Goal: Navigation & Orientation: Find specific page/section

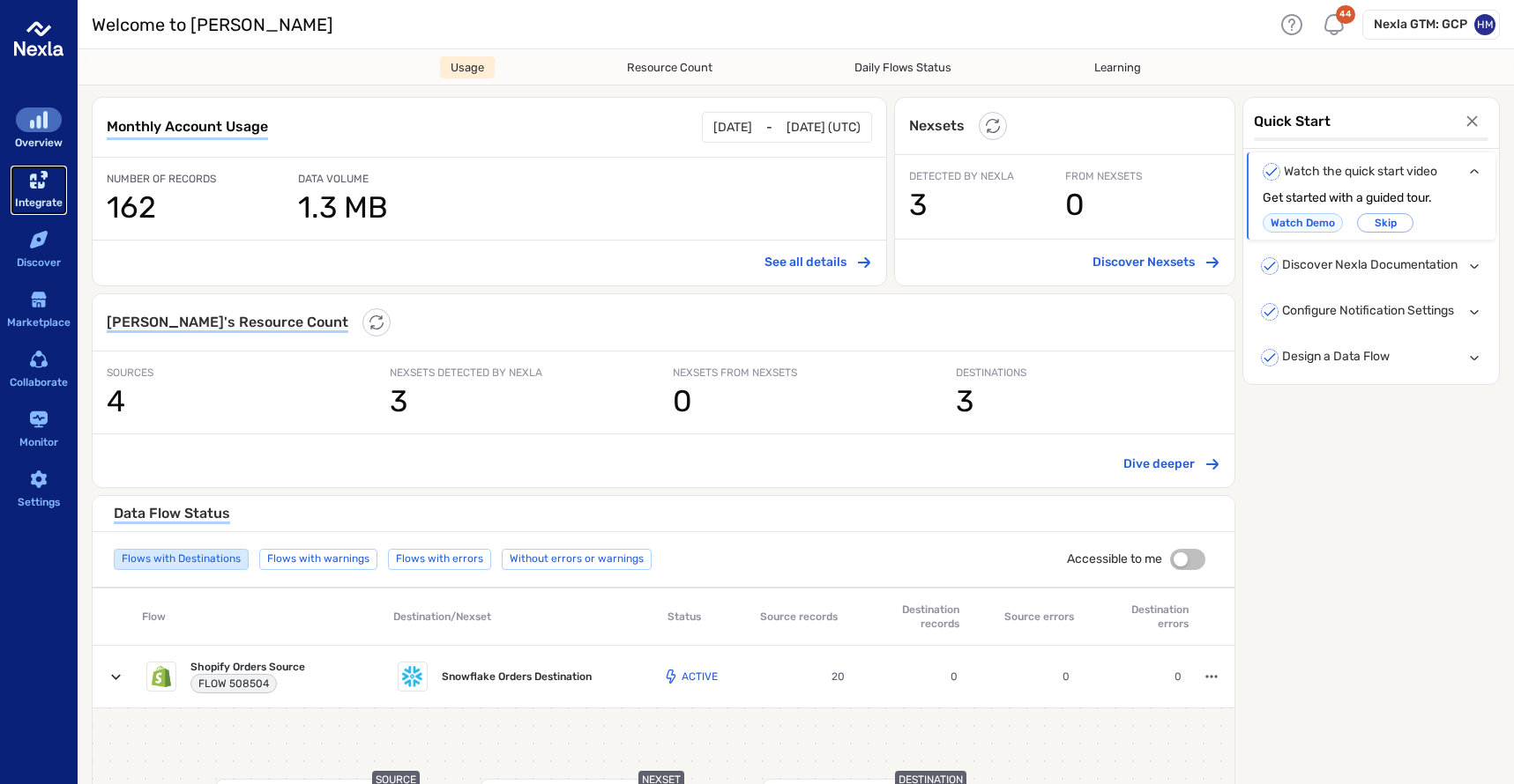
click at [46, 189] on div "sidebar-container" at bounding box center [39, 180] width 46 height 25
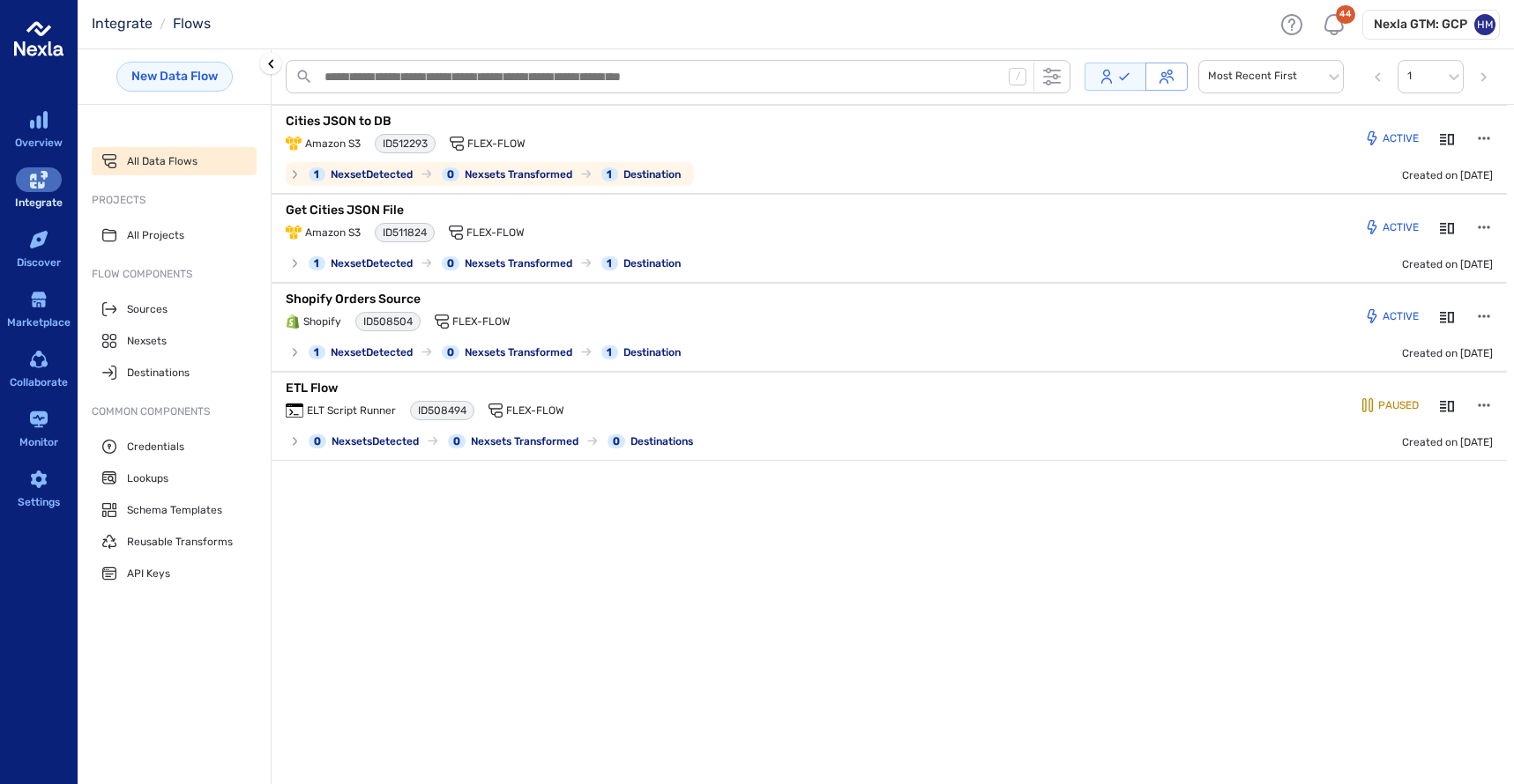
click at [361, 118] on p "Cities JSON to DB" at bounding box center [506, 121] width 441 height 17
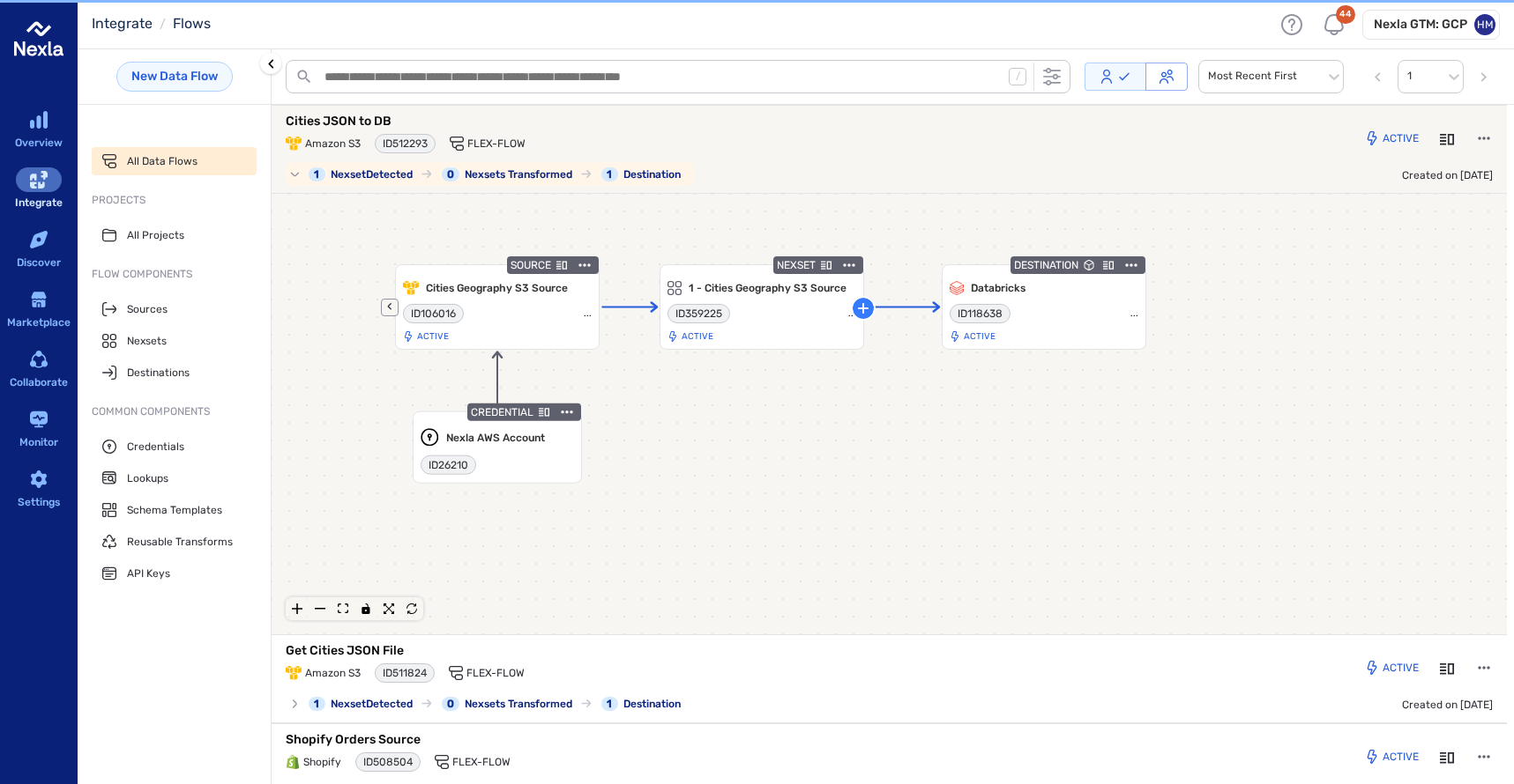
scroll to position [3, 0]
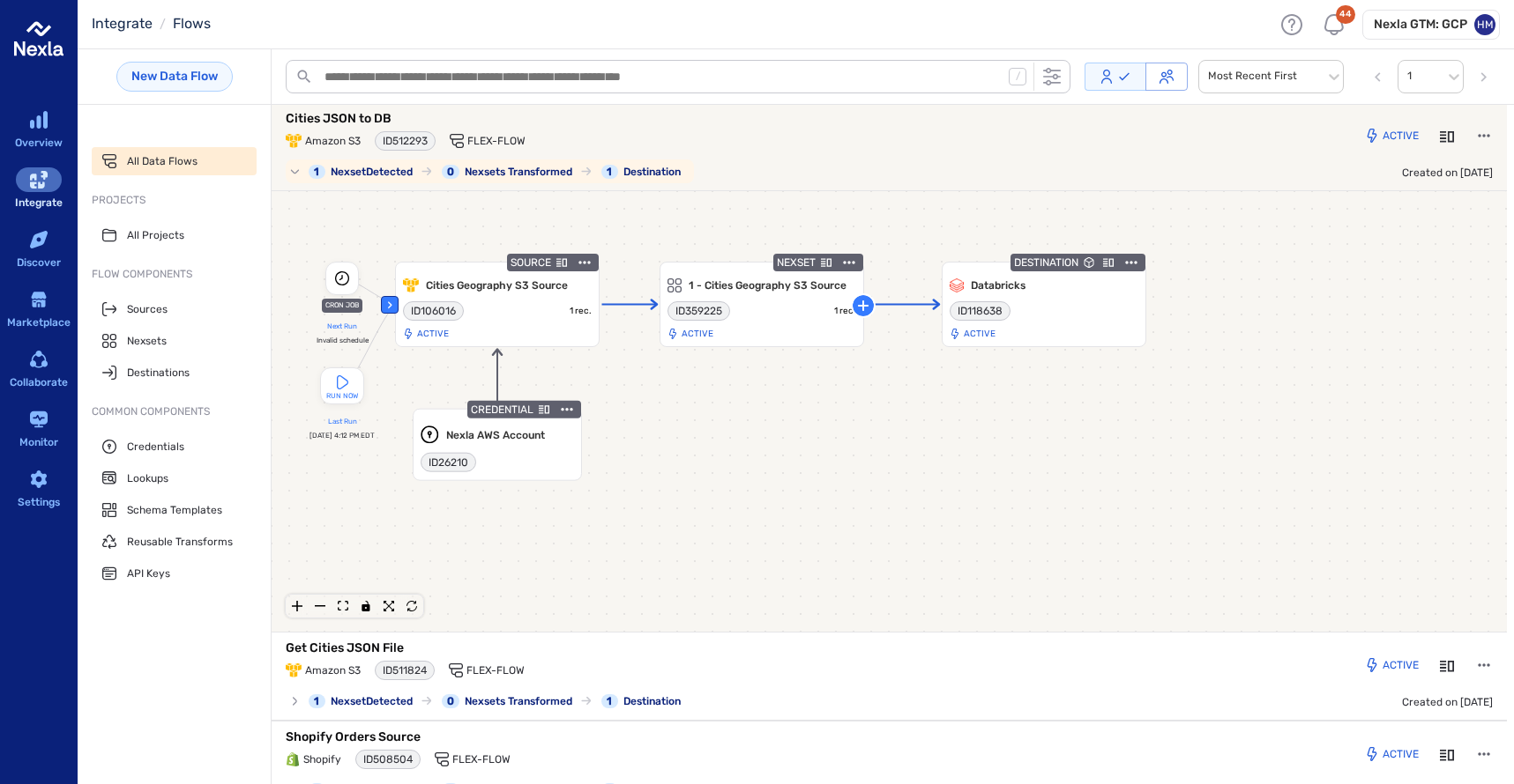
click at [361, 118] on p "Cities JSON to DB" at bounding box center [506, 119] width 441 height 17
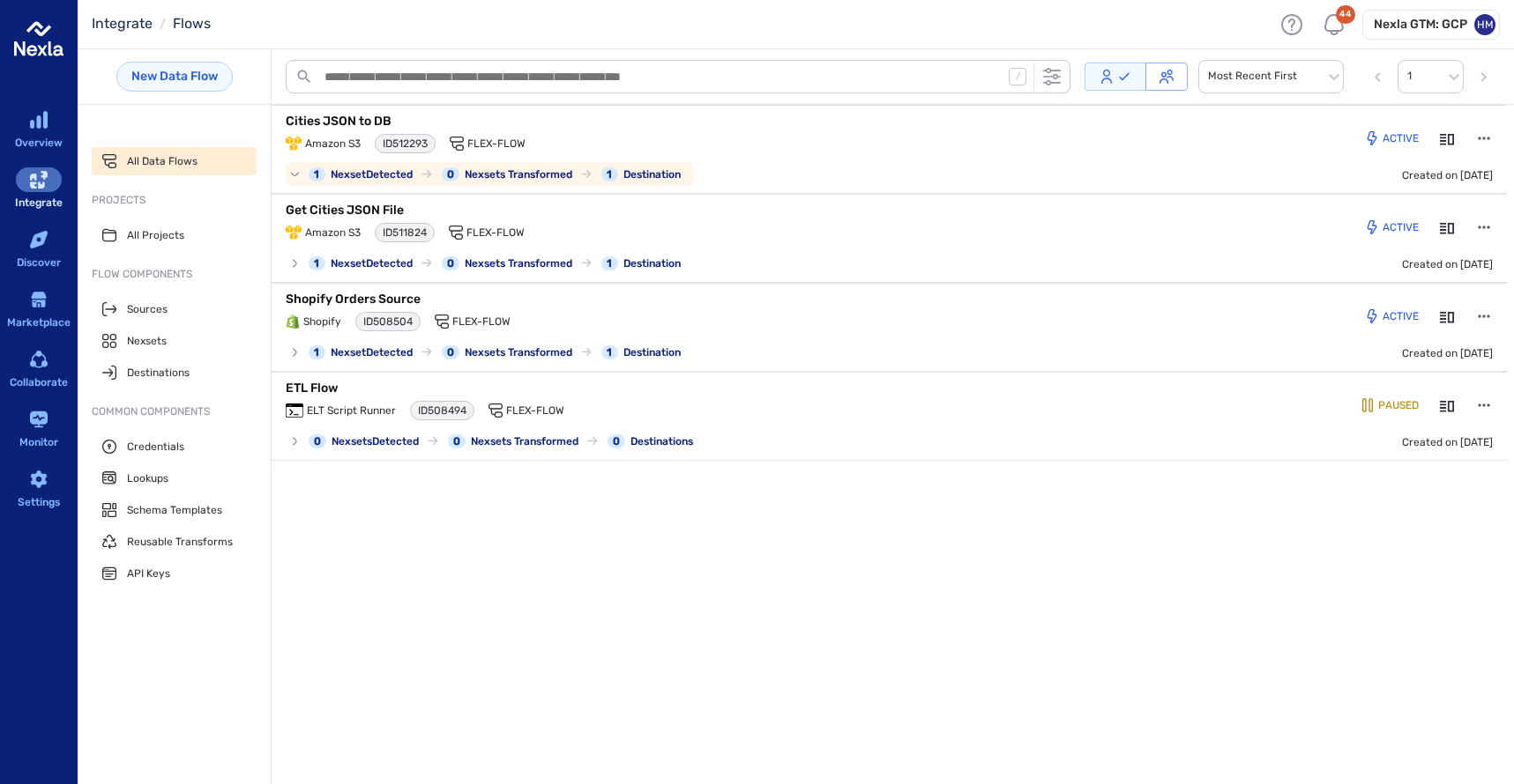
scroll to position [0, 0]
click at [361, 118] on p "Cities JSON to DB" at bounding box center [506, 121] width 441 height 17
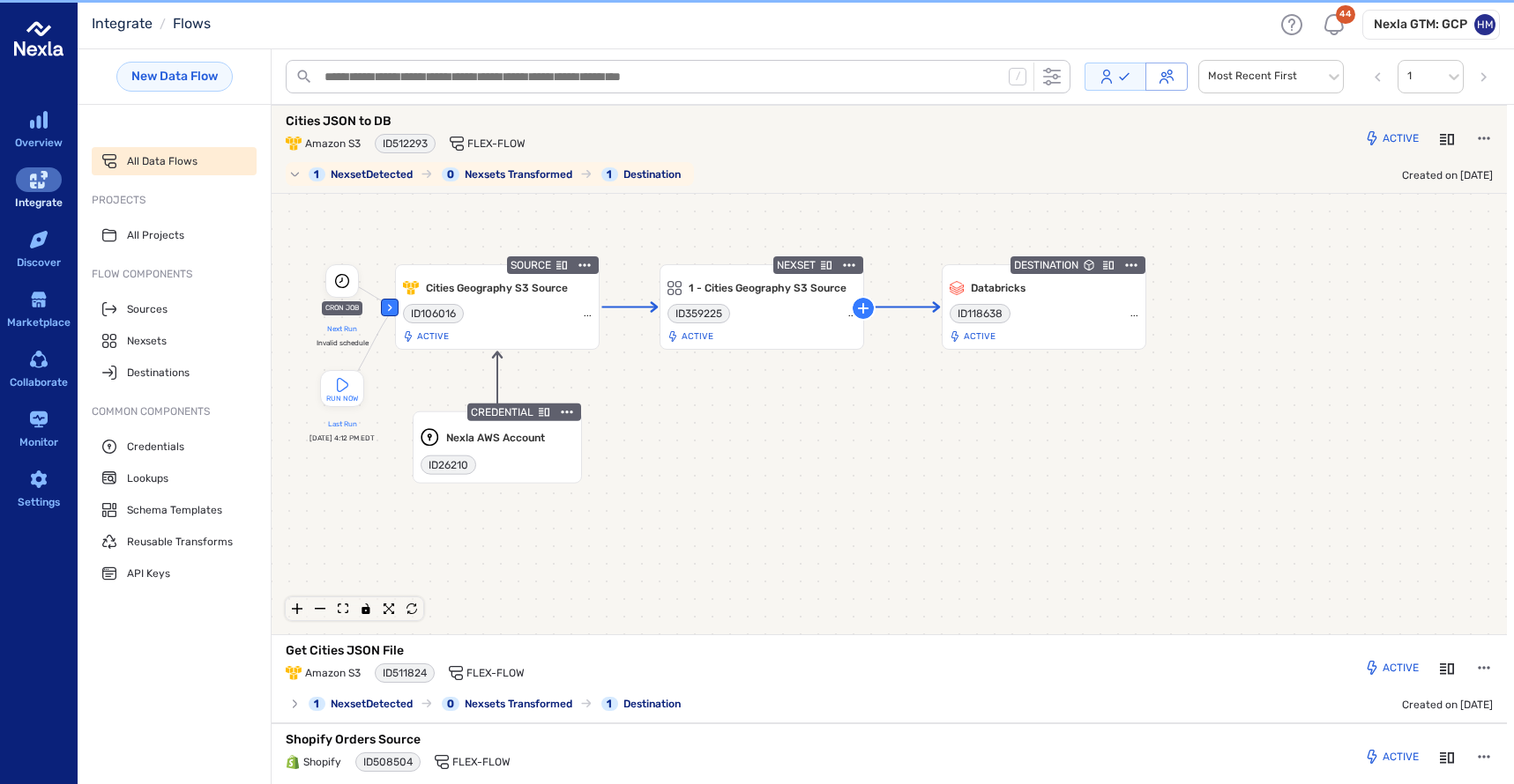
scroll to position [3, 0]
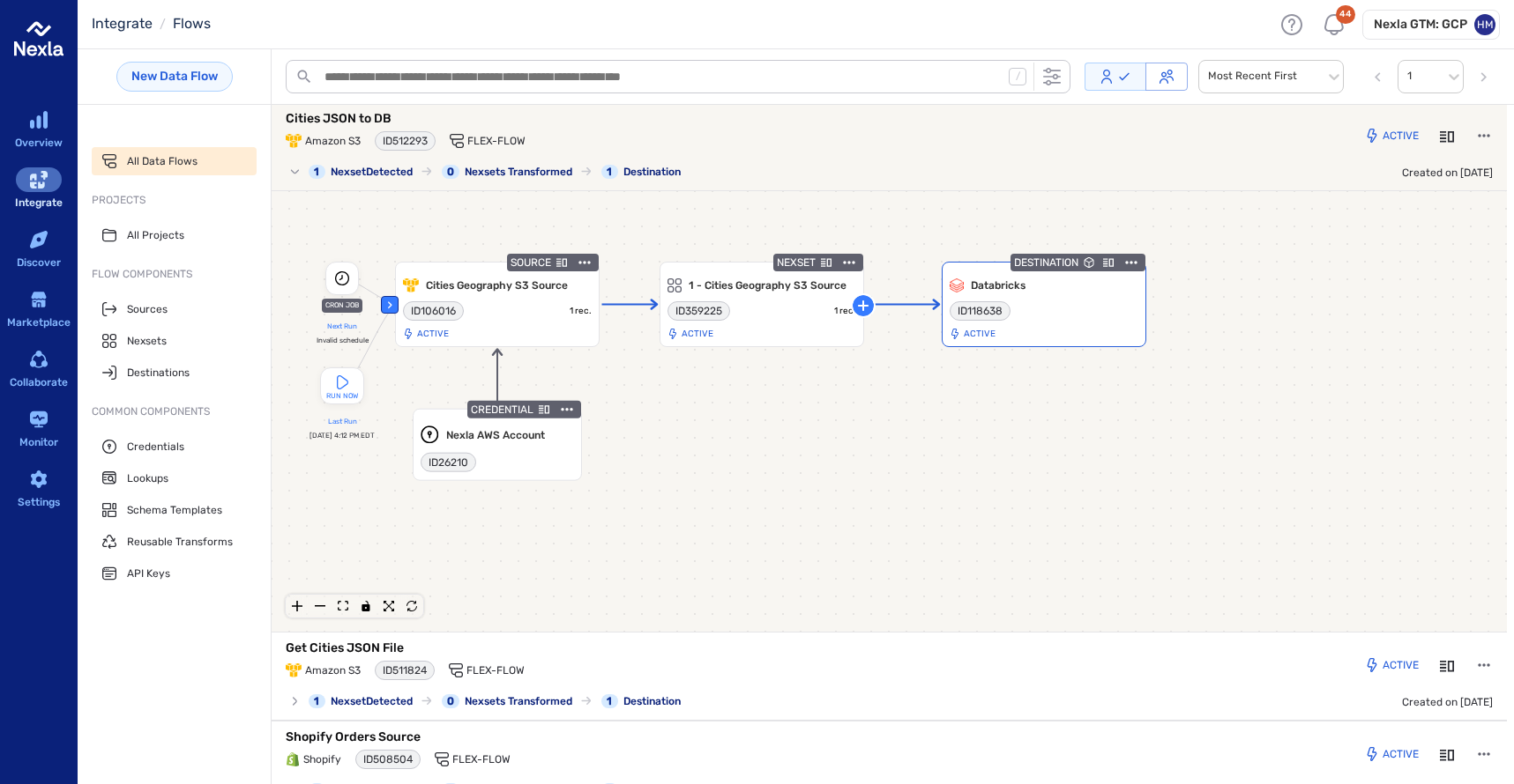
click at [1135, 262] on icon "button" at bounding box center [1130, 262] width 11 height 3
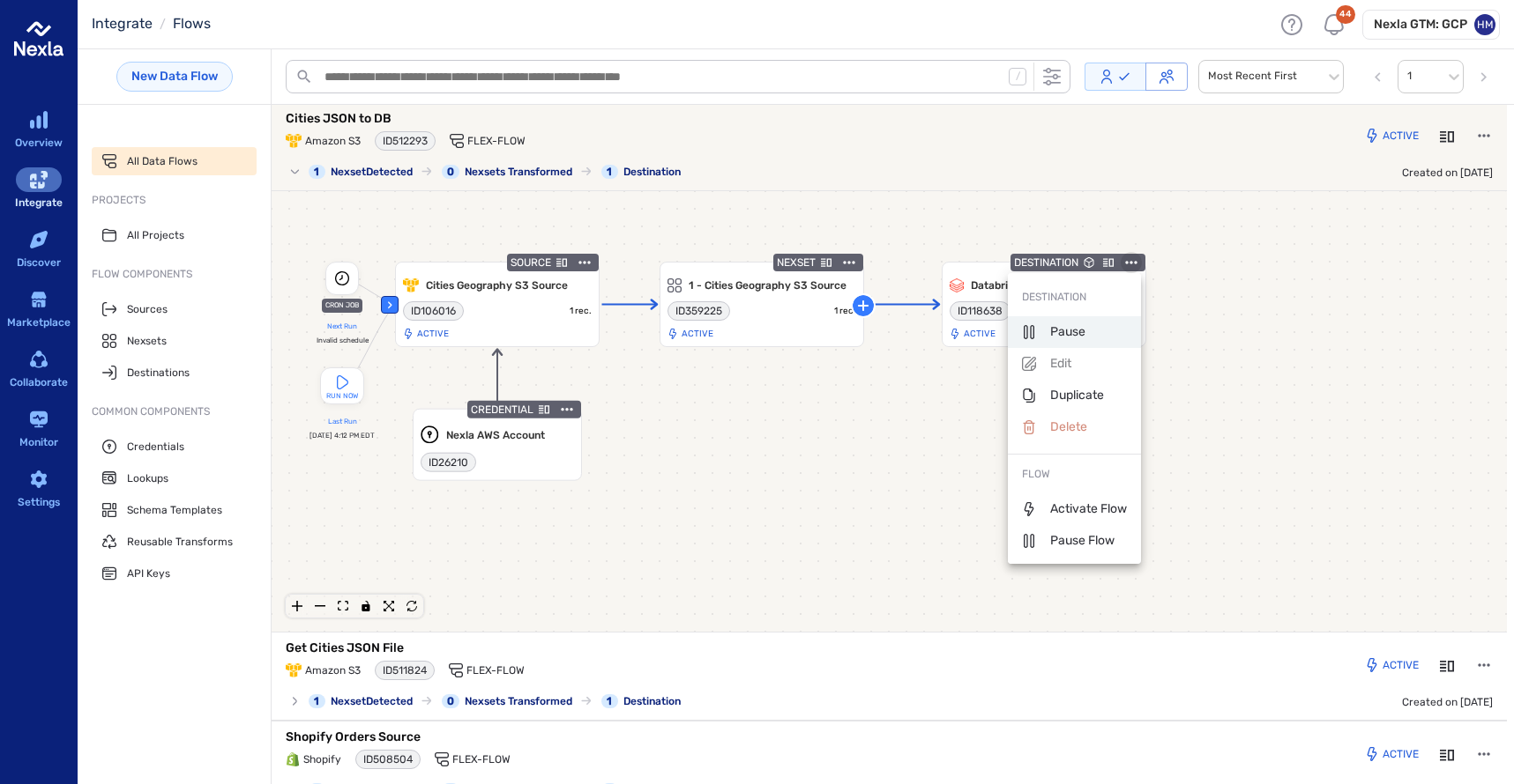
click at [1073, 332] on p "Pause" at bounding box center [1053, 332] width 63 height 17
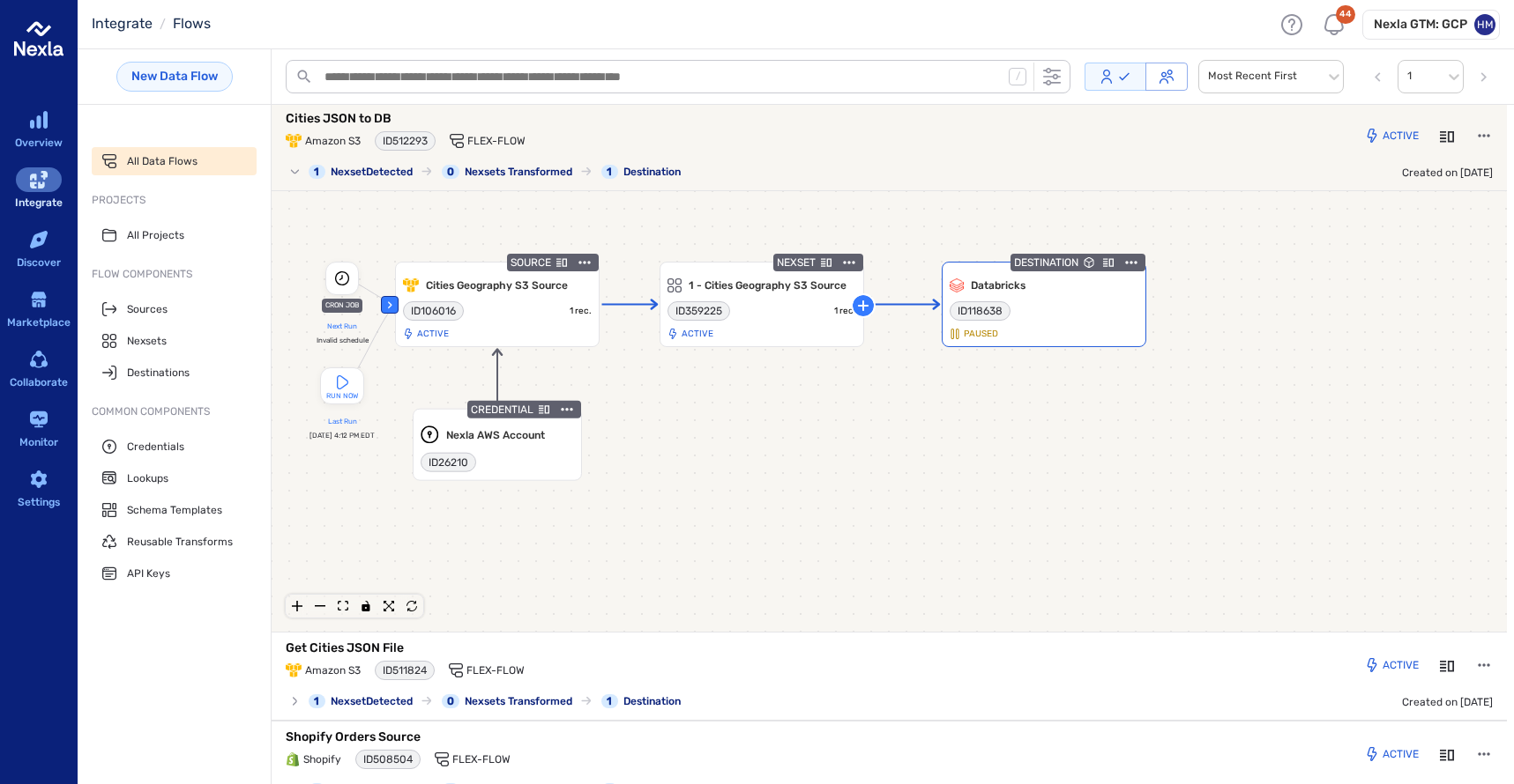
click at [1130, 261] on icon "button" at bounding box center [1131, 262] width 17 height 17
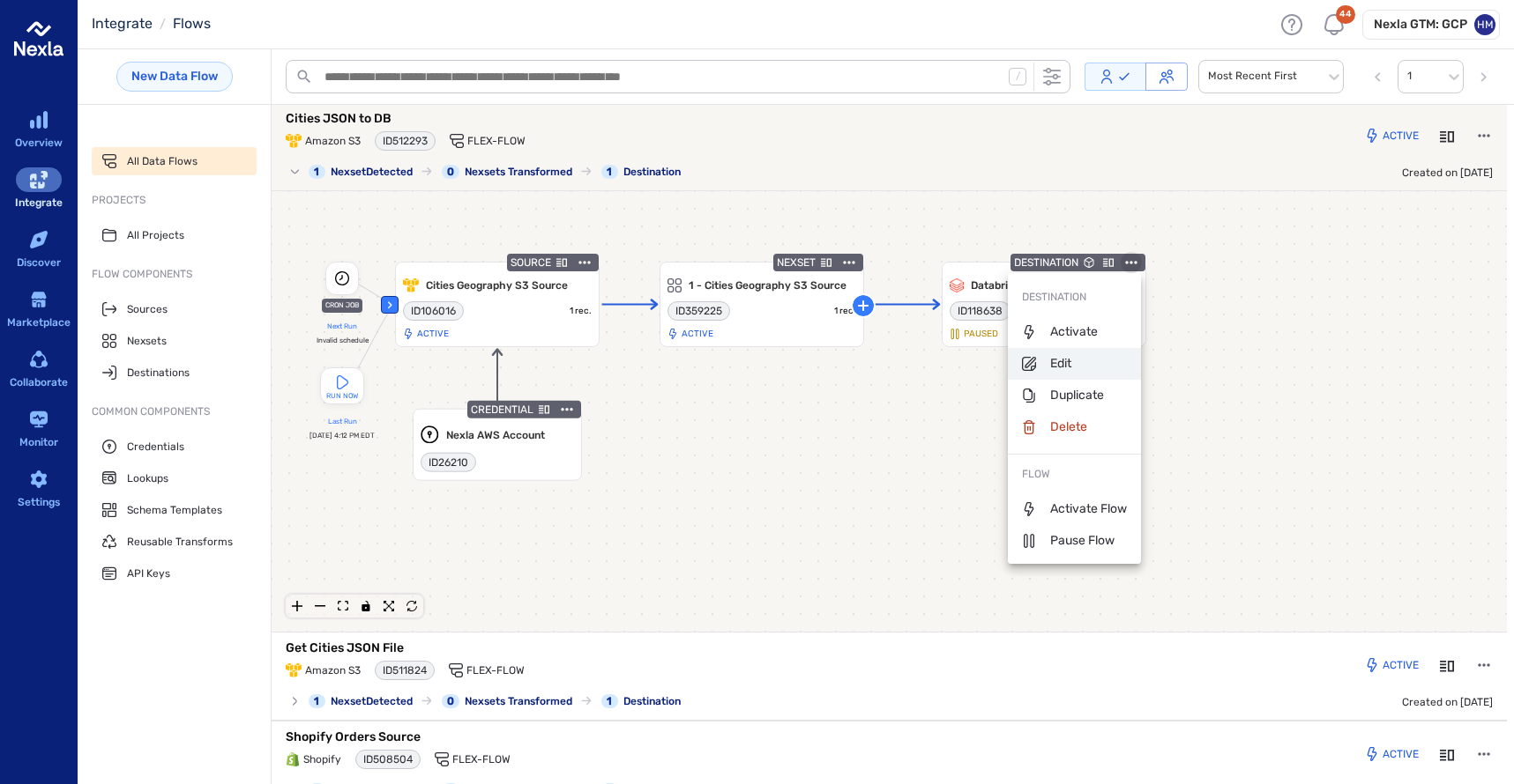
click at [1068, 359] on p "Edit" at bounding box center [1046, 364] width 50 height 17
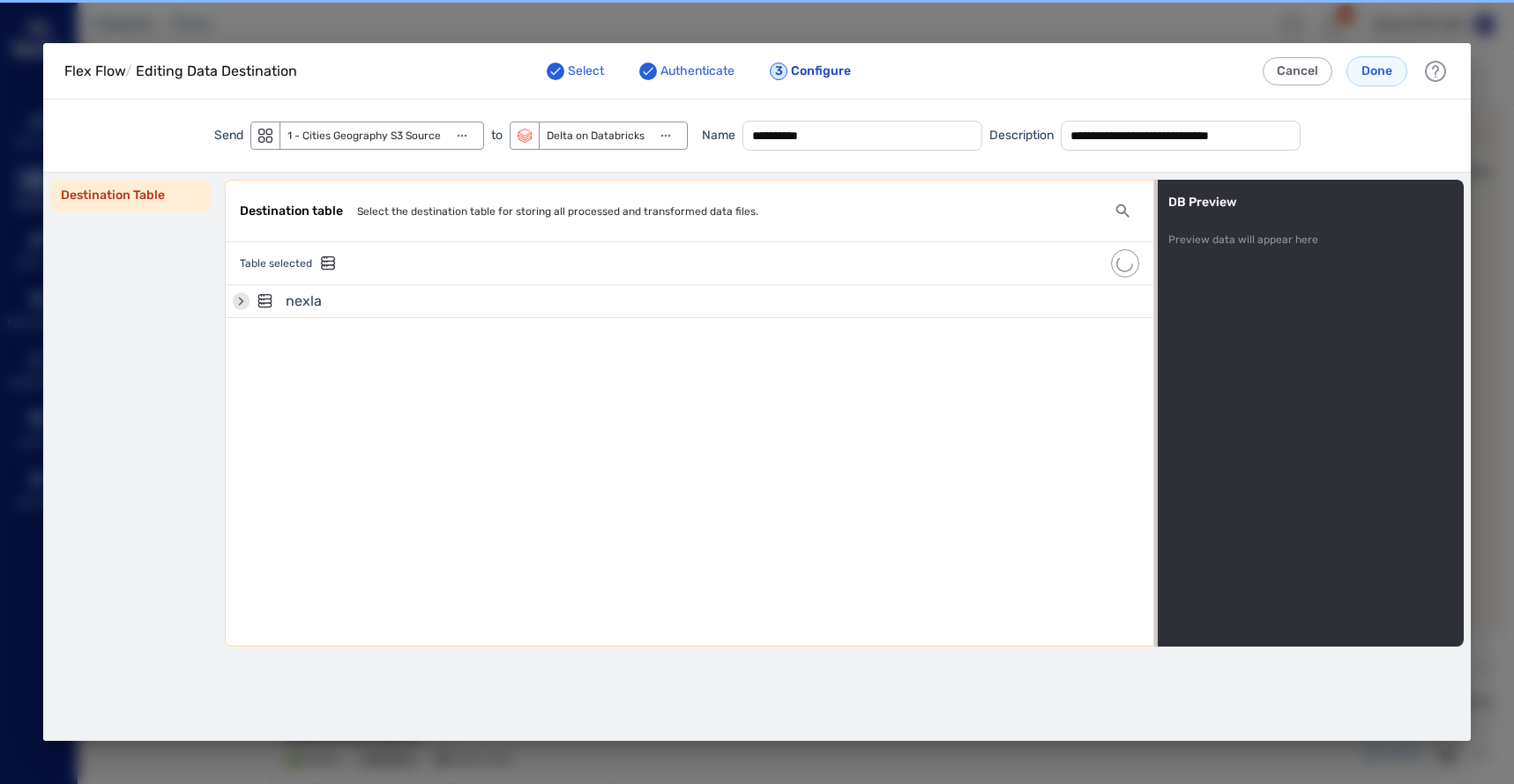
click at [242, 303] on icon at bounding box center [242, 301] width 6 height 9
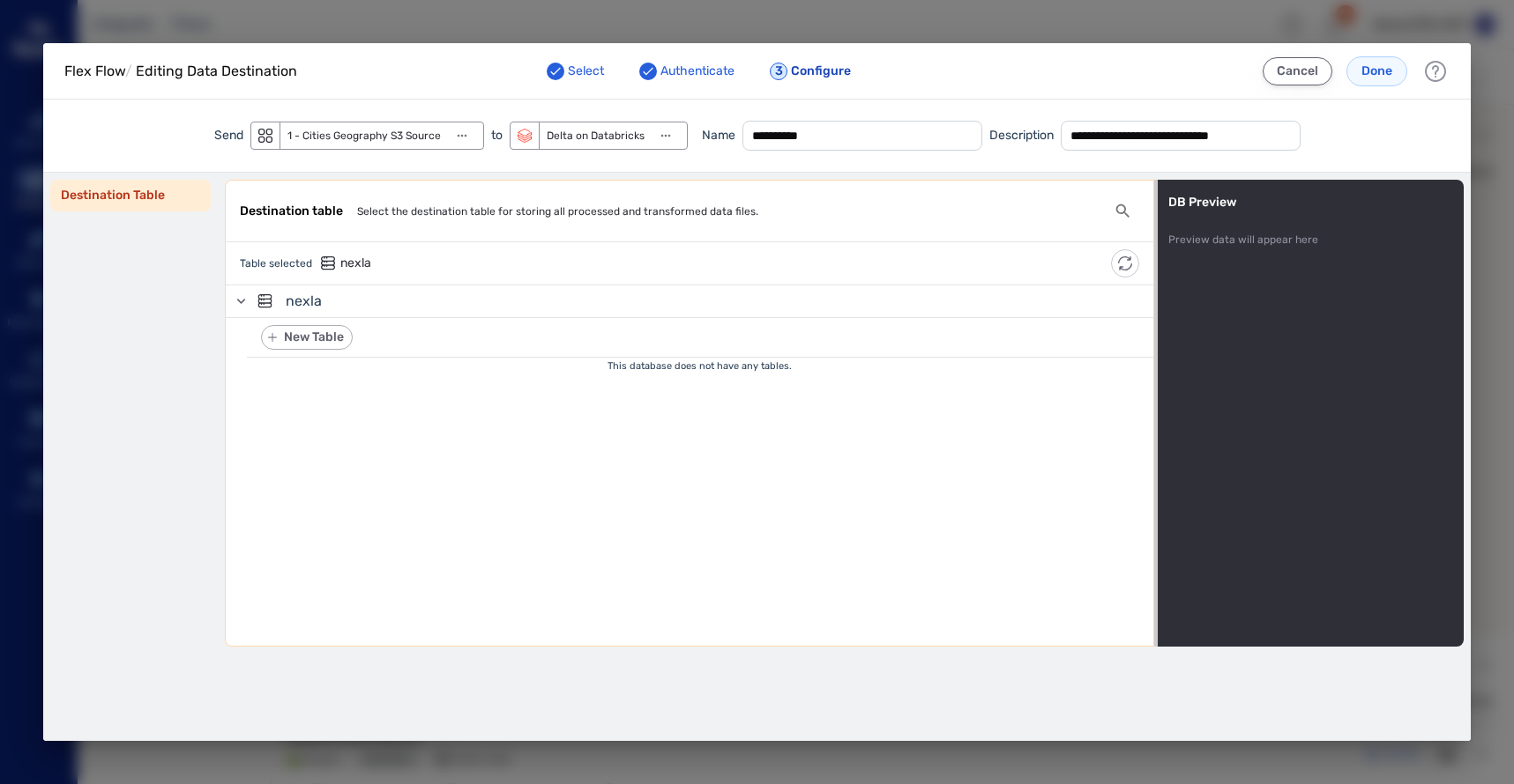
click at [1306, 69] on button "Cancel" at bounding box center [1297, 71] width 70 height 28
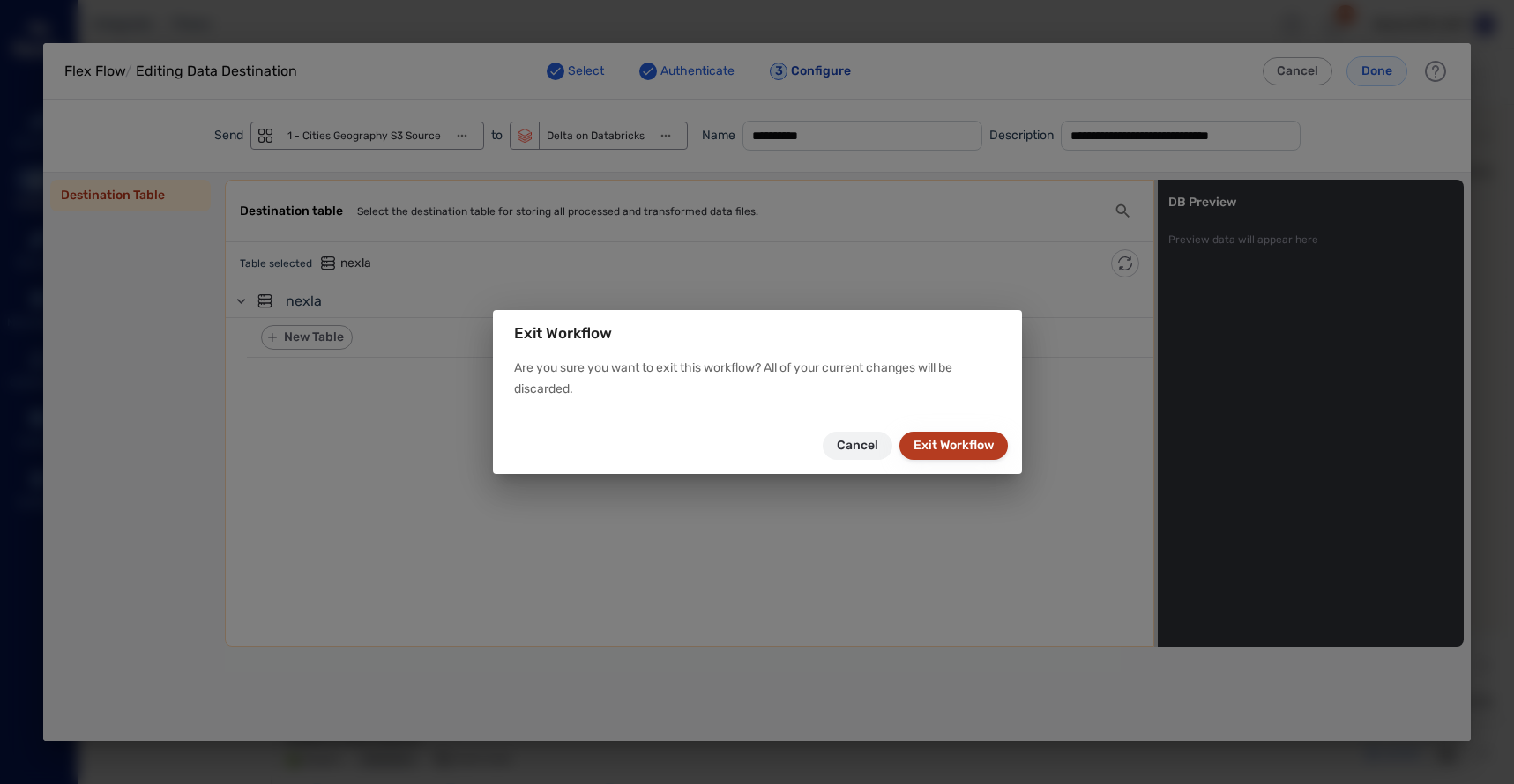
click at [931, 446] on button "Exit Workflow" at bounding box center [953, 446] width 108 height 28
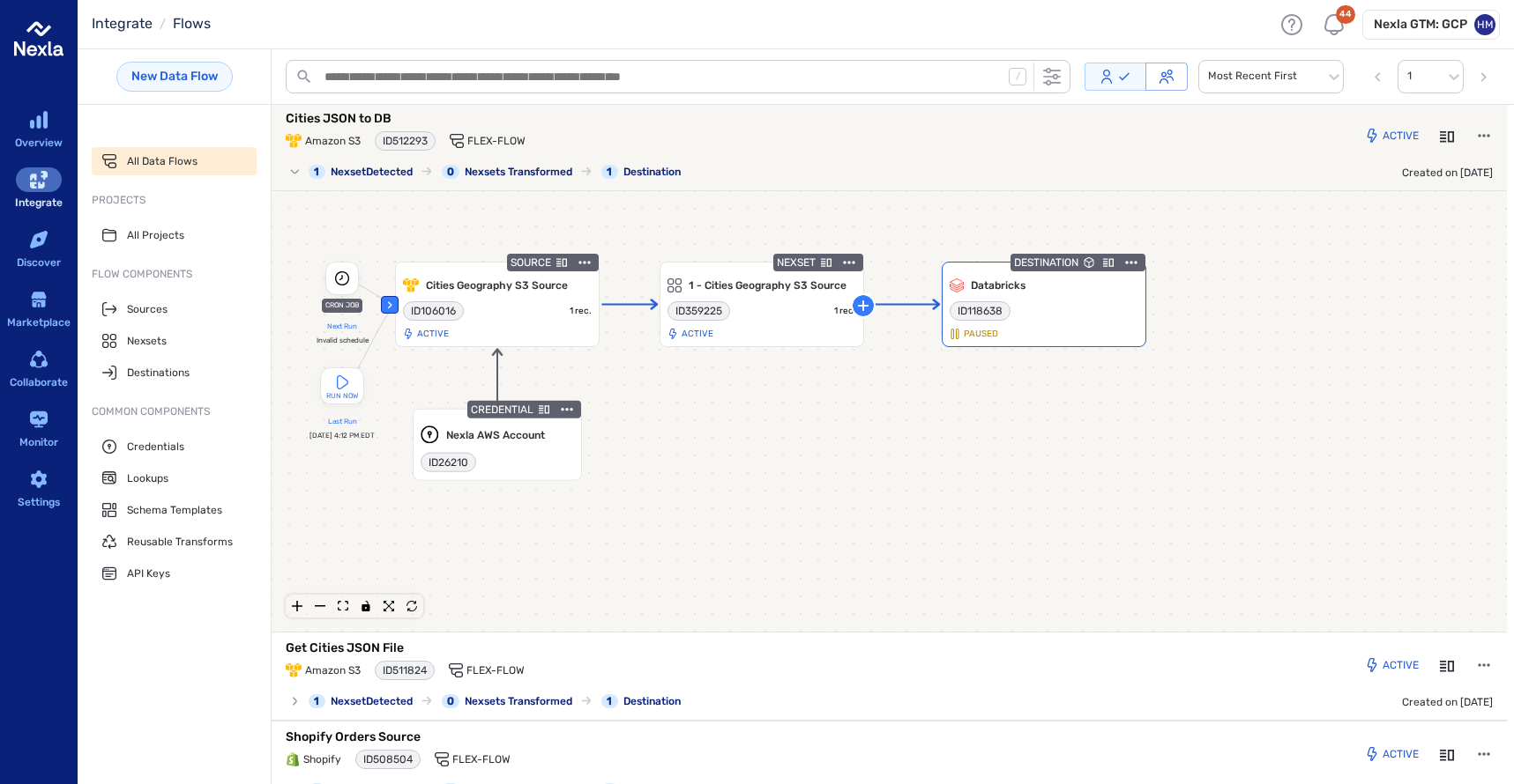
click at [1131, 262] on icon "button" at bounding box center [1130, 262] width 11 height 3
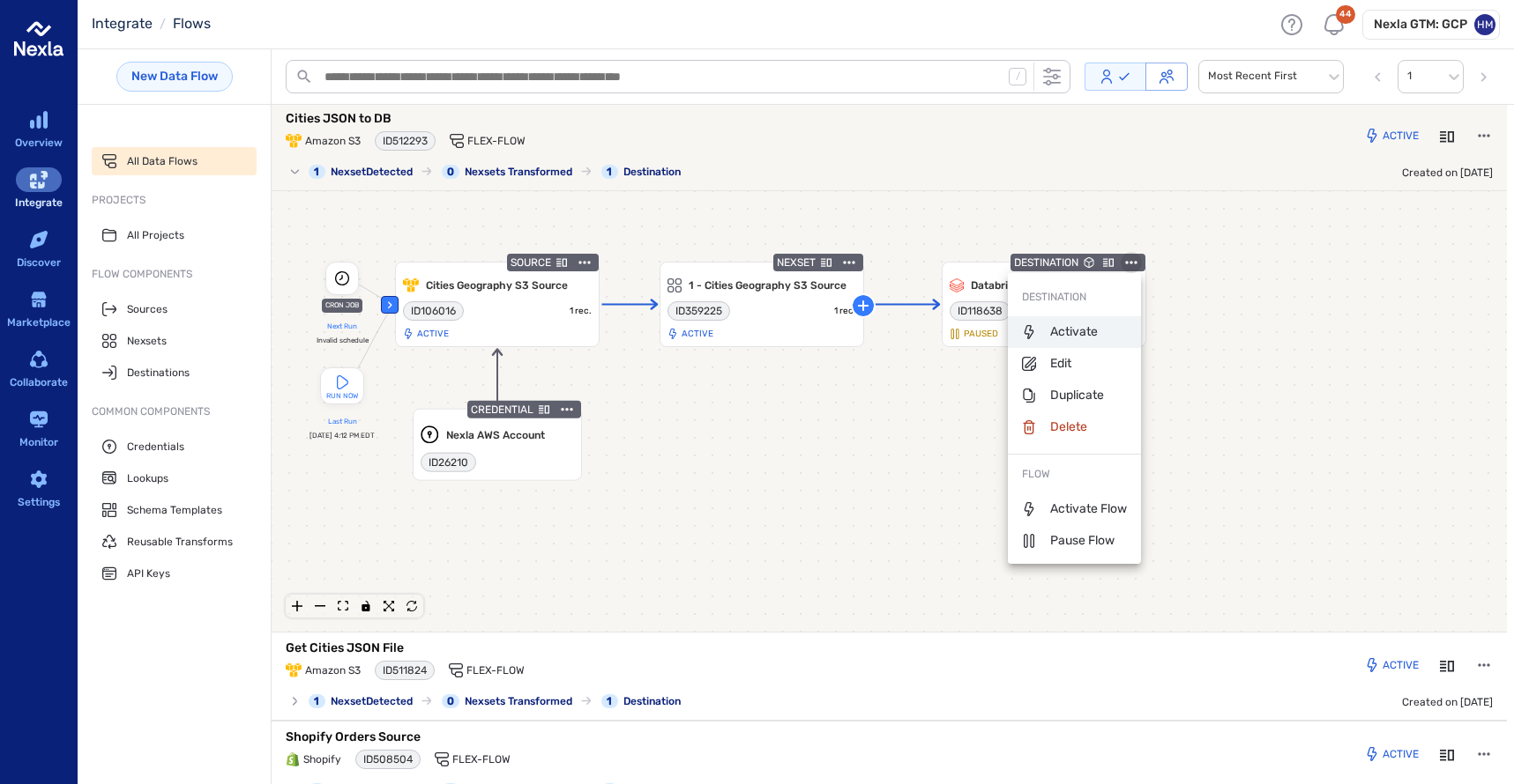
click at [1081, 333] on p "Activate" at bounding box center [1059, 332] width 76 height 17
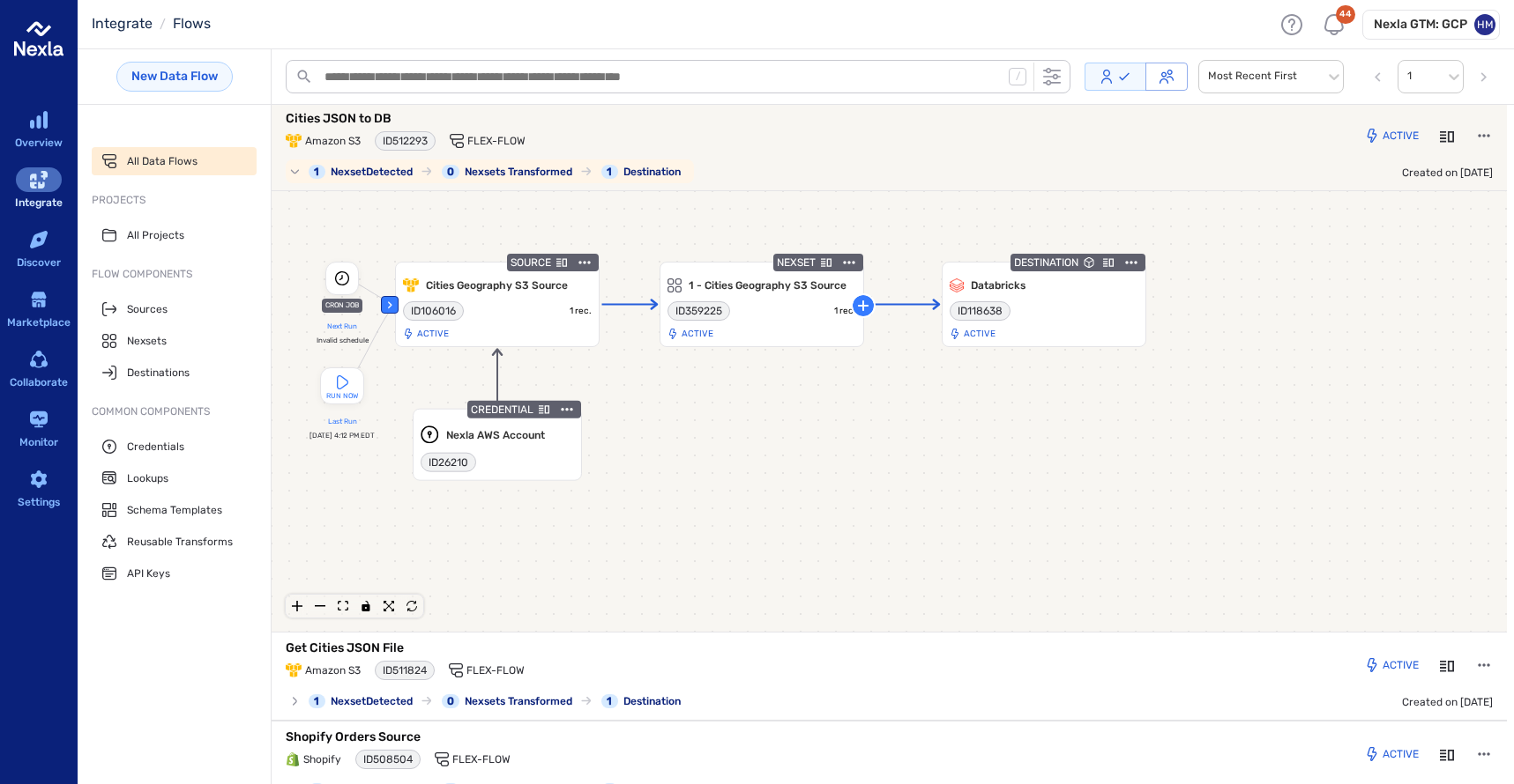
click at [333, 117] on p "Cities JSON to DB" at bounding box center [506, 119] width 441 height 17
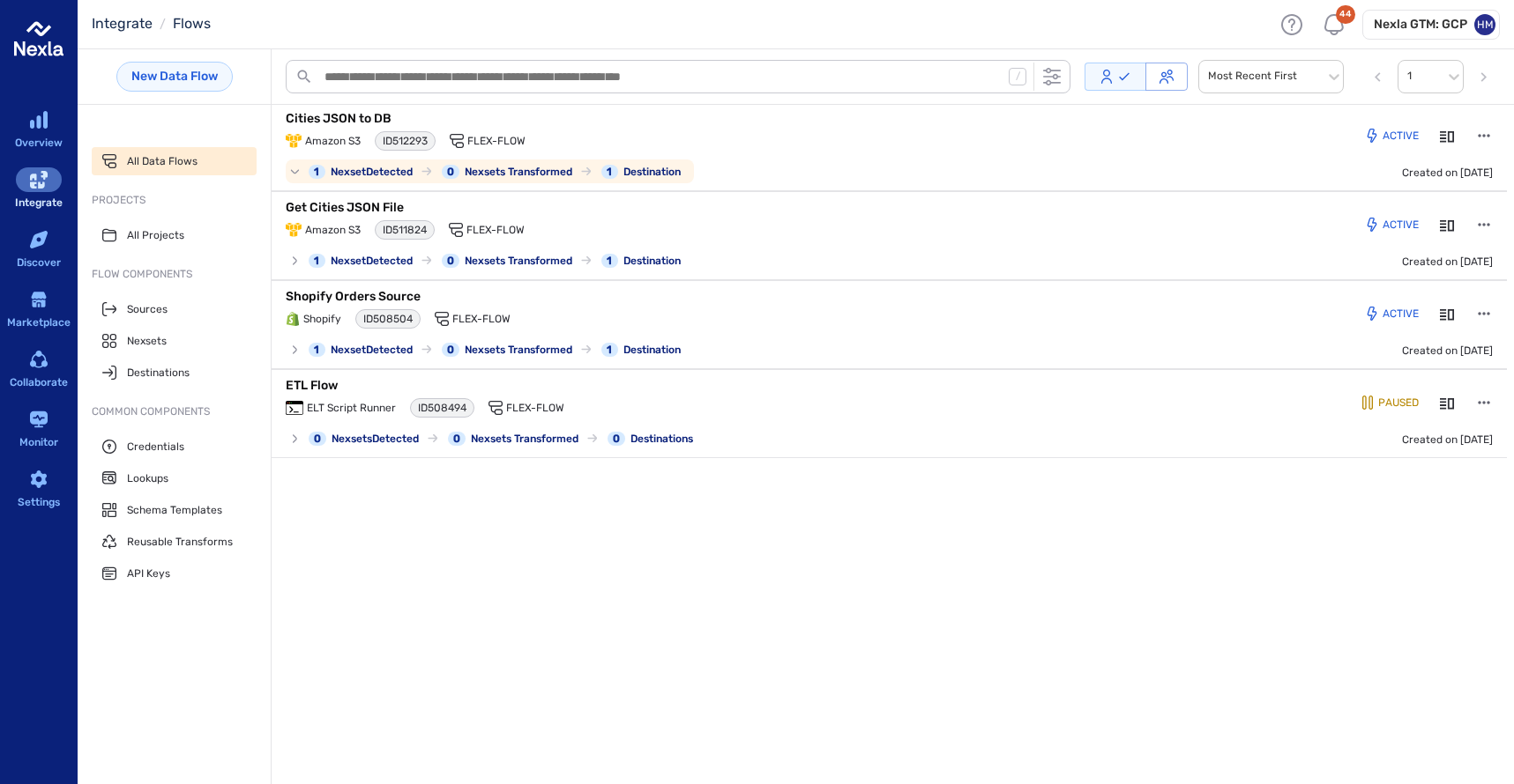
scroll to position [0, 0]
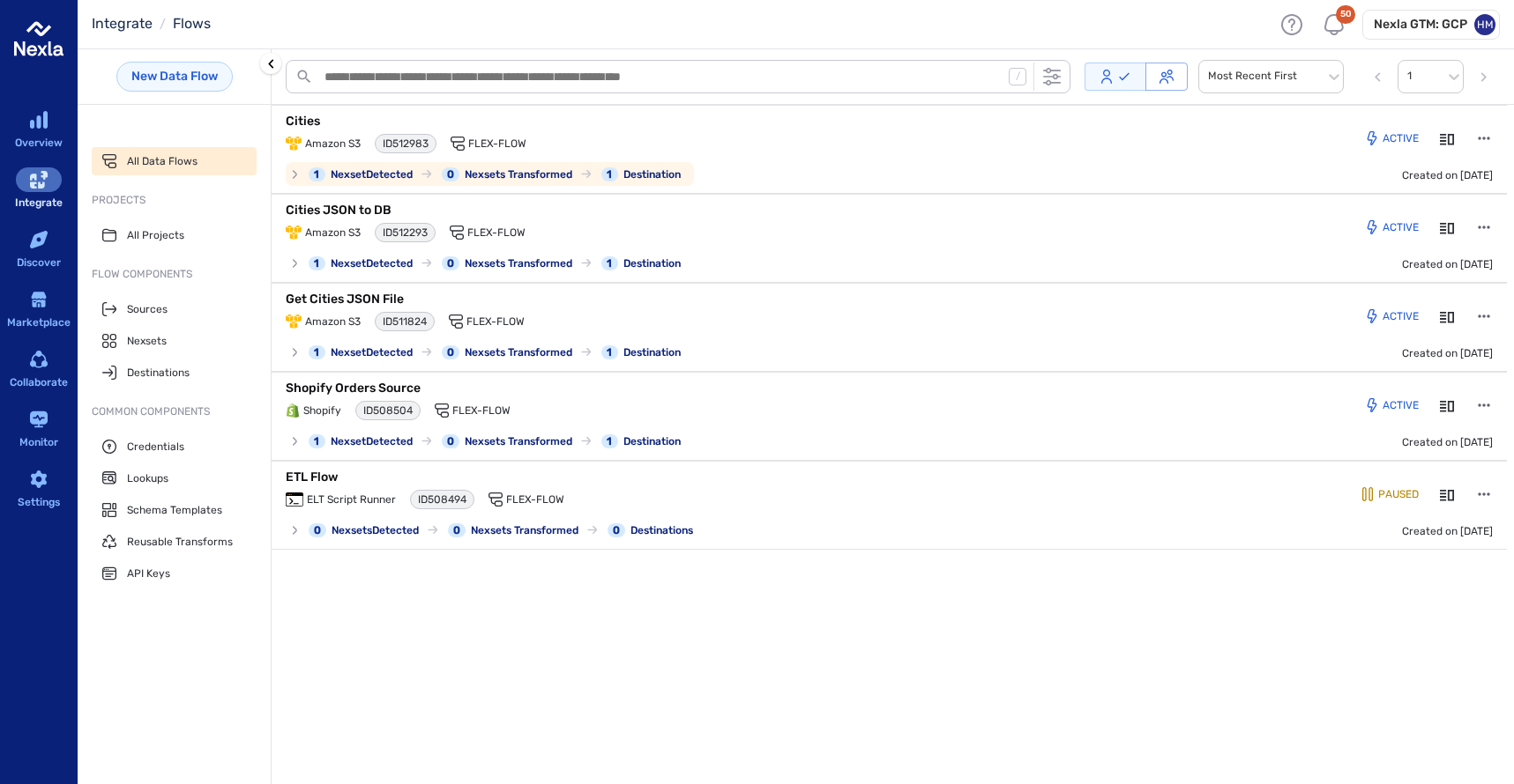
click at [321, 119] on p "Cities" at bounding box center [506, 121] width 441 height 17
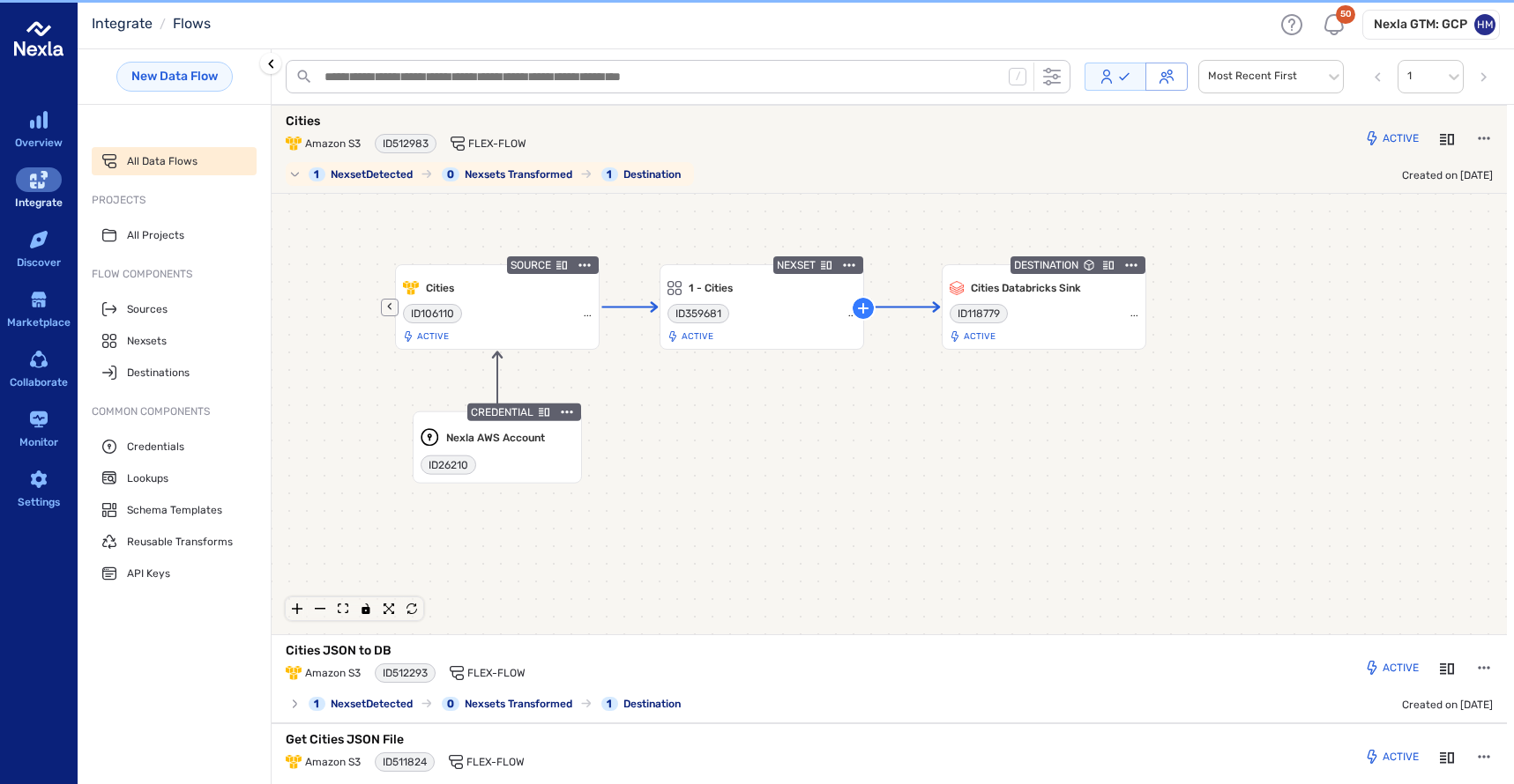
scroll to position [3, 0]
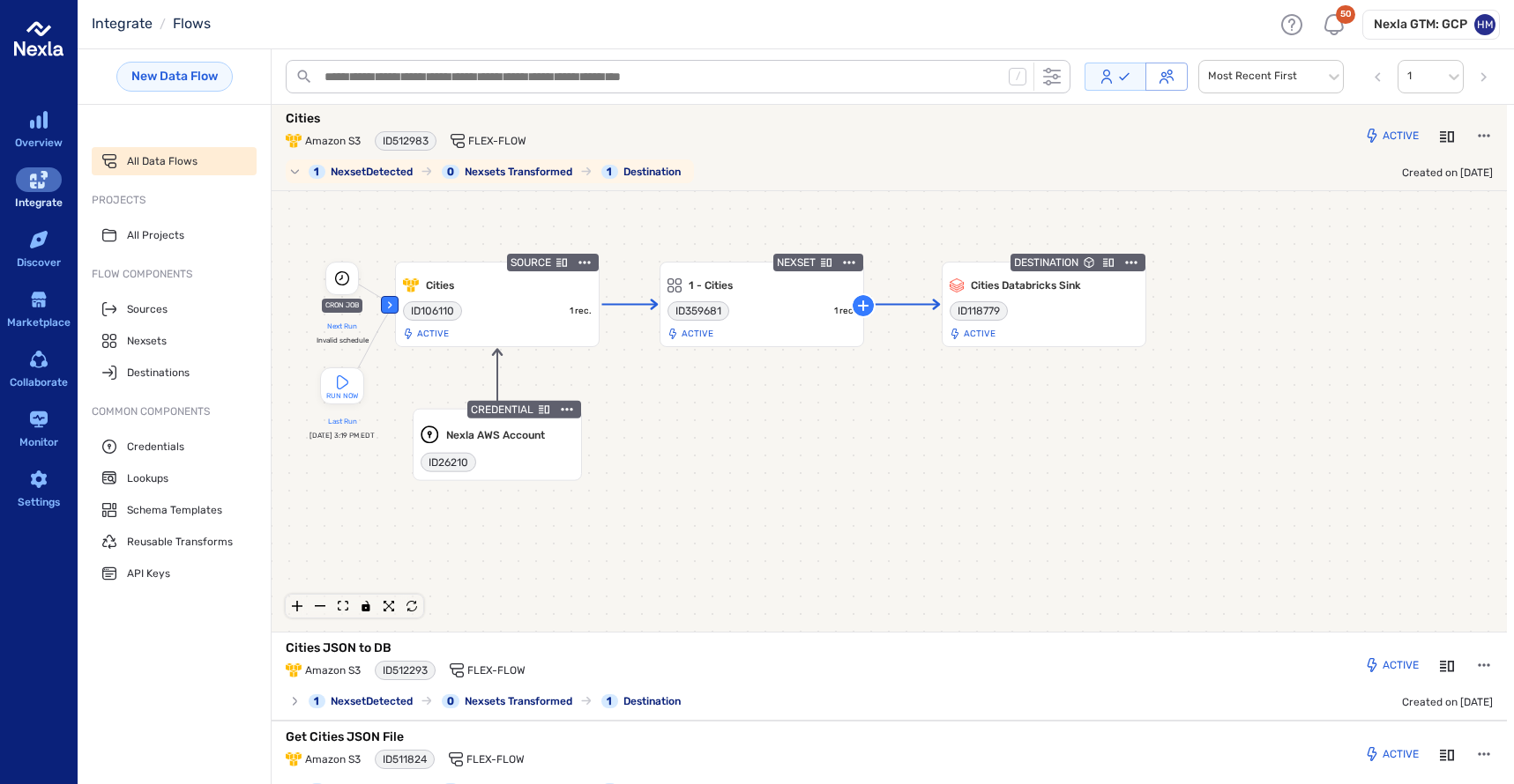
click at [321, 119] on p "Cities" at bounding box center [506, 119] width 441 height 17
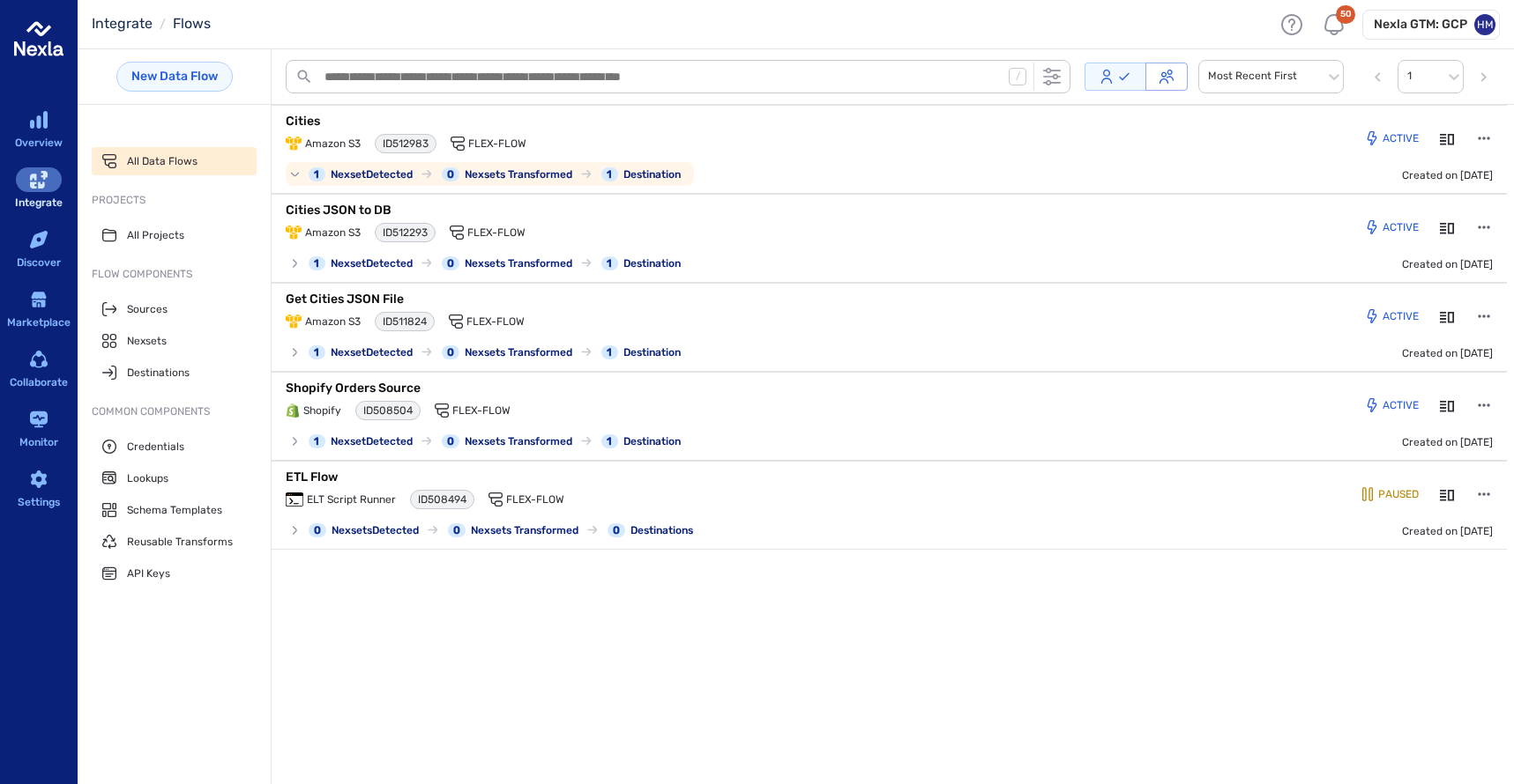
scroll to position [0, 0]
click at [321, 119] on p "Cities" at bounding box center [506, 121] width 441 height 17
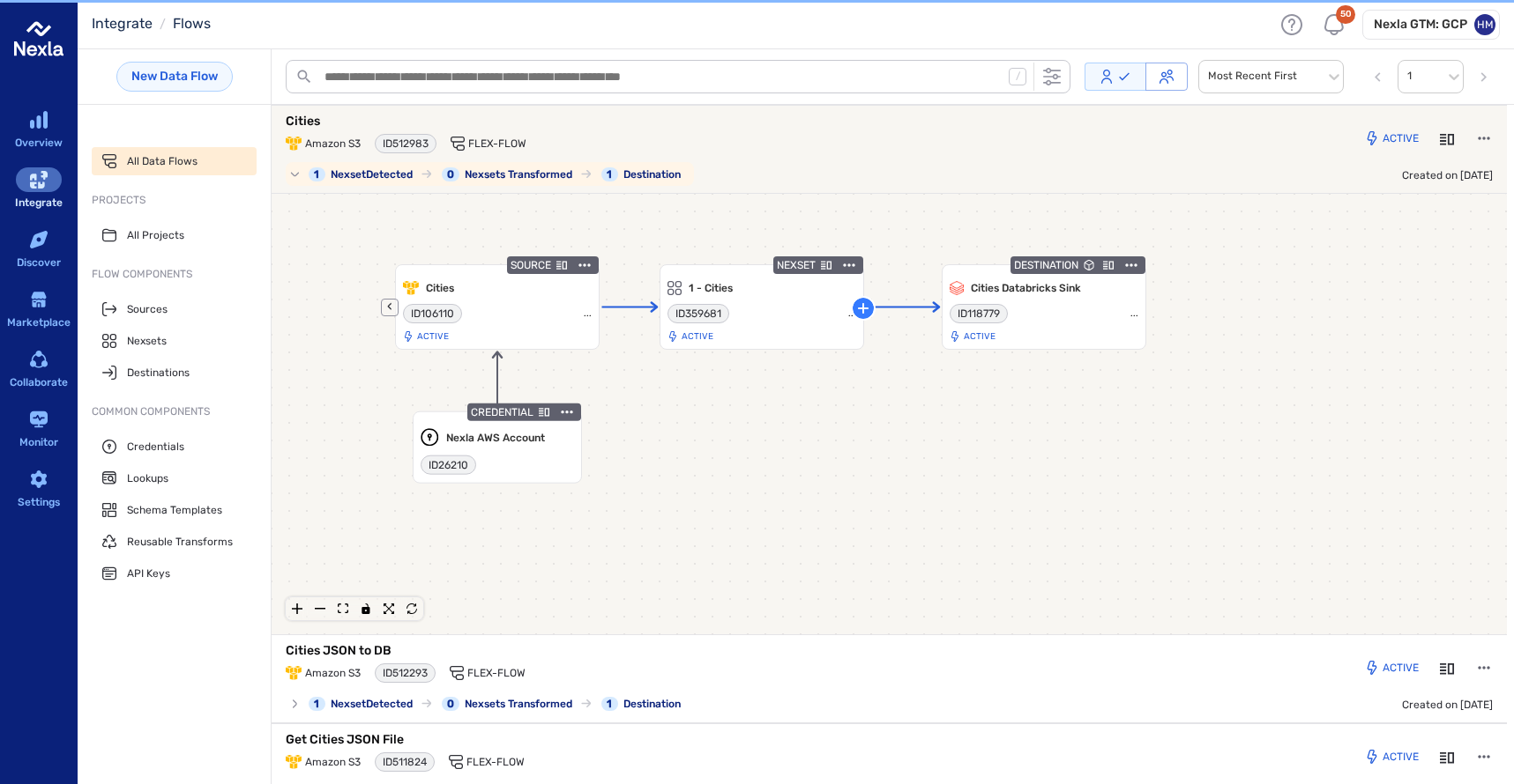
scroll to position [3, 0]
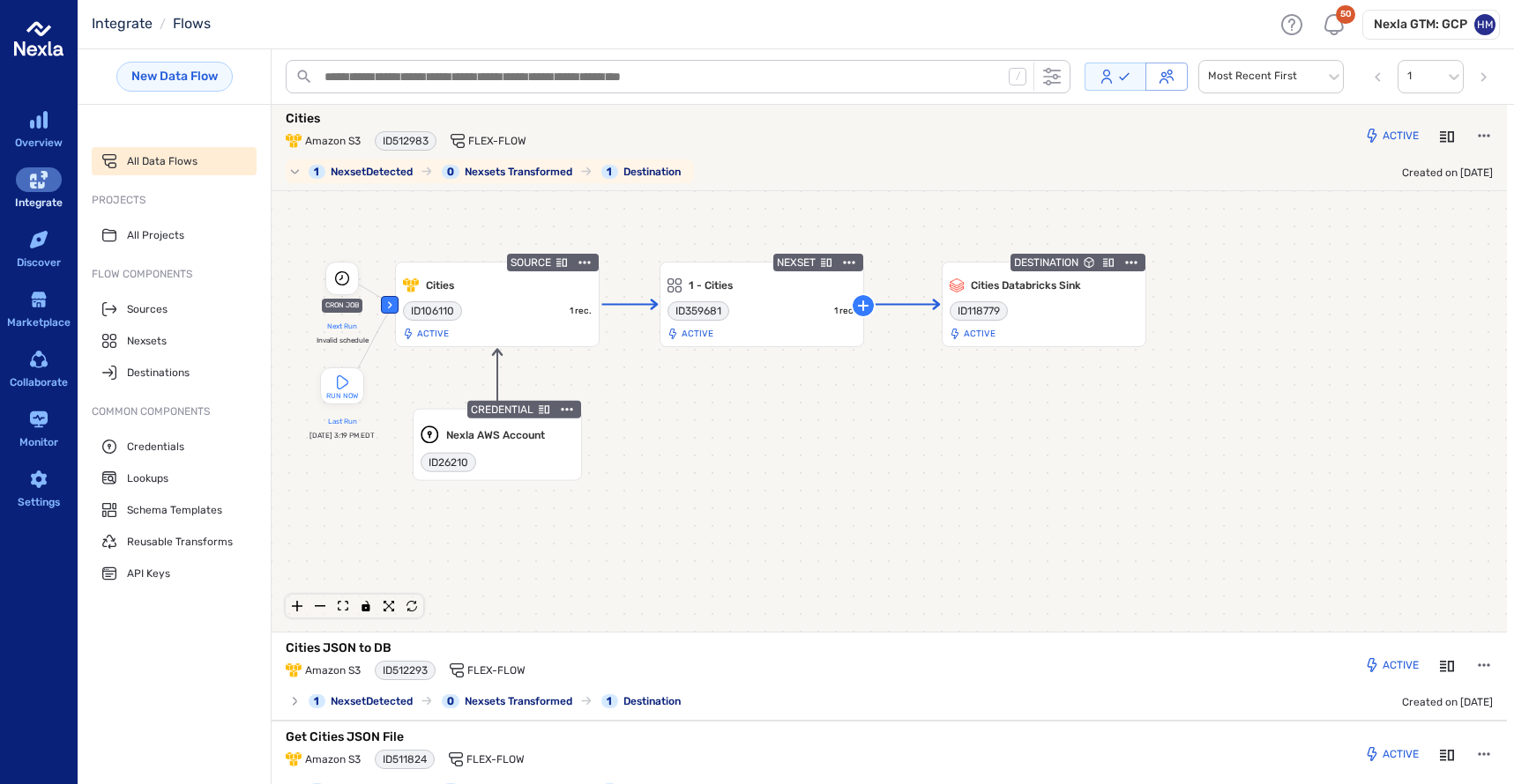
click at [321, 119] on p "Cities" at bounding box center [506, 119] width 441 height 17
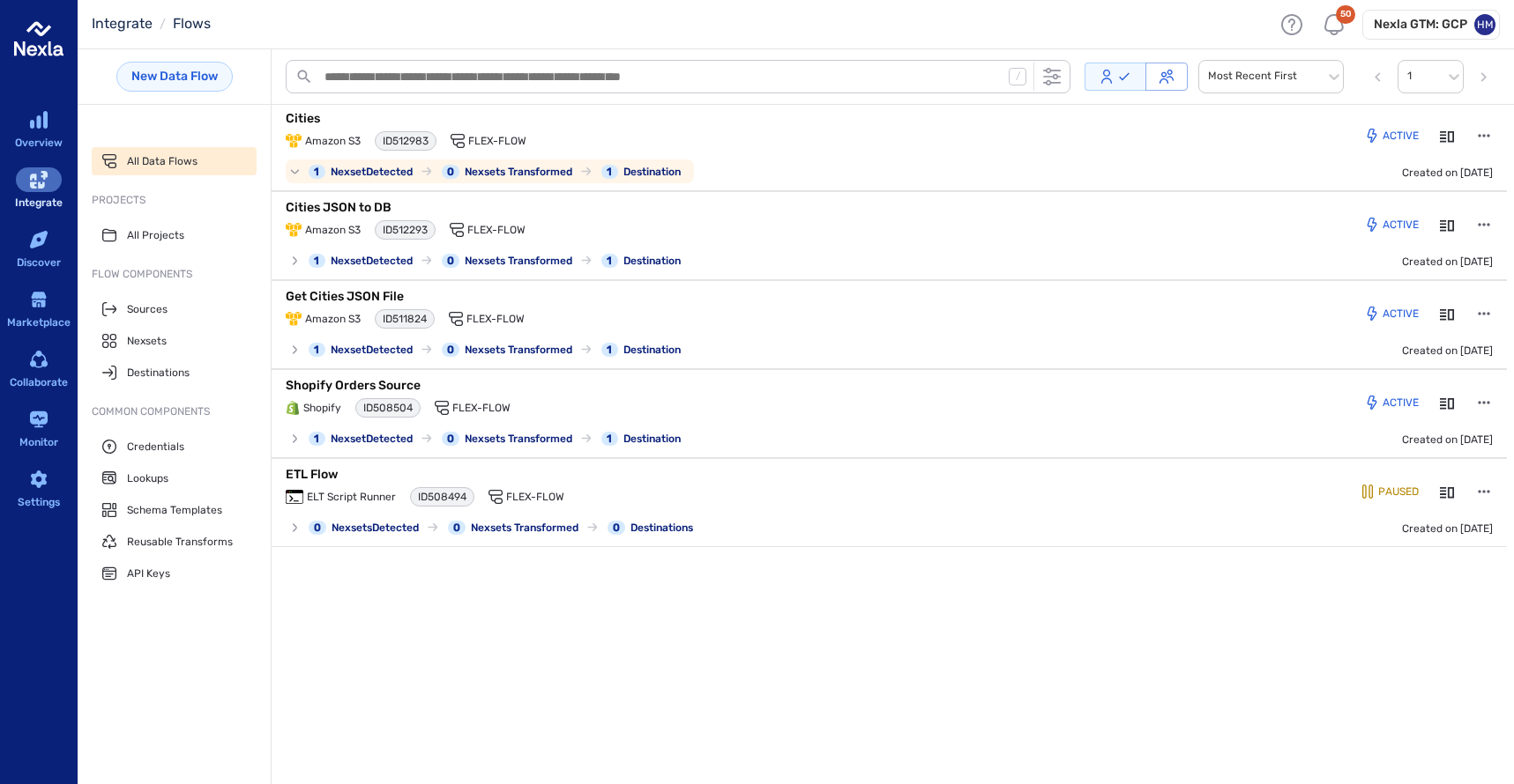
scroll to position [0, 0]
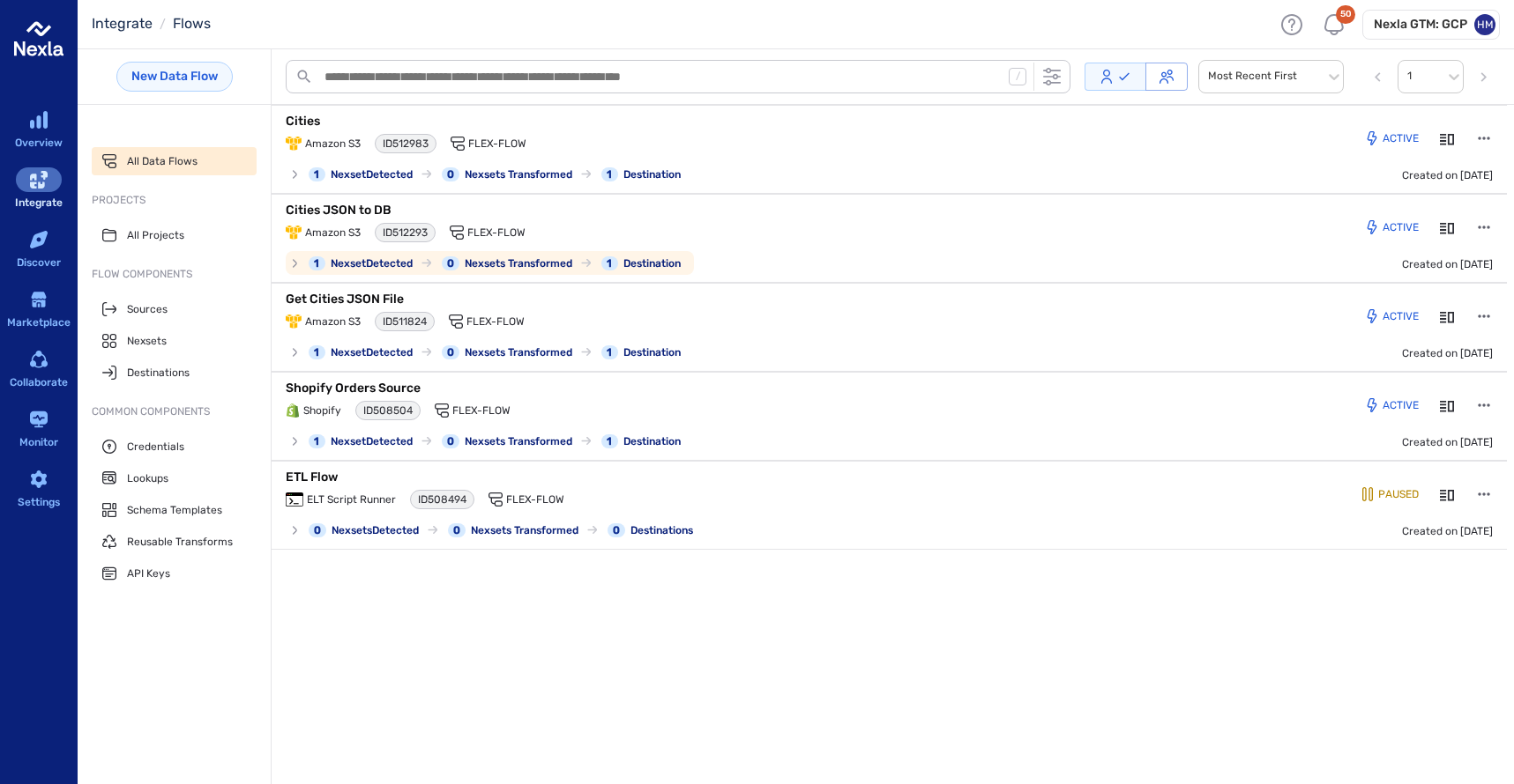
click at [330, 200] on div "Cities JSON to DB Amazon S3 ID 512293 Flex-Flow 1 Nexset Detected 0 Nexsets Tra…" at bounding box center [889, 238] width 1236 height 89
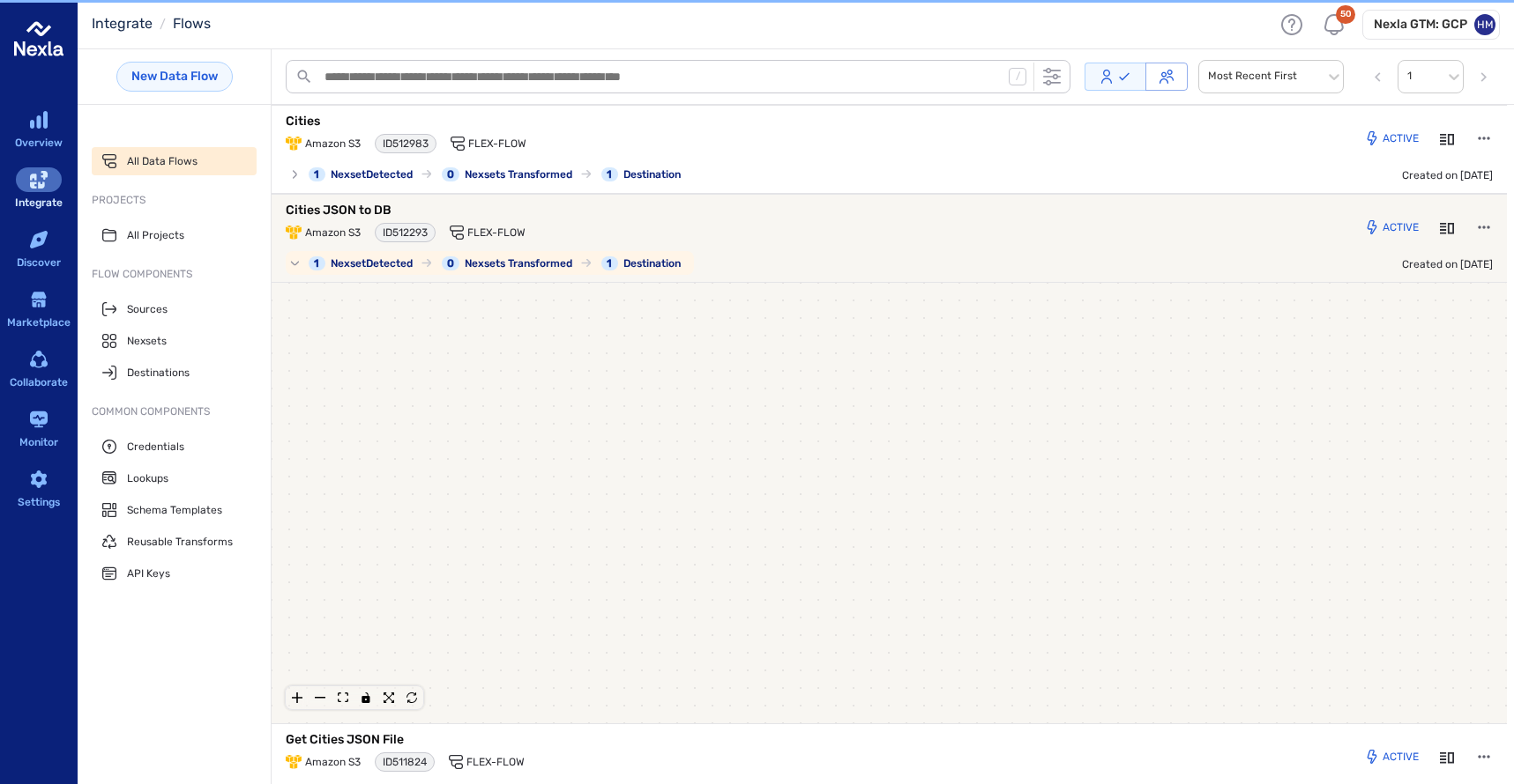
scroll to position [92, 0]
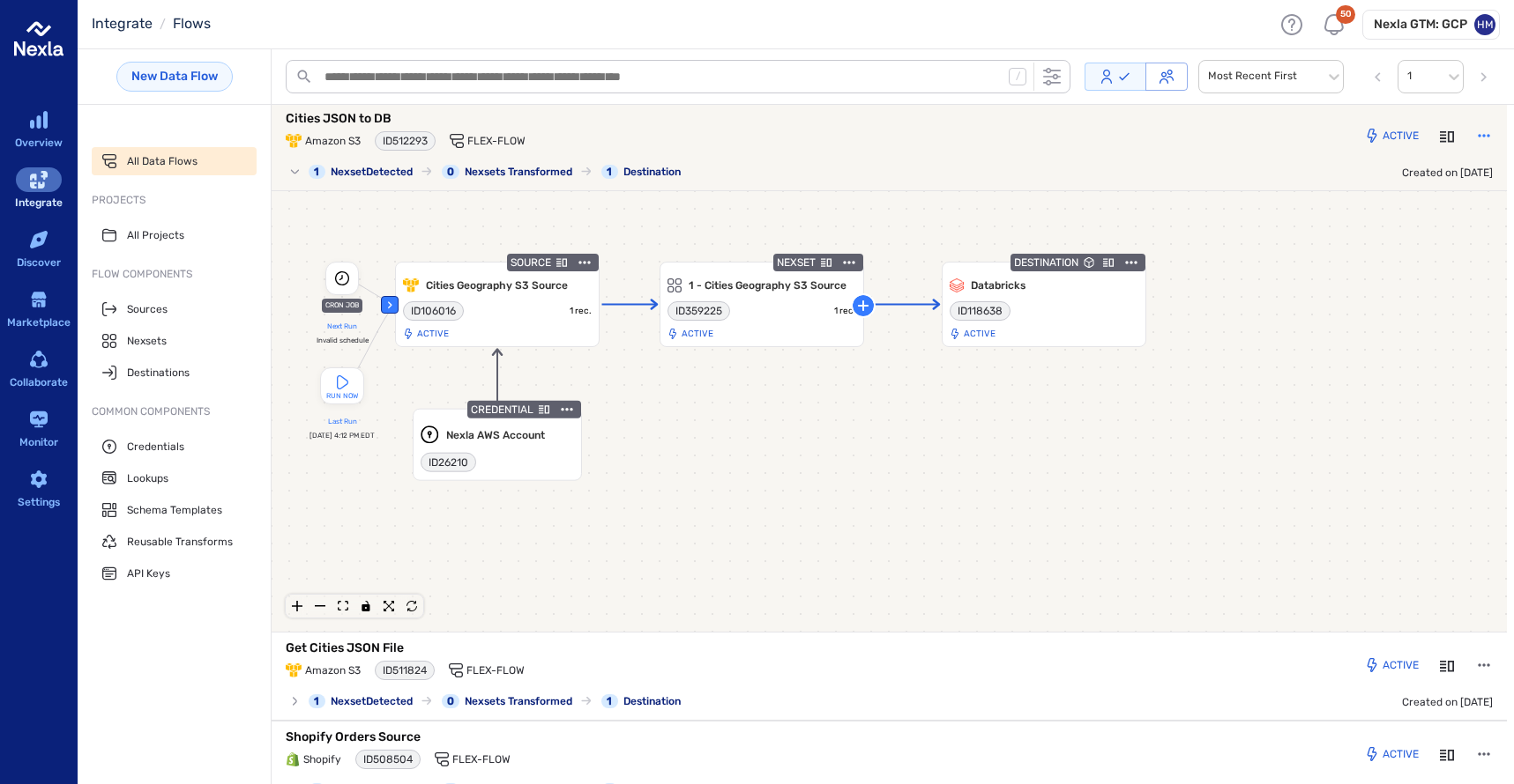
click at [1481, 130] on button "button" at bounding box center [1483, 135] width 32 height 32
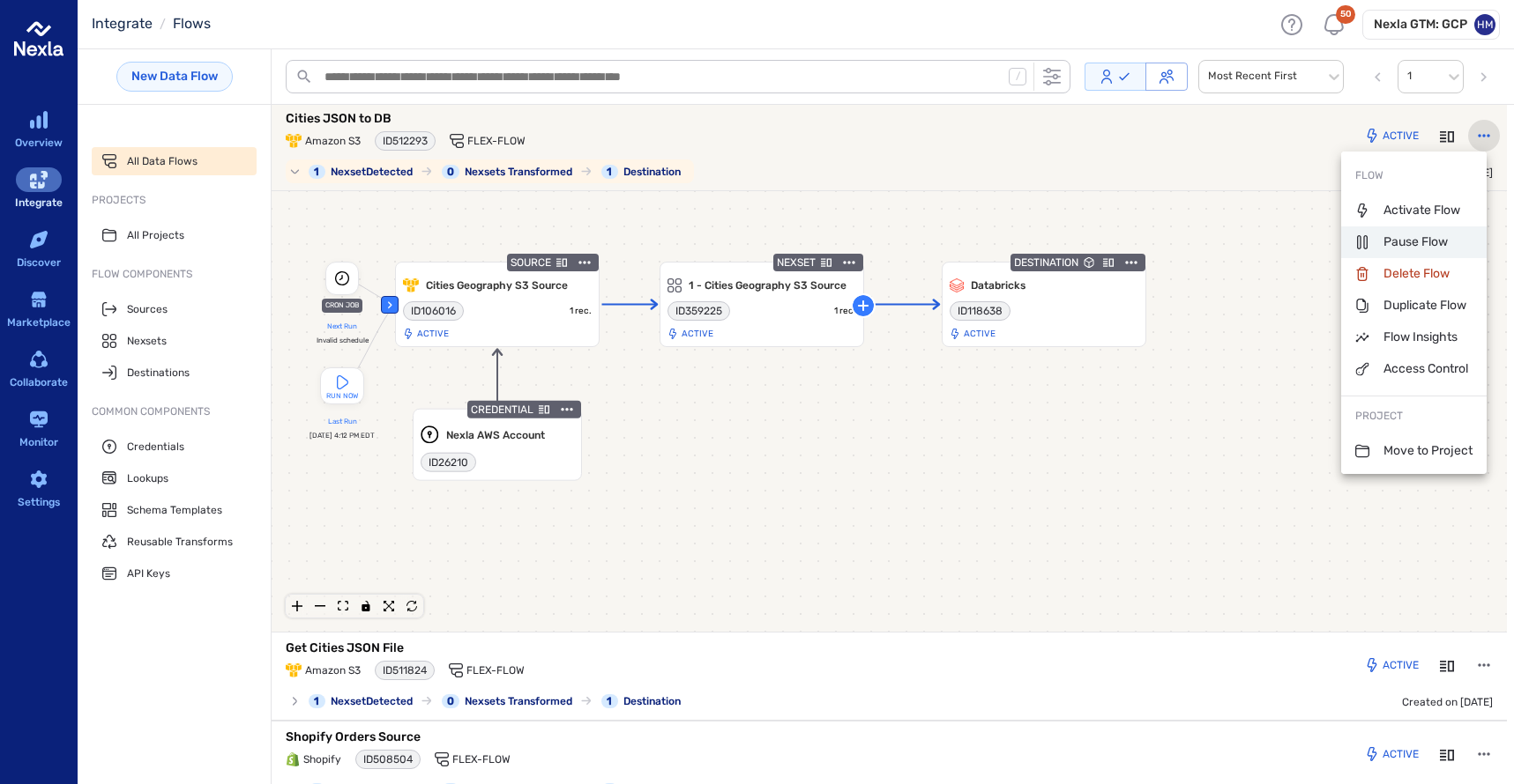
click at [1415, 236] on p "Pause Flow" at bounding box center [1401, 242] width 93 height 17
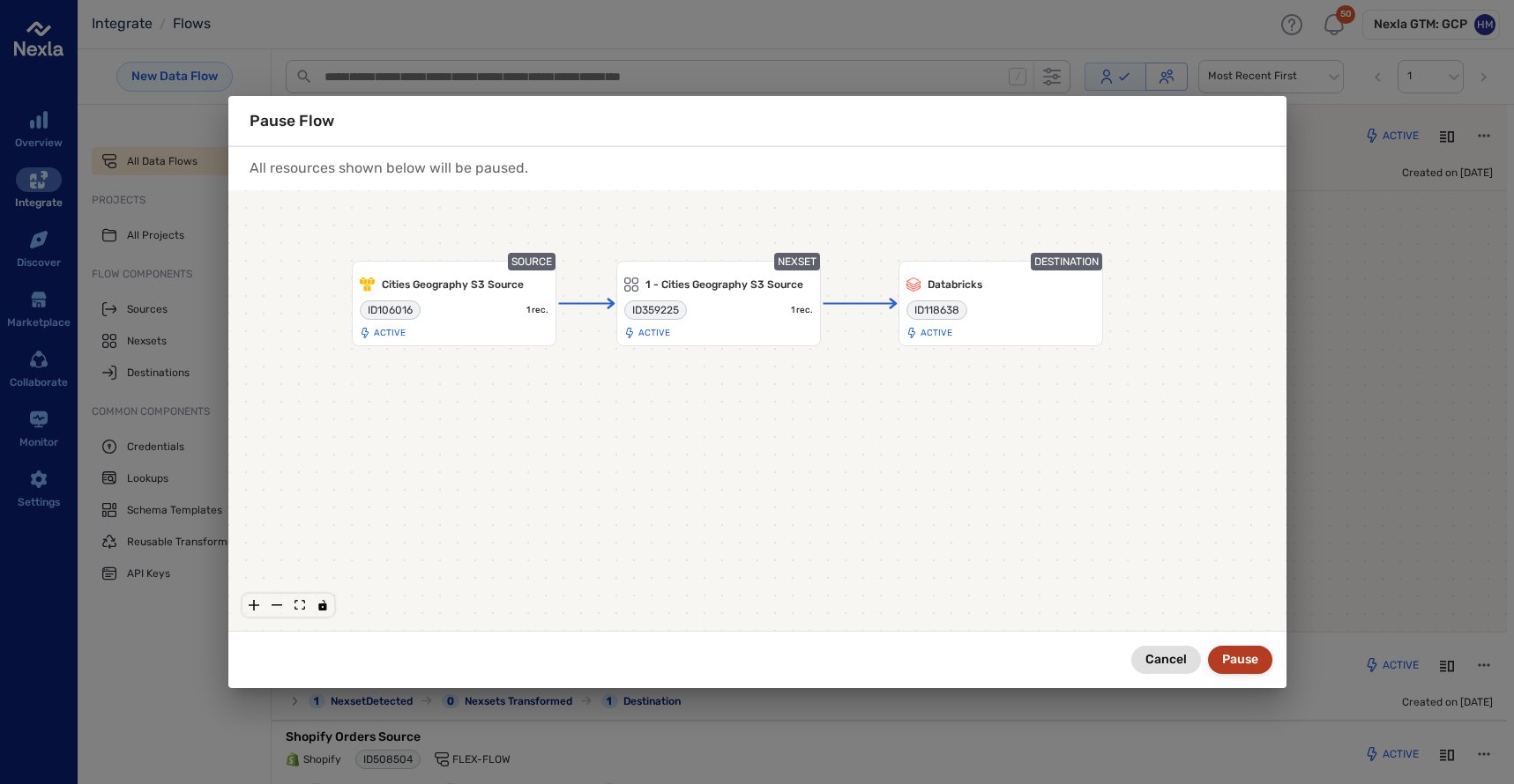
click at [1252, 656] on button "Pause" at bounding box center [1240, 660] width 64 height 28
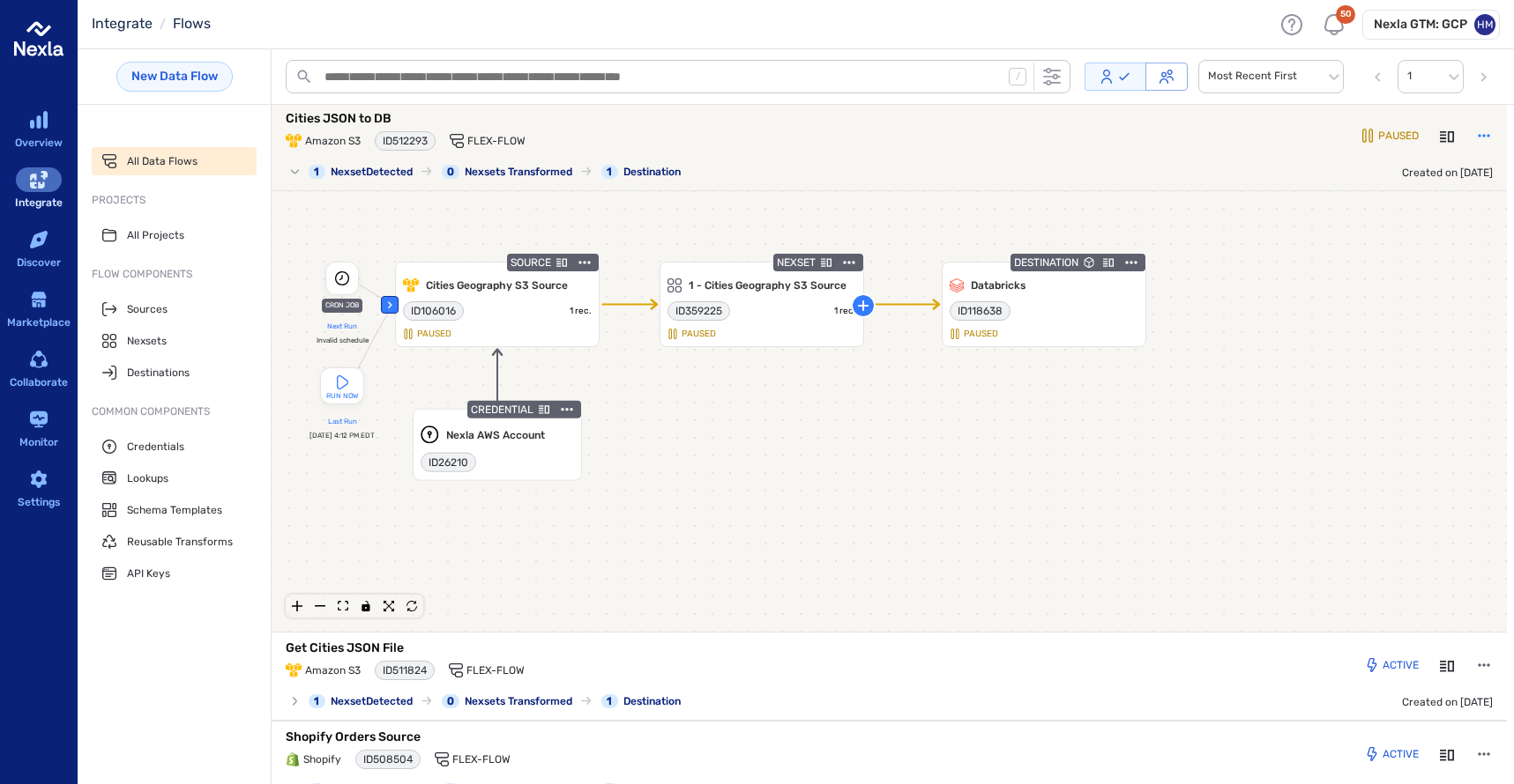
click at [1479, 135] on icon "button" at bounding box center [1483, 136] width 17 height 17
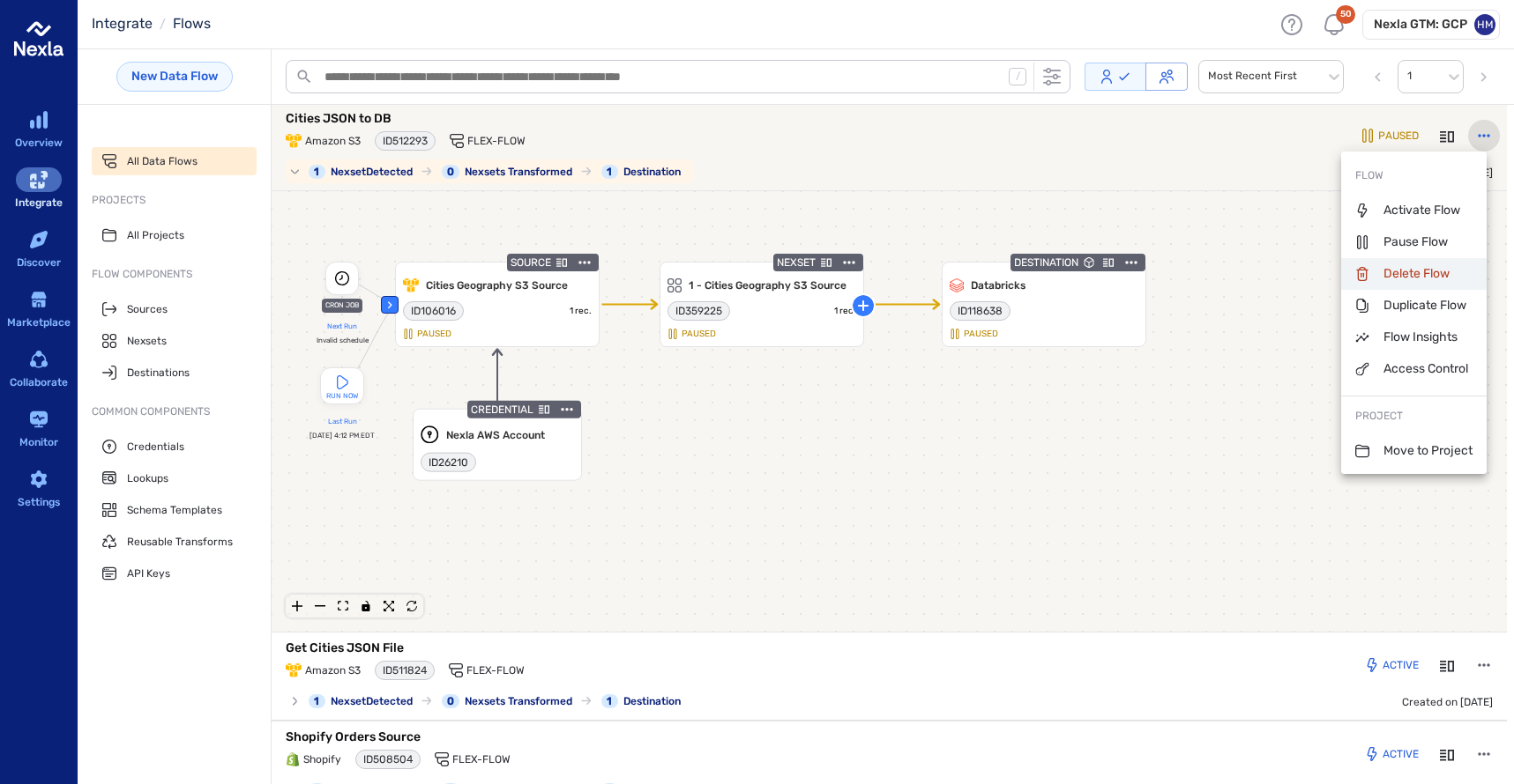
click at [1405, 271] on p "Delete Flow" at bounding box center [1402, 273] width 95 height 17
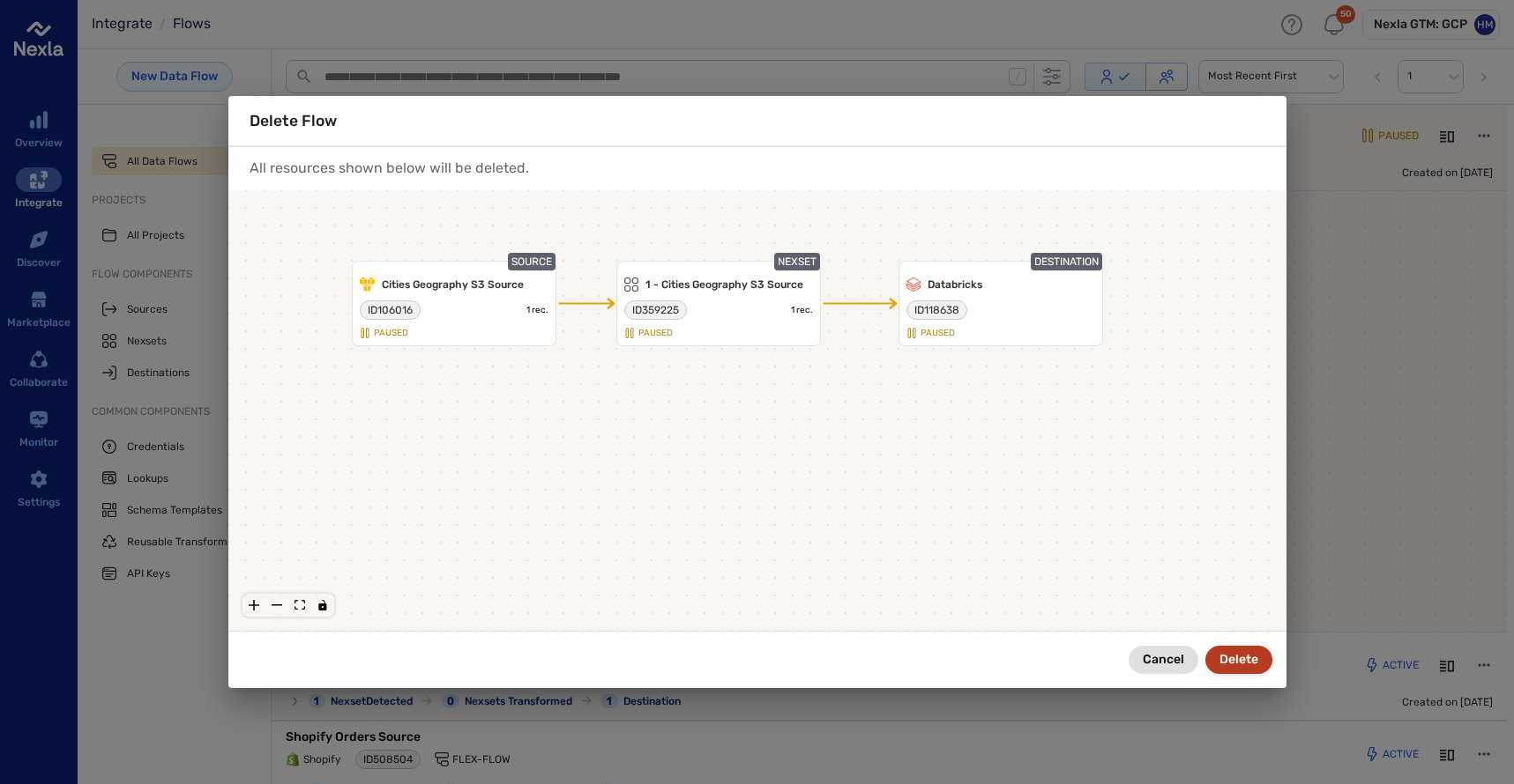
click at [1233, 658] on button "Delete" at bounding box center [1239, 660] width 67 height 28
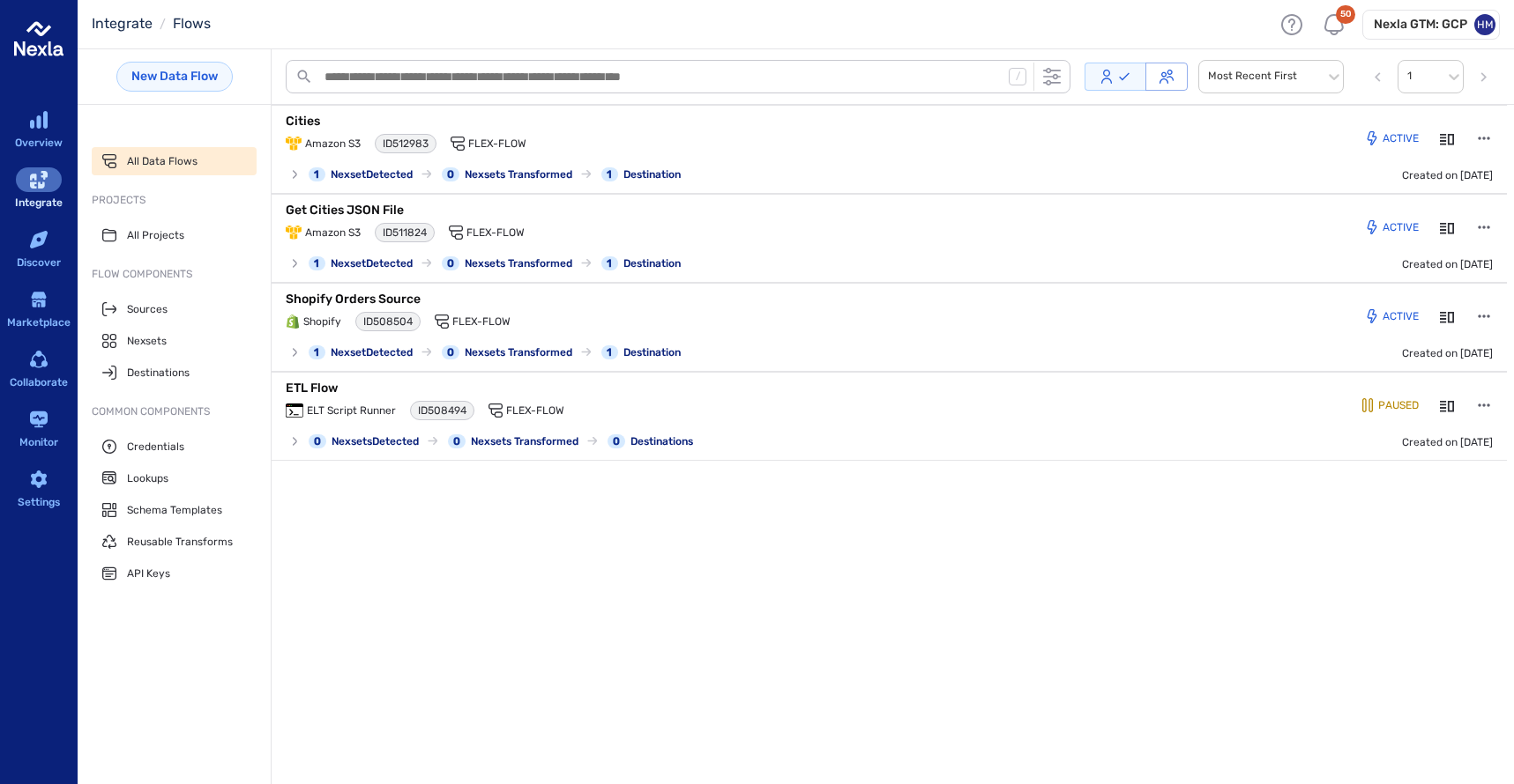
scroll to position [0, 0]
click at [328, 117] on p "Cities" at bounding box center [506, 121] width 441 height 17
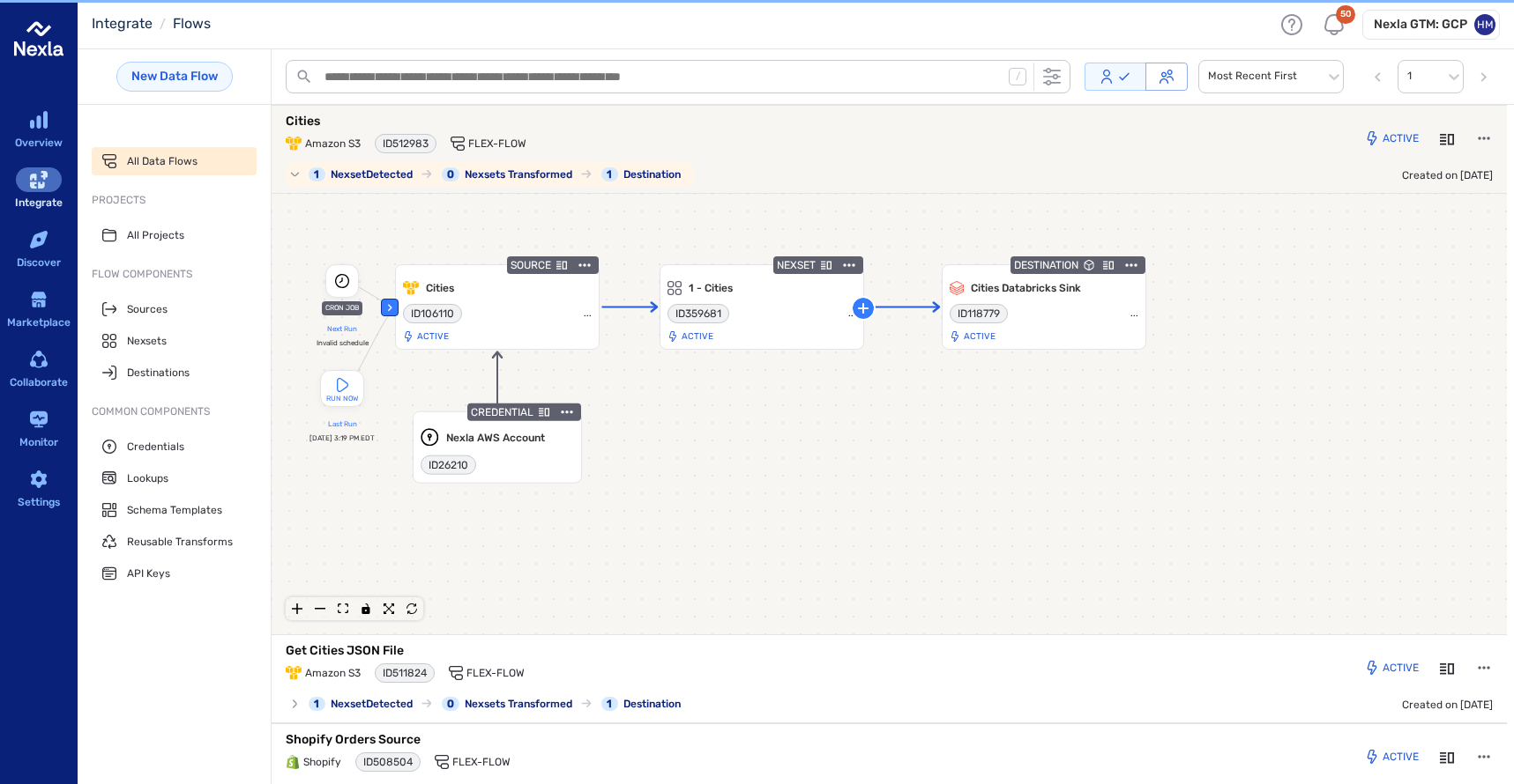
scroll to position [3, 0]
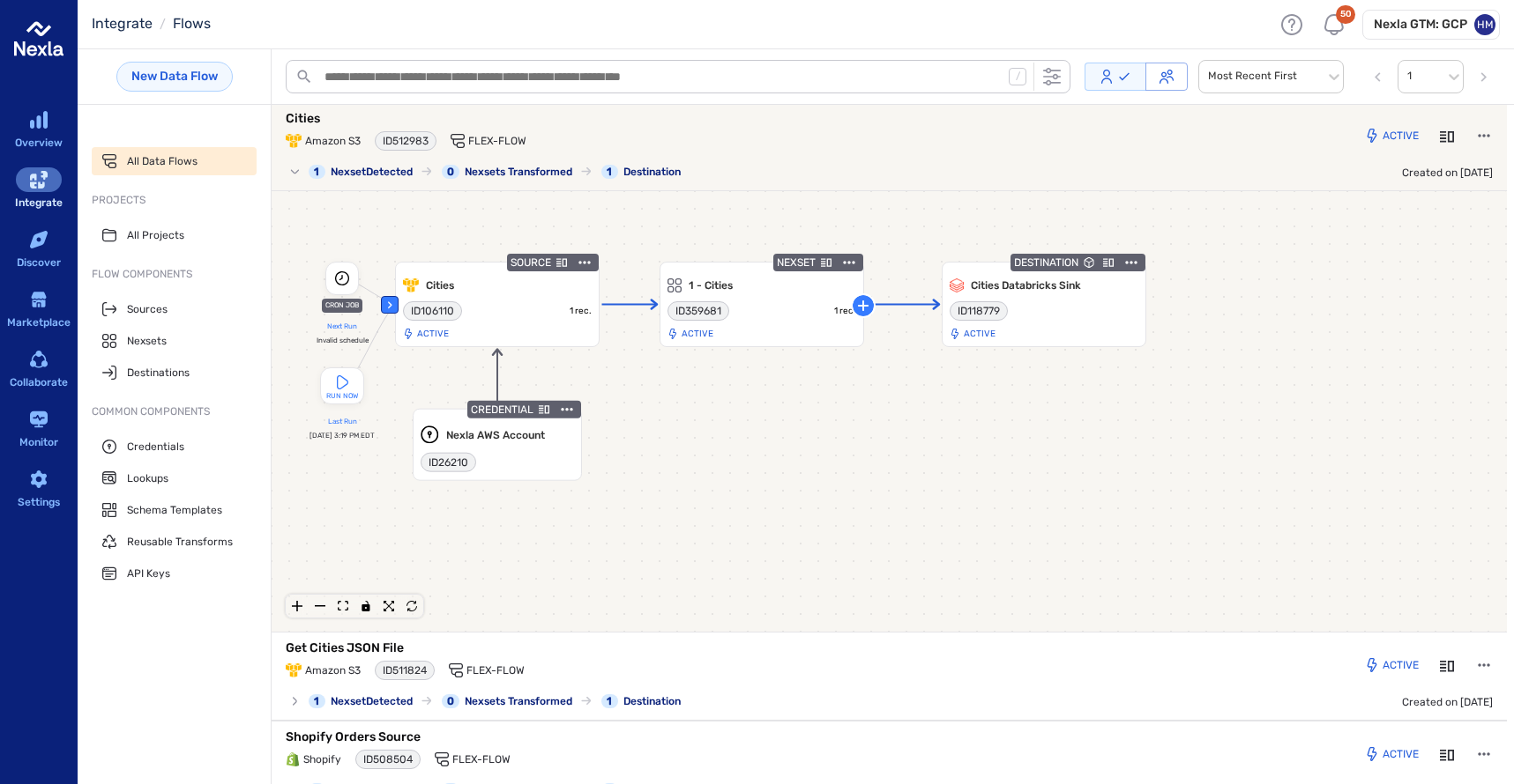
click at [1439, 135] on icon "Details" at bounding box center [1446, 136] width 14 height 11
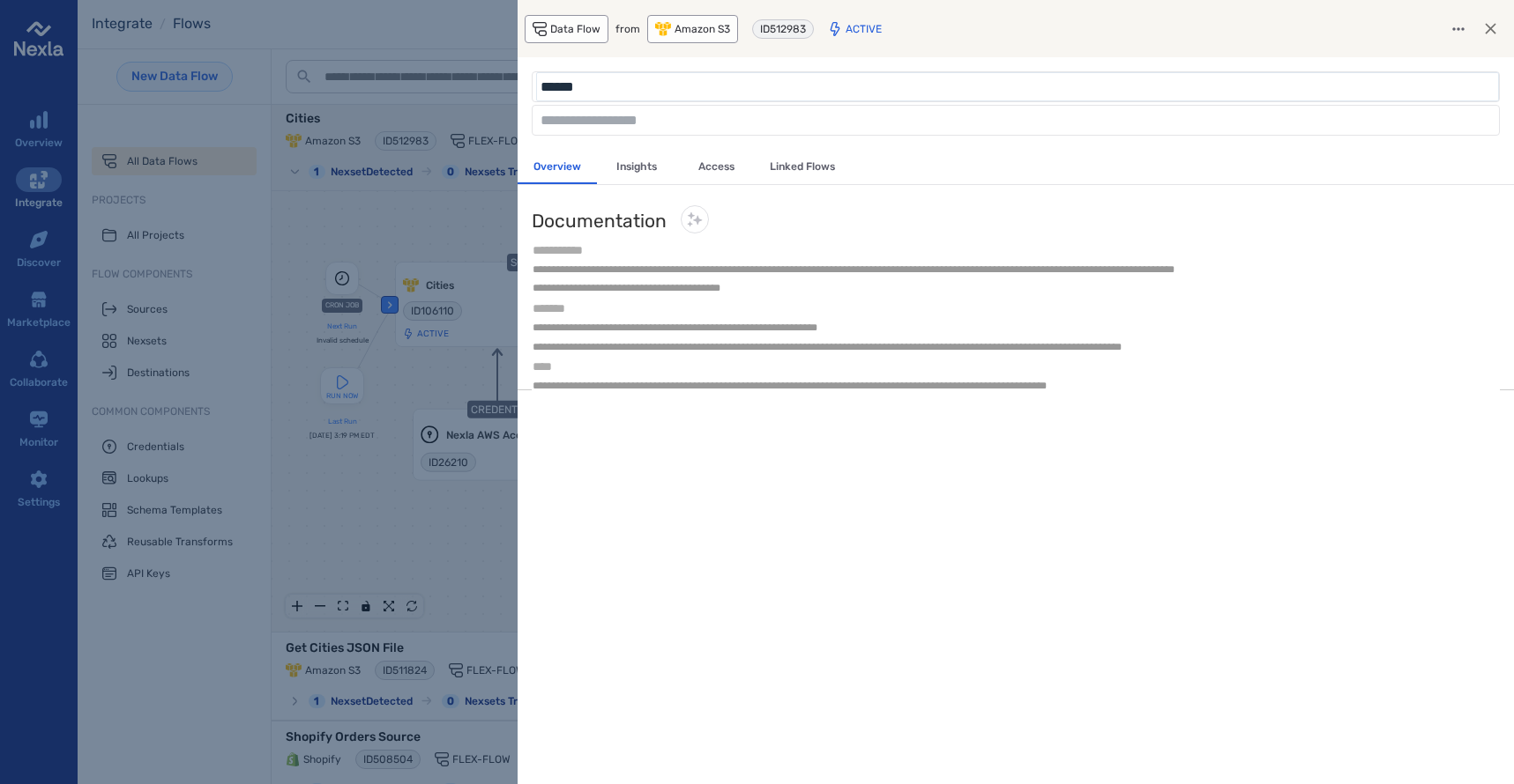
click at [603, 89] on input "******" at bounding box center [1017, 86] width 957 height 24
type input "**********"
click at [450, 502] on div at bounding box center [757, 392] width 1514 height 784
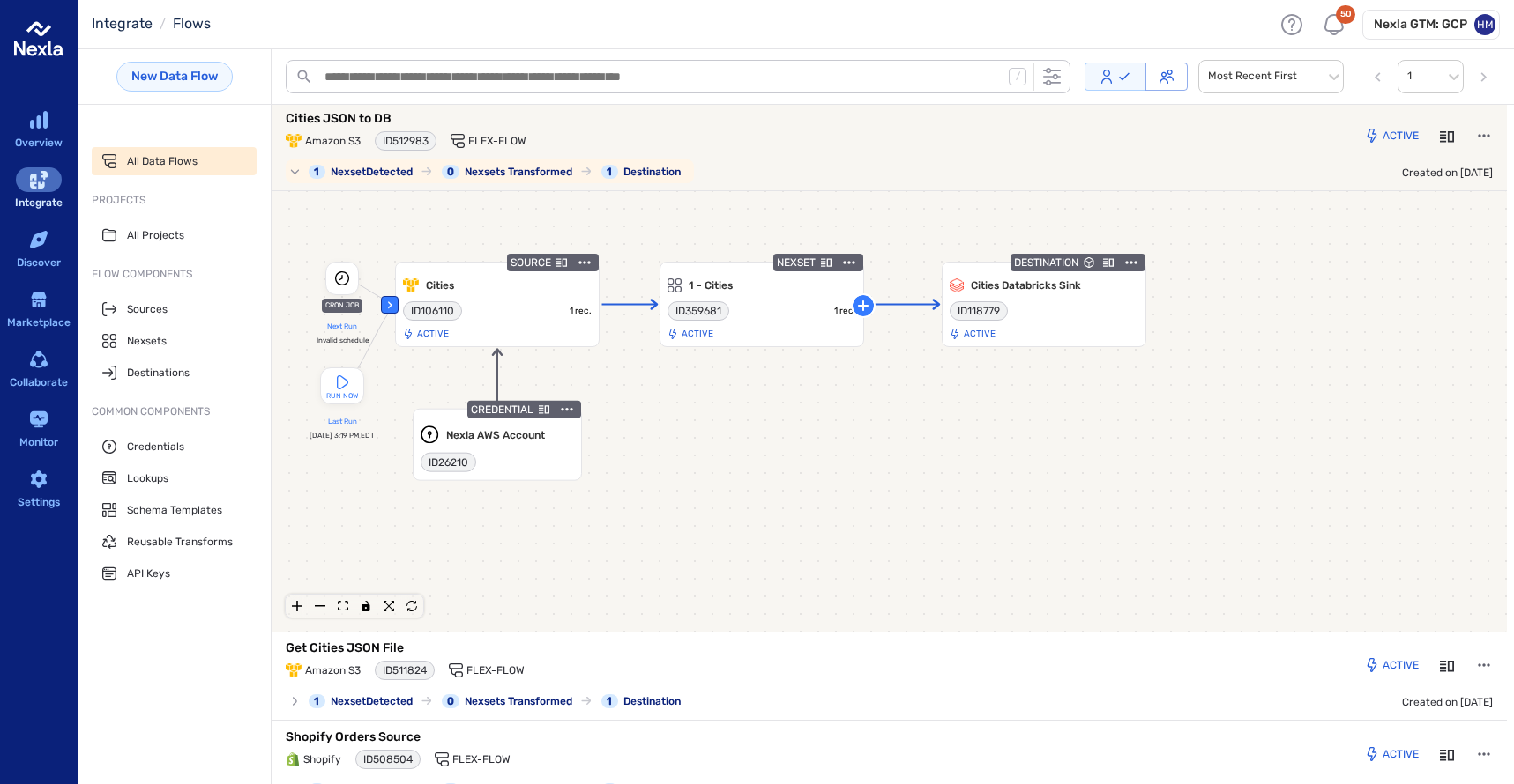
click at [344, 116] on p "Cities JSON to DB" at bounding box center [506, 119] width 441 height 17
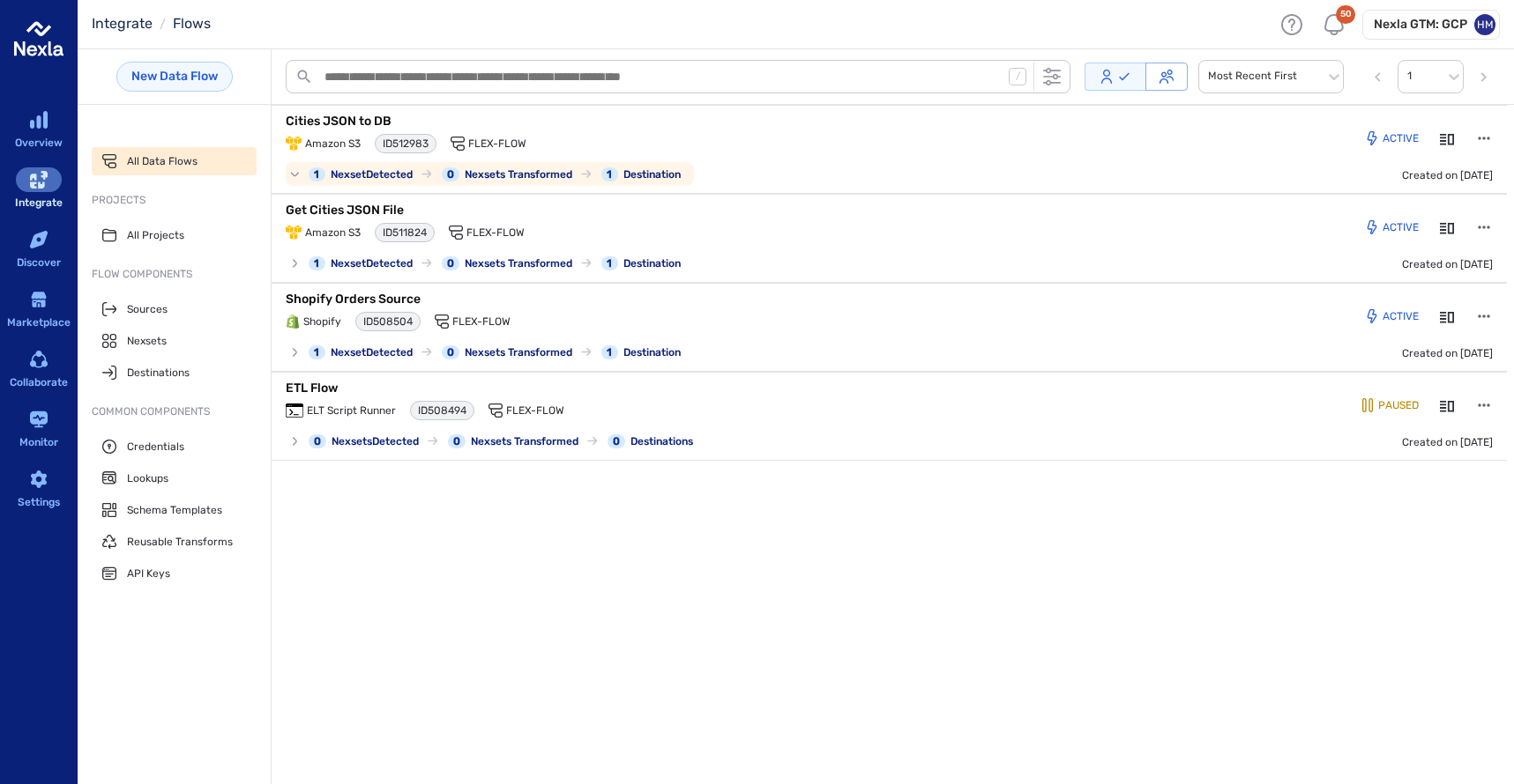
scroll to position [0, 0]
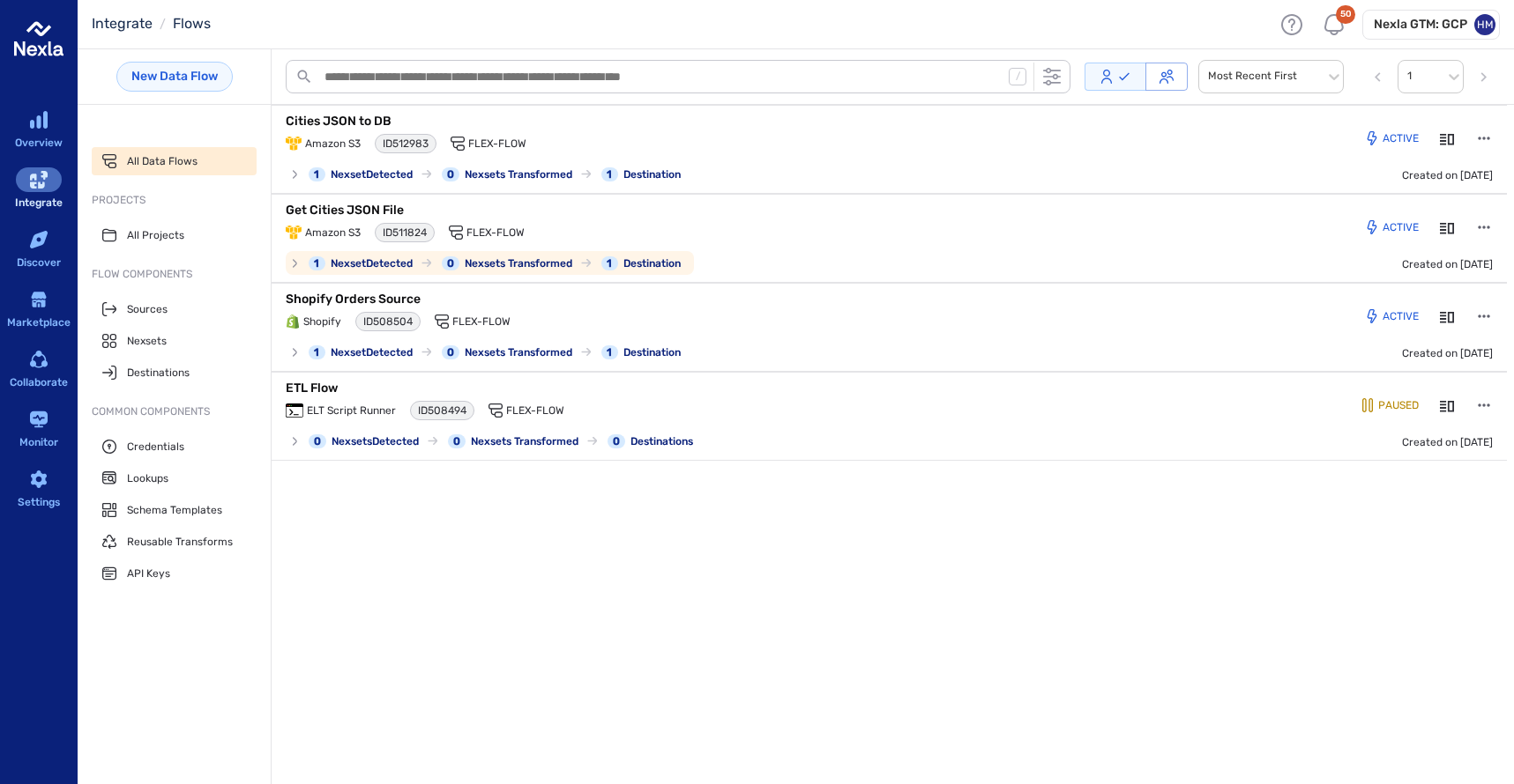
click at [344, 211] on p "Get Cities JSON File" at bounding box center [506, 210] width 441 height 17
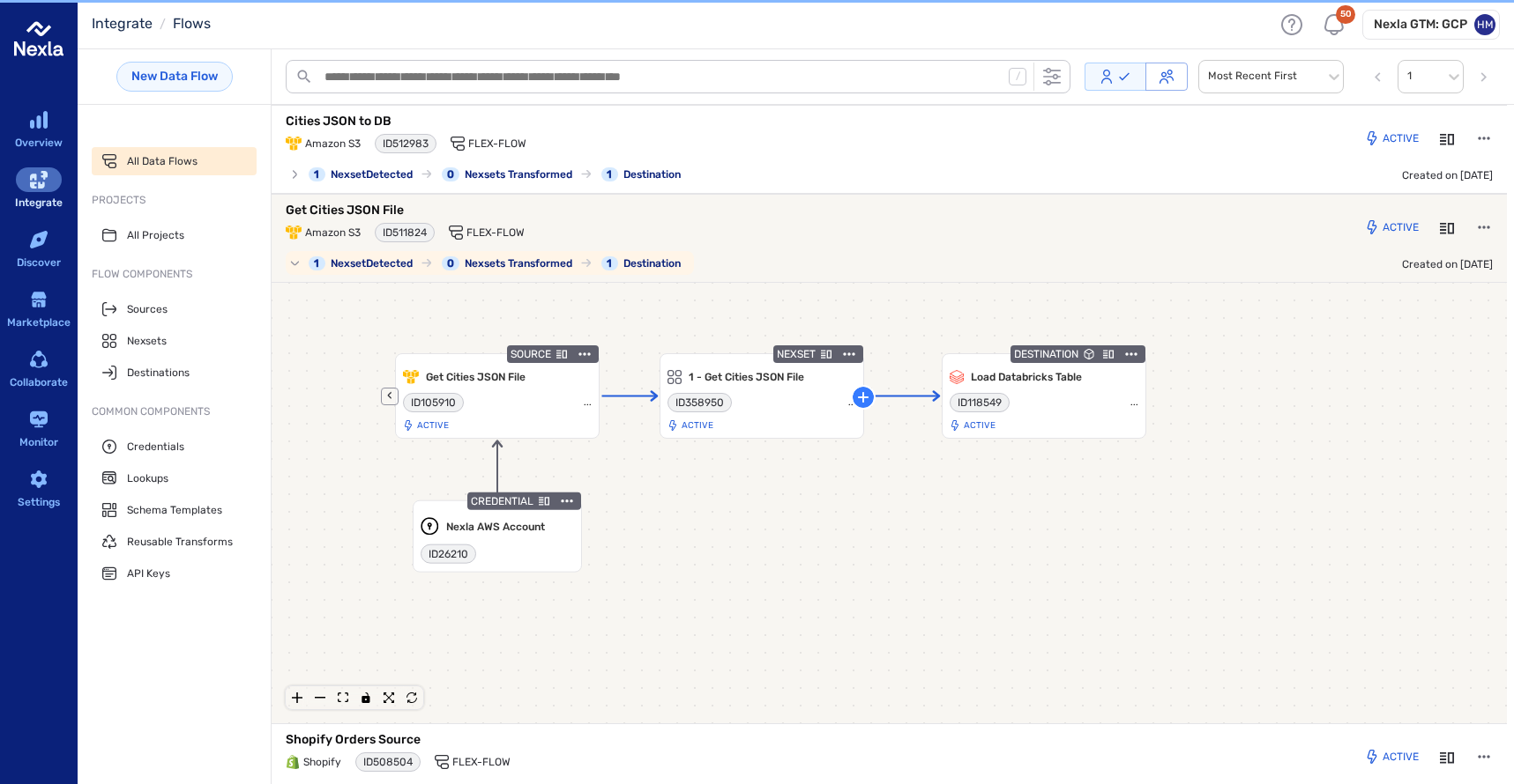
scroll to position [92, 0]
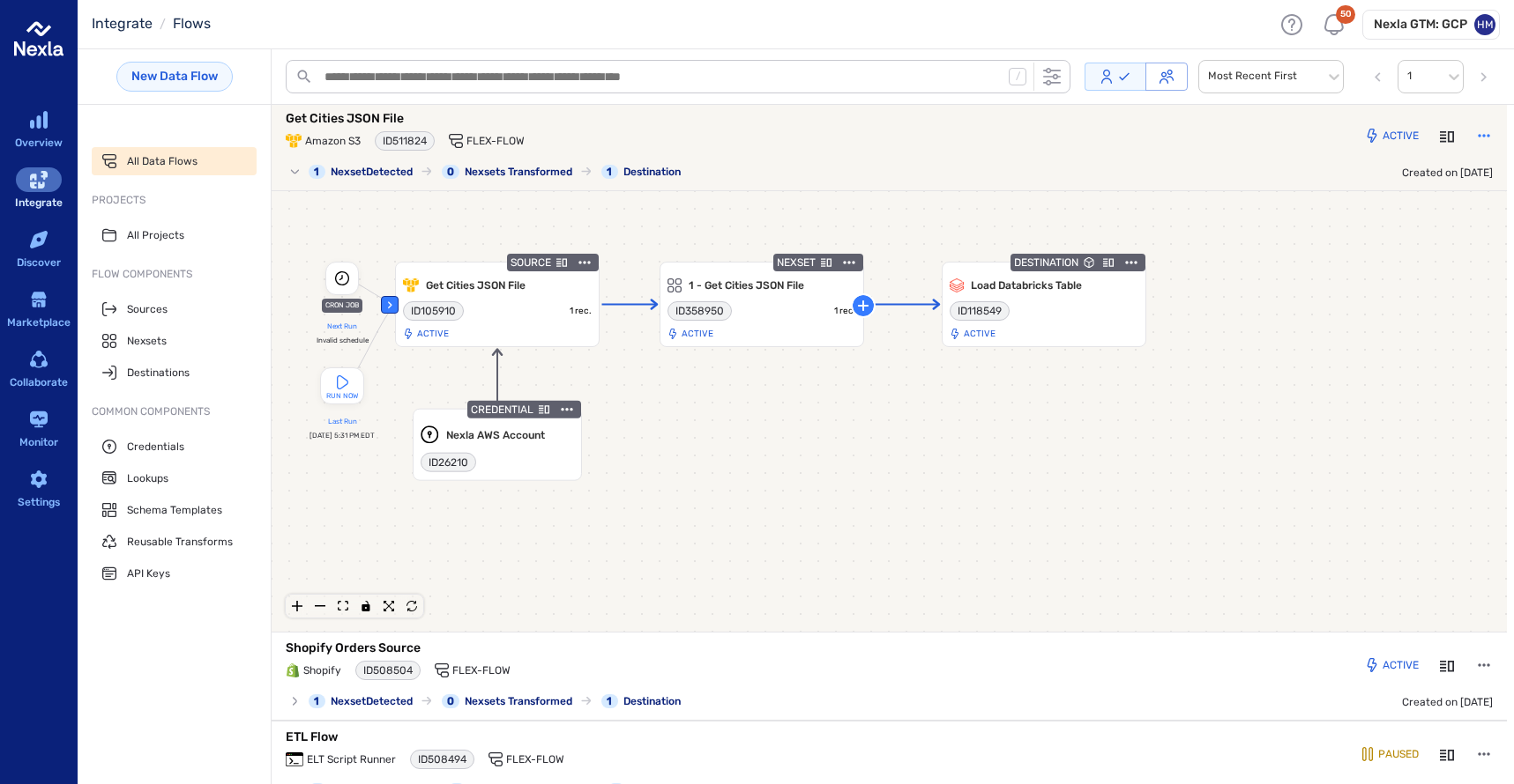
click at [1475, 133] on icon "button" at bounding box center [1483, 136] width 17 height 17
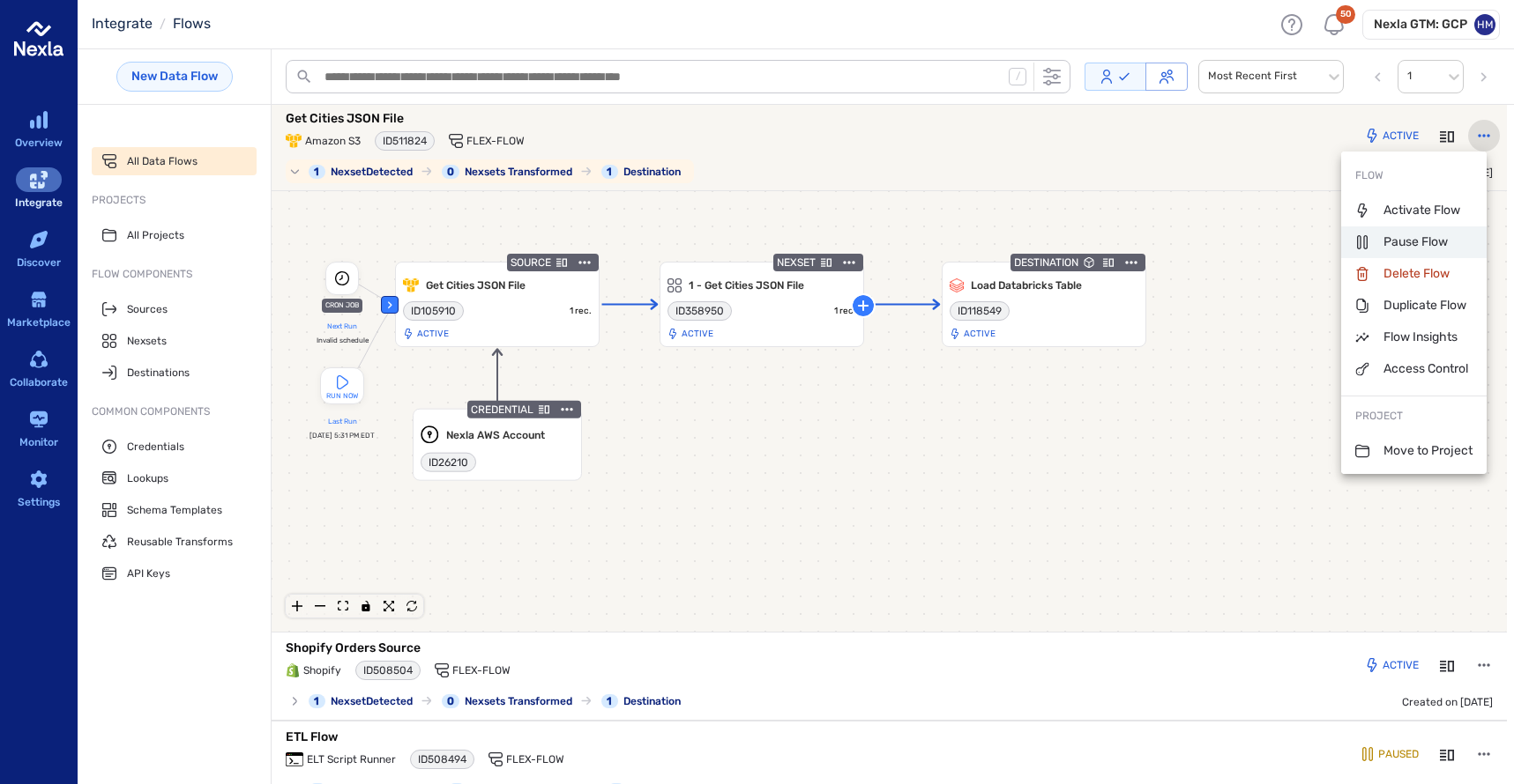
click at [1410, 239] on p "Pause Flow" at bounding box center [1401, 242] width 93 height 17
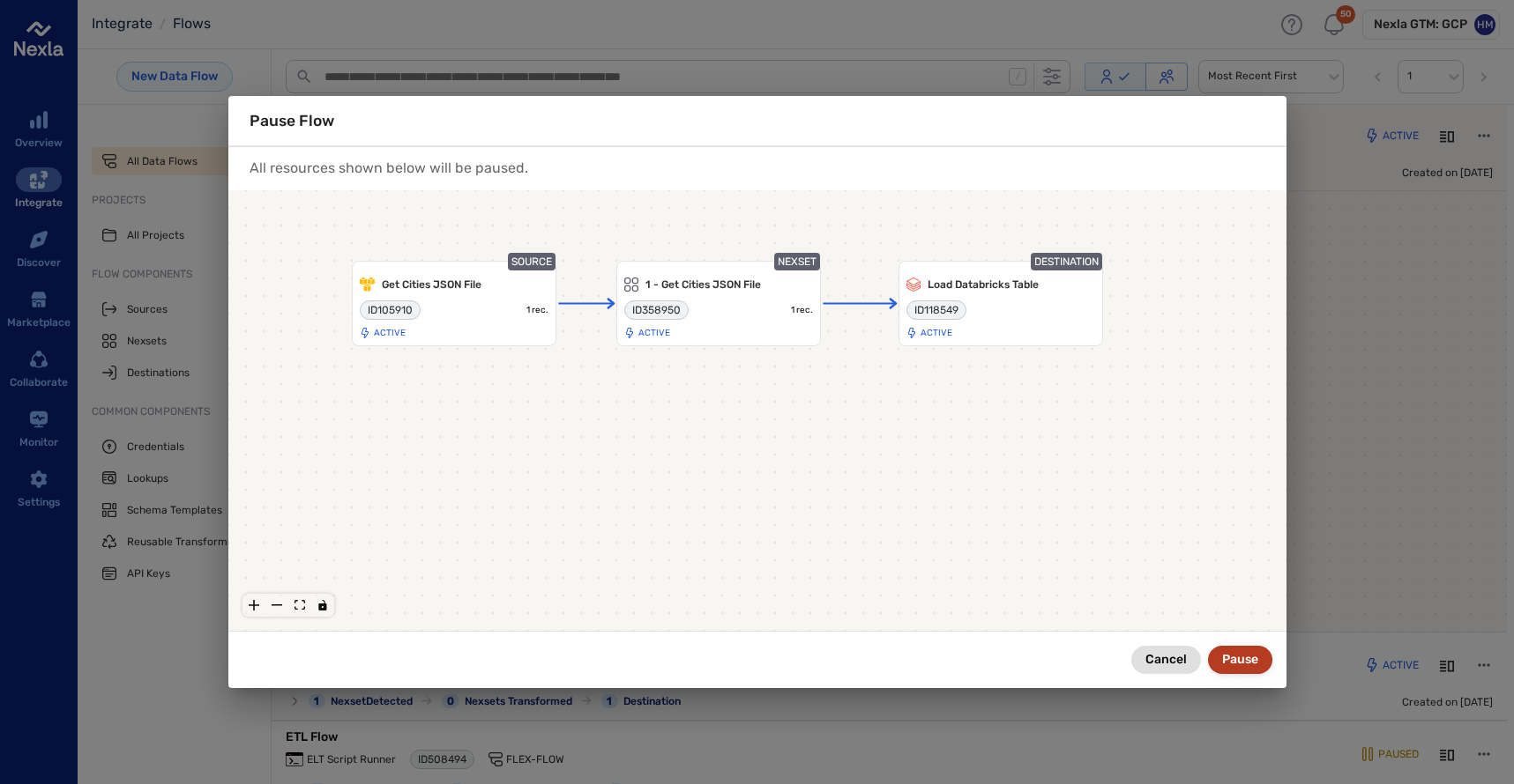
click at [1238, 659] on button "Pause" at bounding box center [1240, 660] width 64 height 28
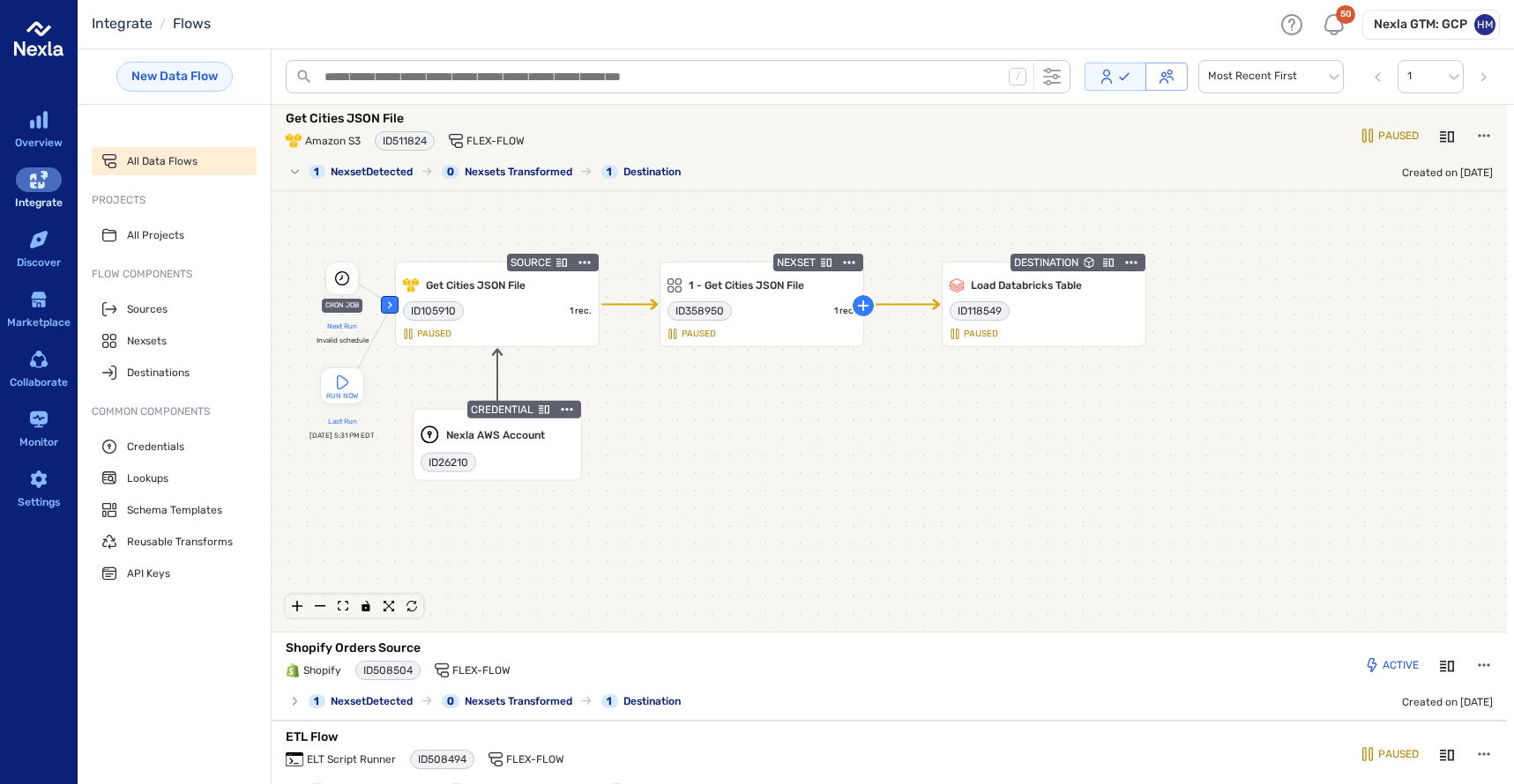
click at [1478, 136] on icon "button" at bounding box center [1483, 135] width 11 height 3
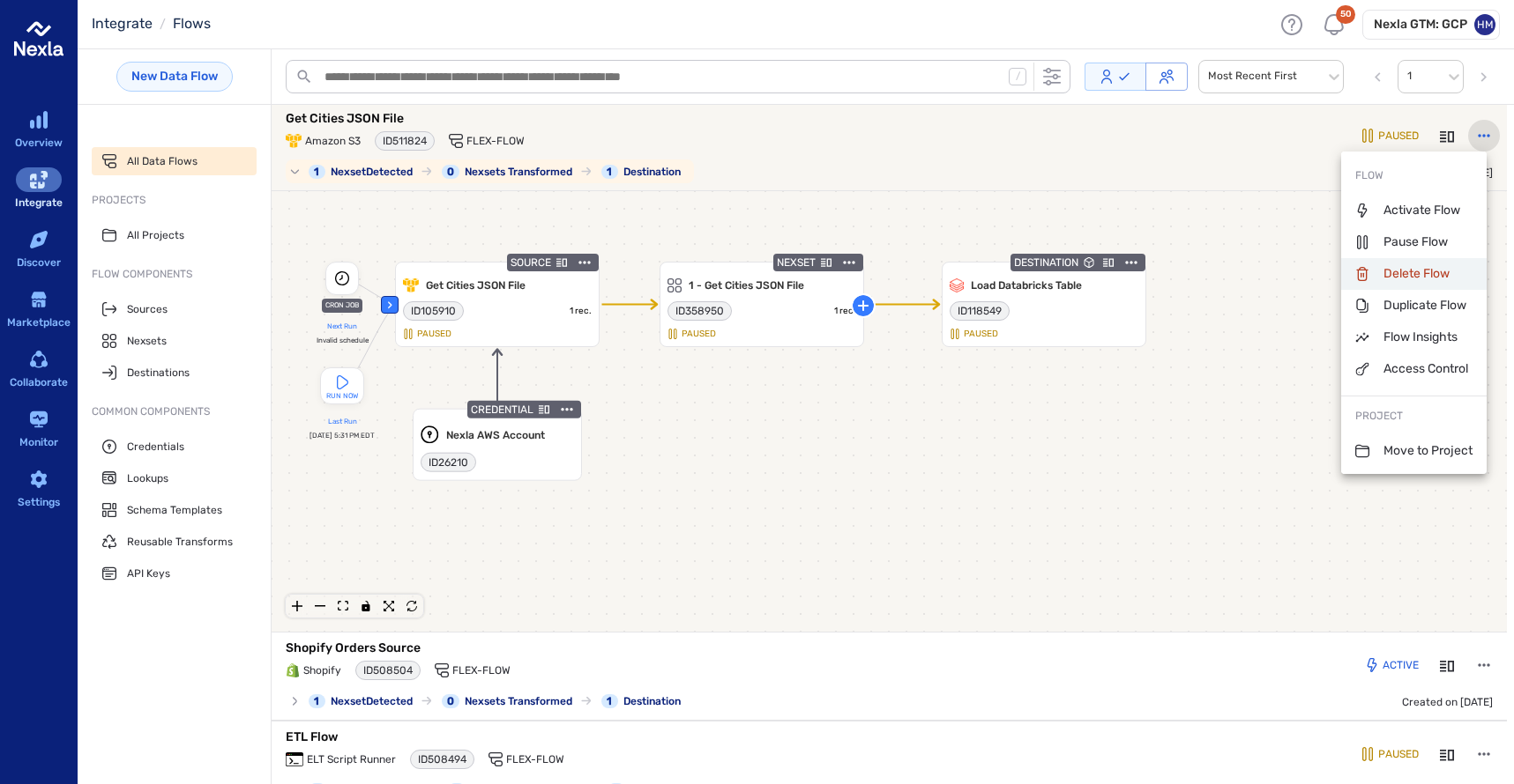
click at [1395, 284] on div "Delete Flow" at bounding box center [1402, 273] width 95 height 32
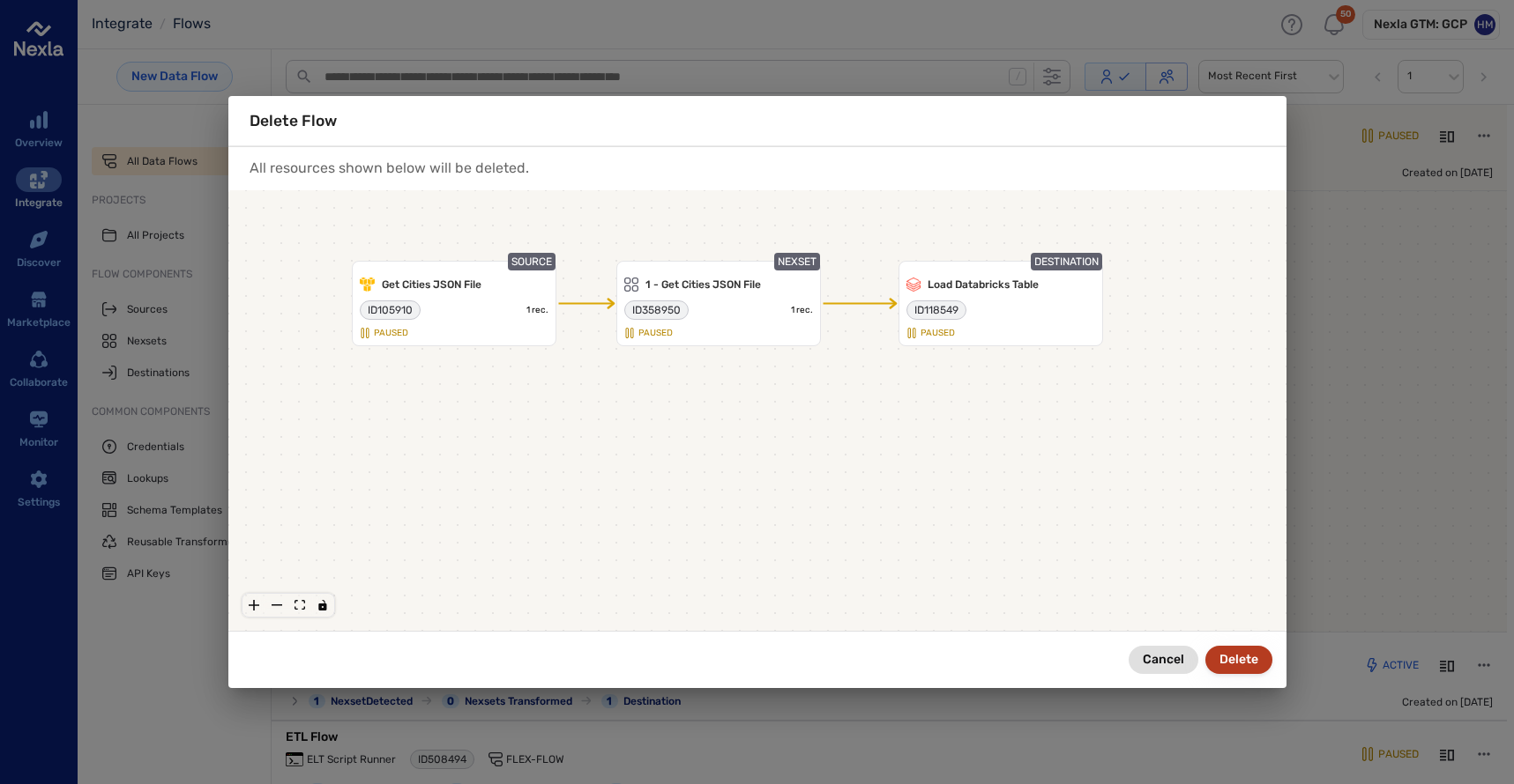
click at [1245, 657] on button "Delete" at bounding box center [1239, 660] width 67 height 28
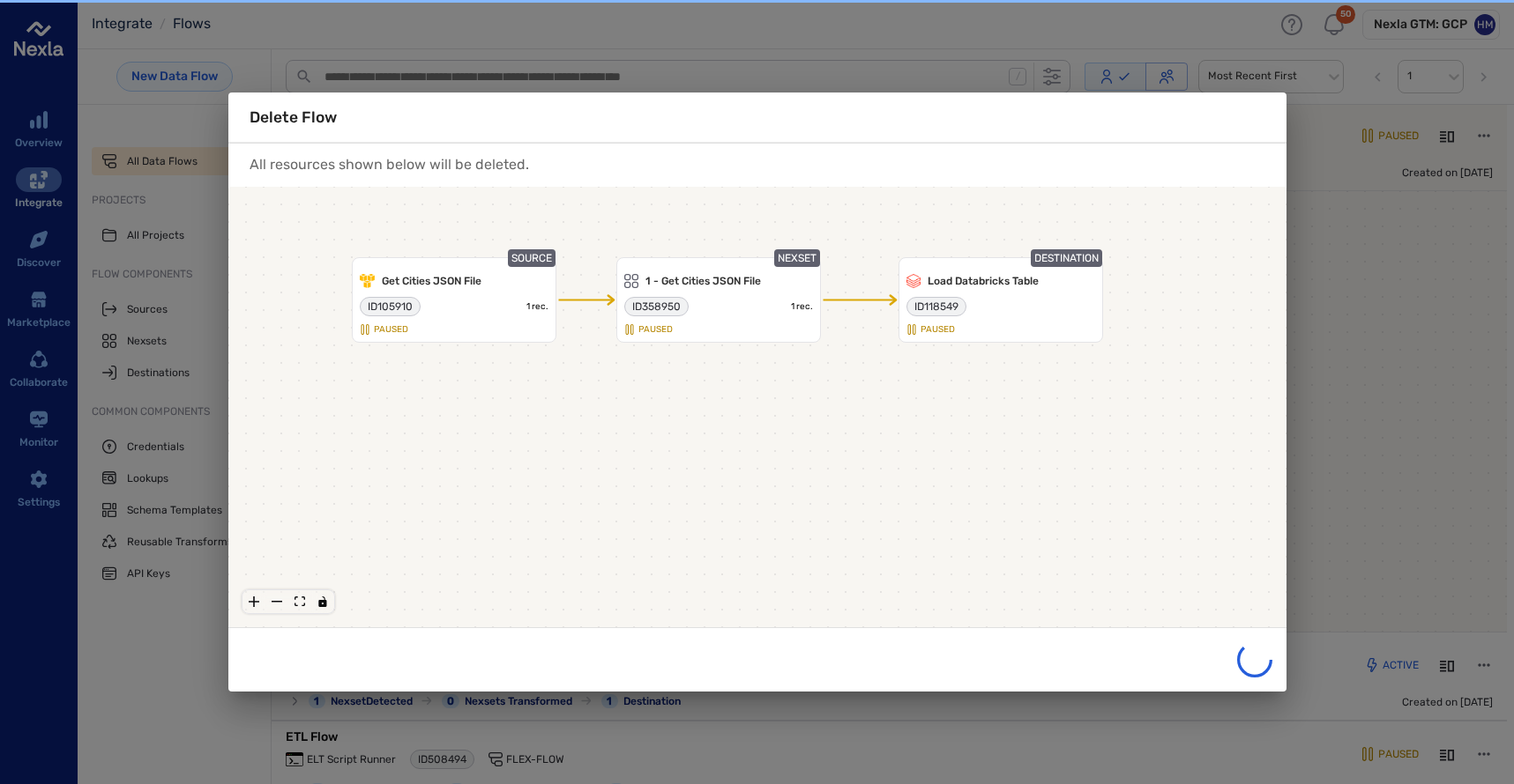
scroll to position [0, 0]
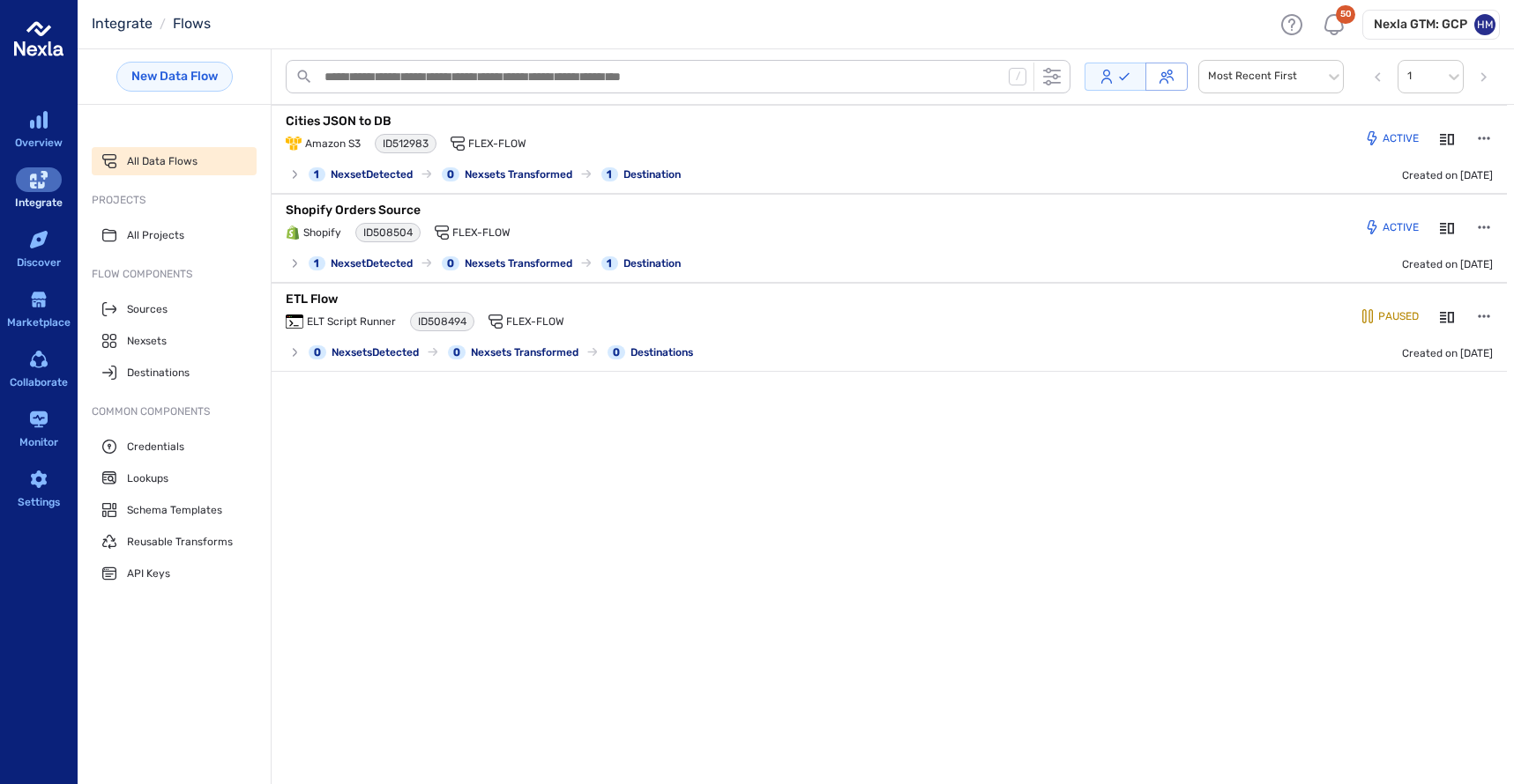
click at [637, 35] on header "Integrate / Flows 50 Nexla GTM: GCP HM" at bounding box center [796, 25] width 1437 height 50
click at [352, 208] on p "Shopify Orders Source" at bounding box center [506, 210] width 441 height 17
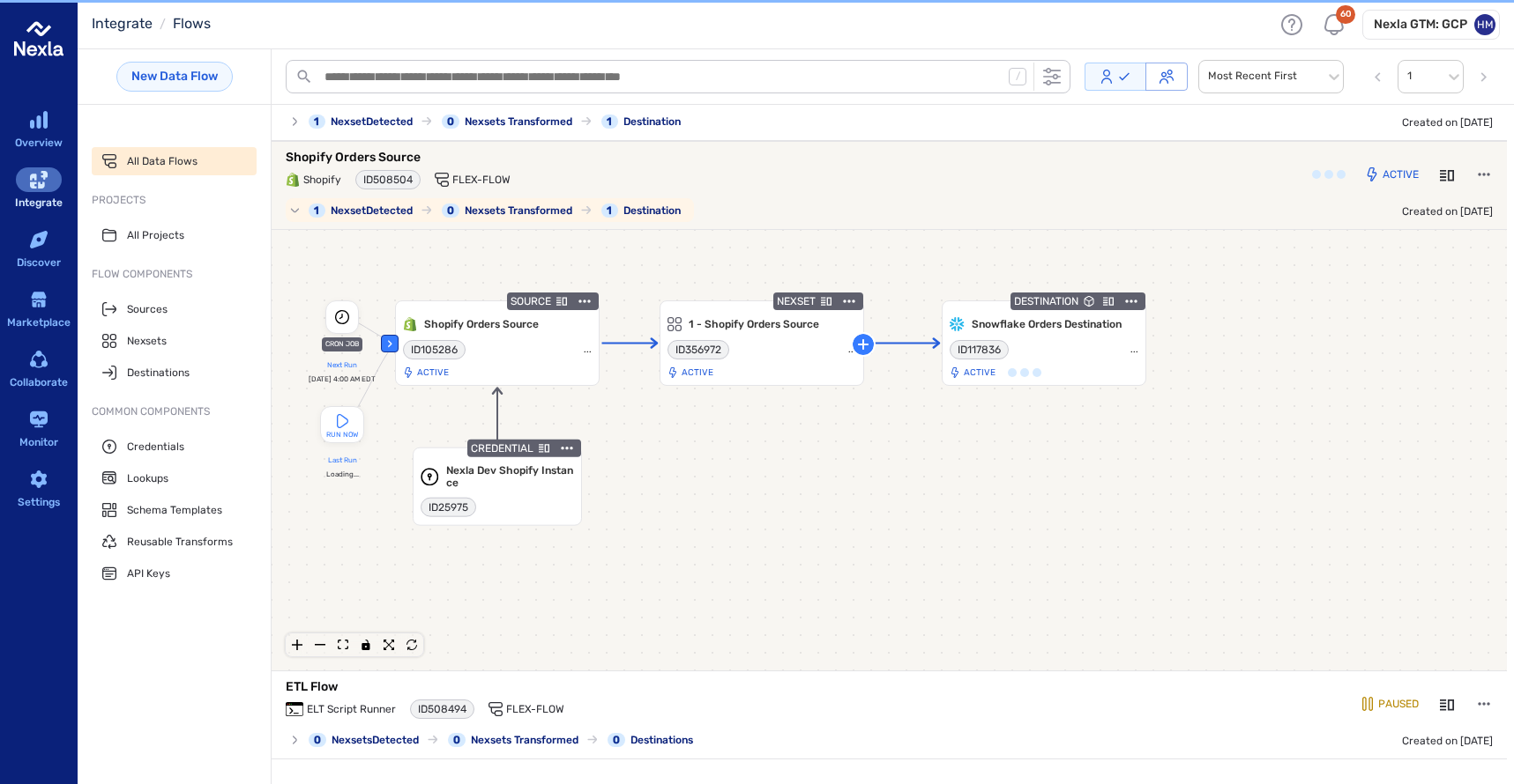
scroll to position [28, 0]
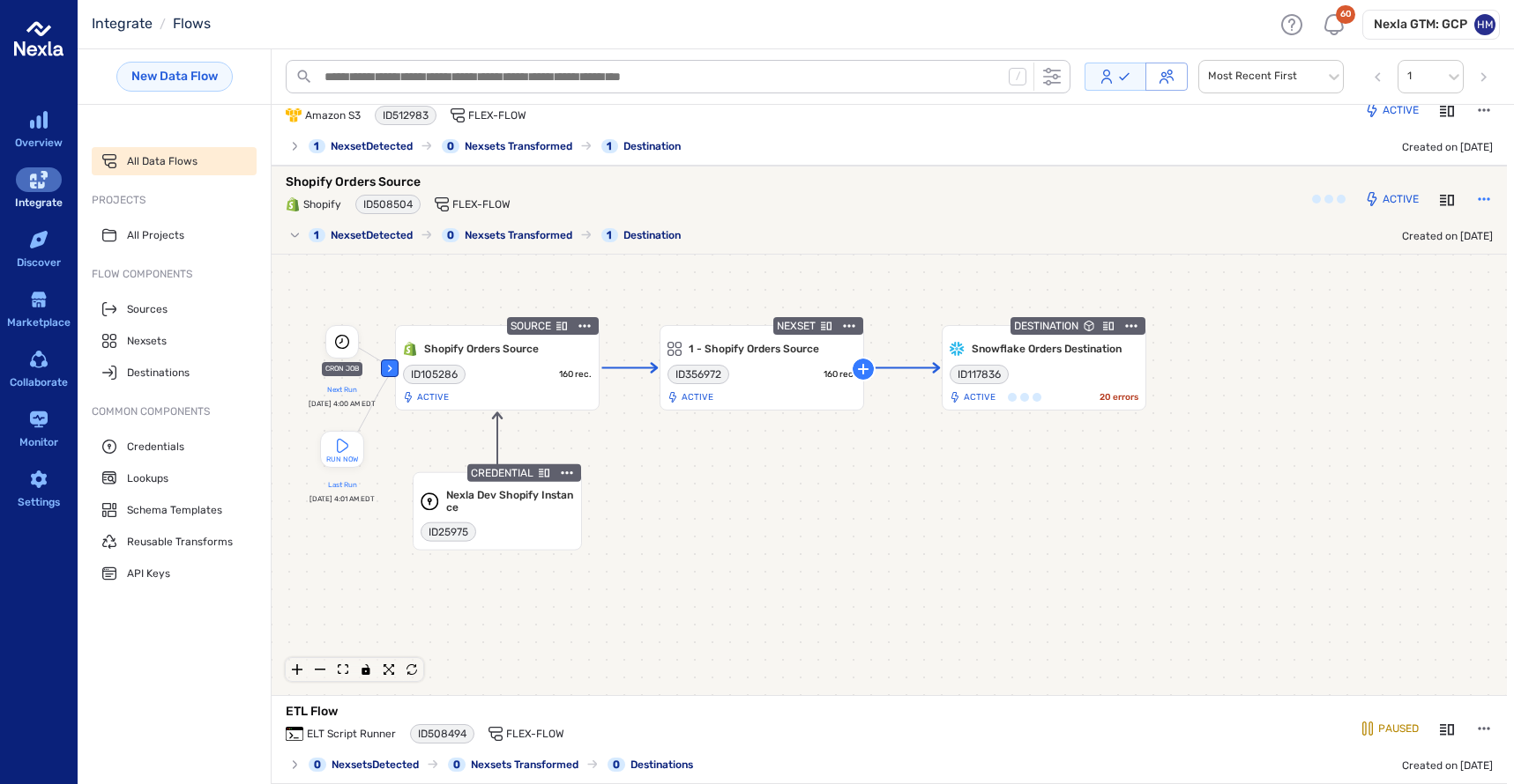
click at [1475, 193] on icon "button" at bounding box center [1483, 199] width 17 height 17
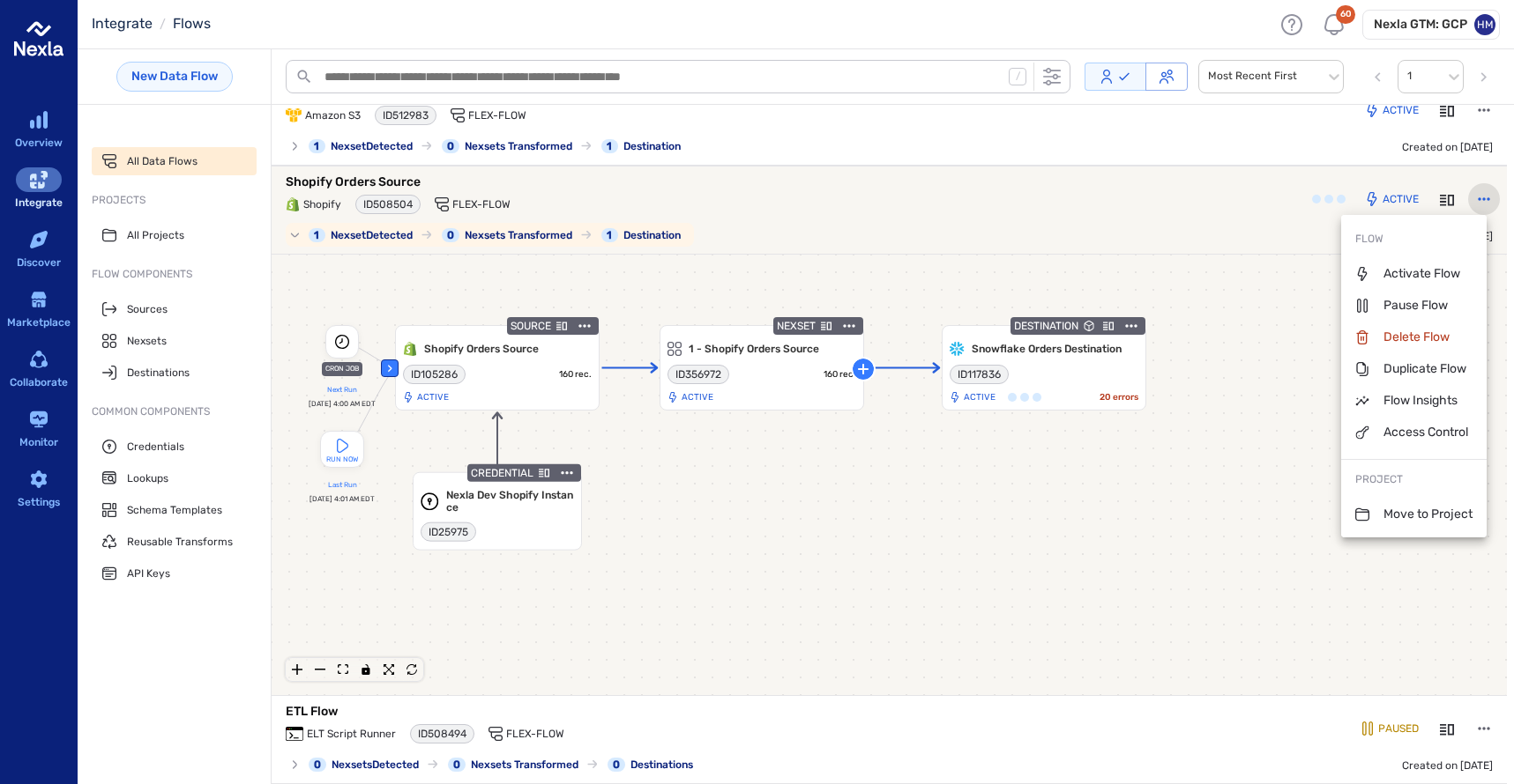
click at [1234, 310] on div at bounding box center [757, 392] width 1514 height 784
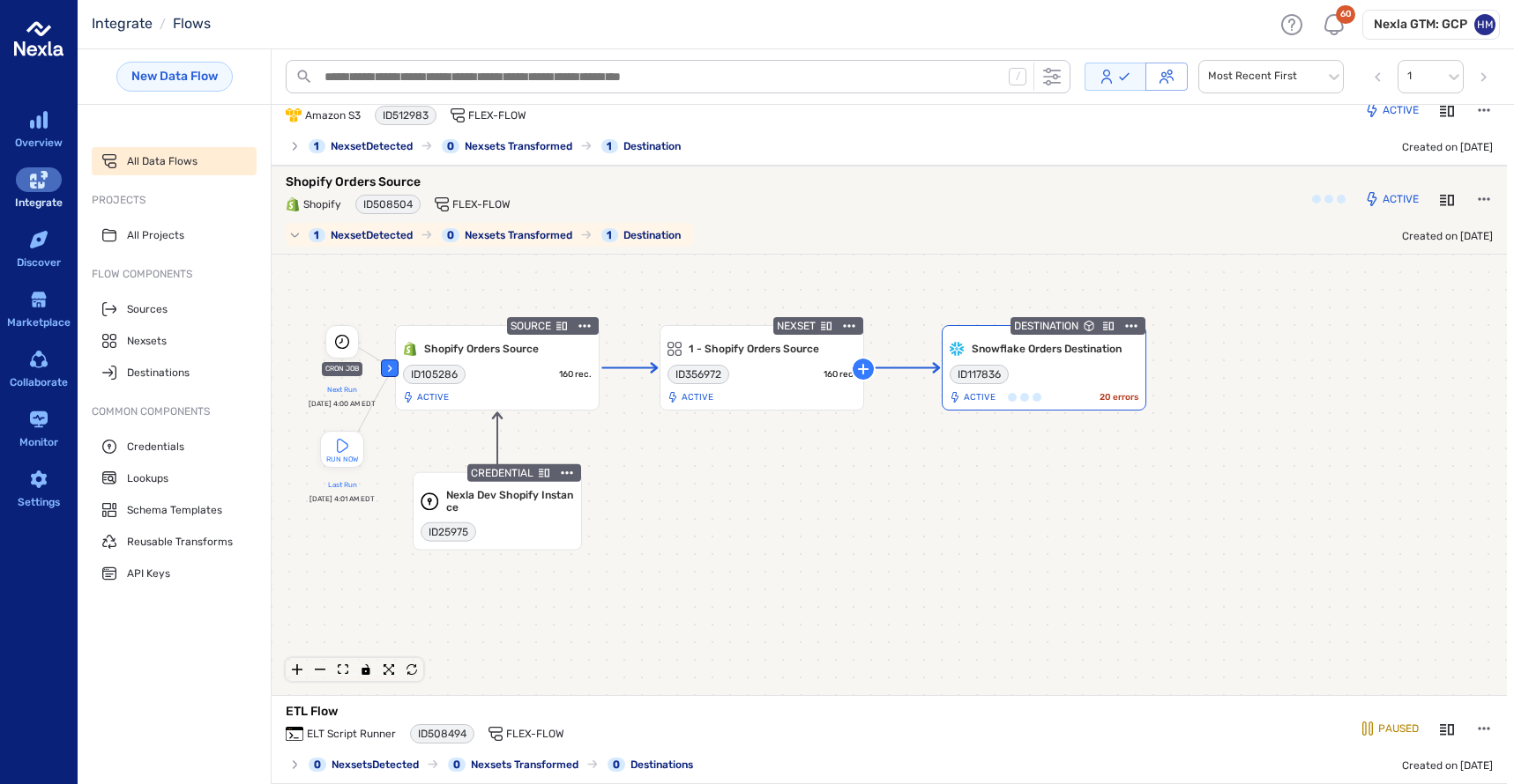
click at [1125, 321] on icon "button" at bounding box center [1131, 326] width 17 height 17
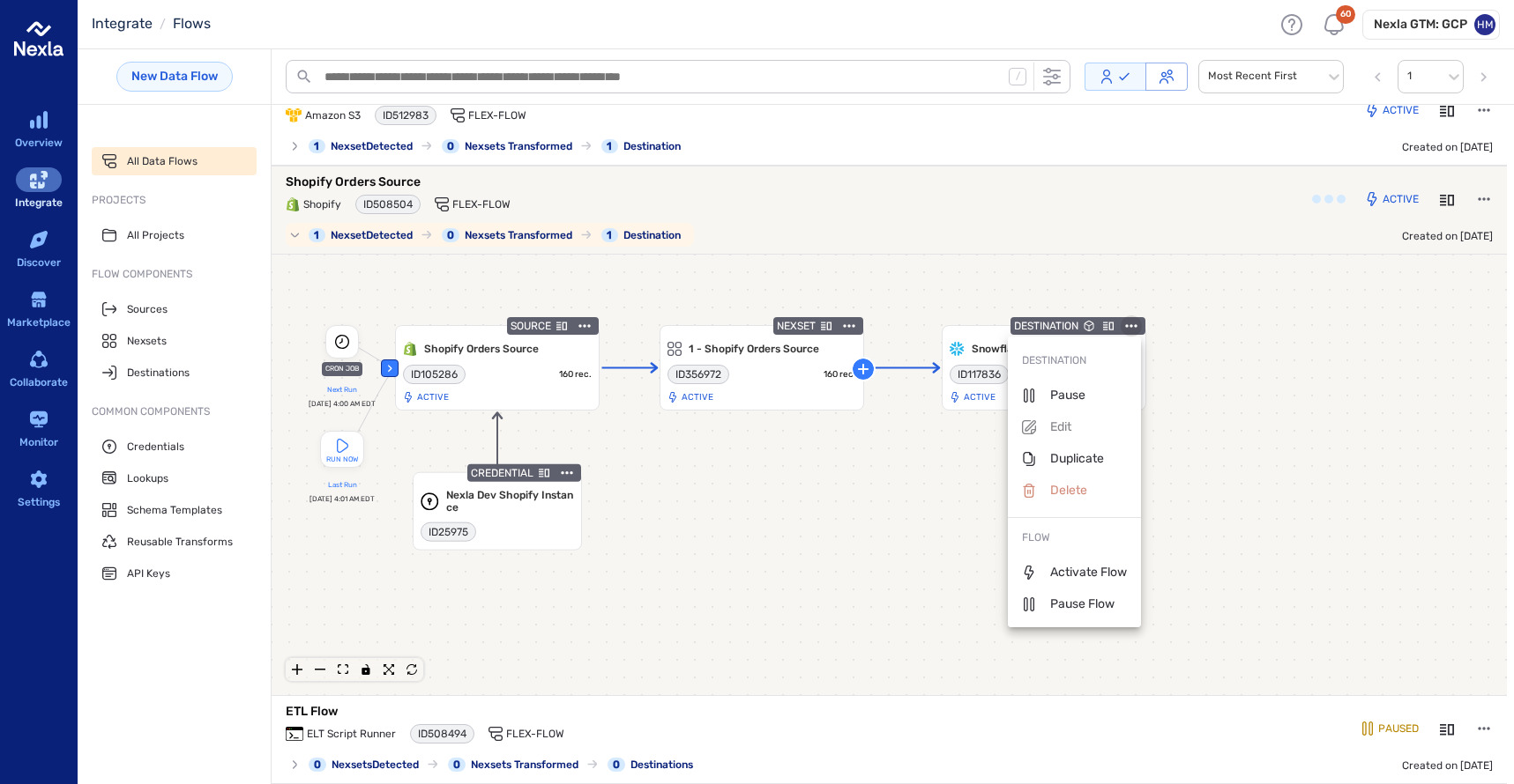
click at [1186, 319] on div at bounding box center [757, 392] width 1514 height 784
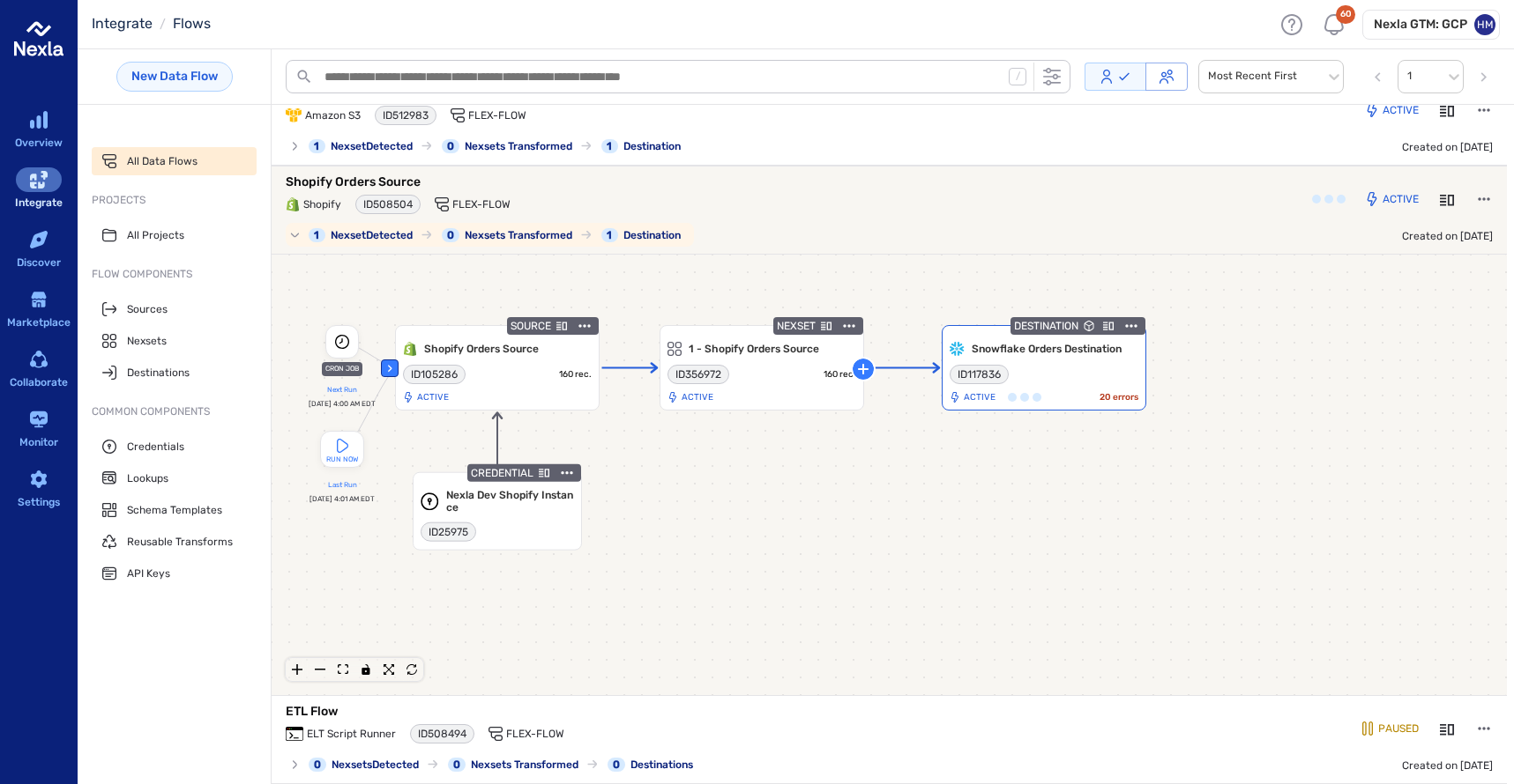
click at [1108, 322] on icon "Details" at bounding box center [1108, 326] width 11 height 11
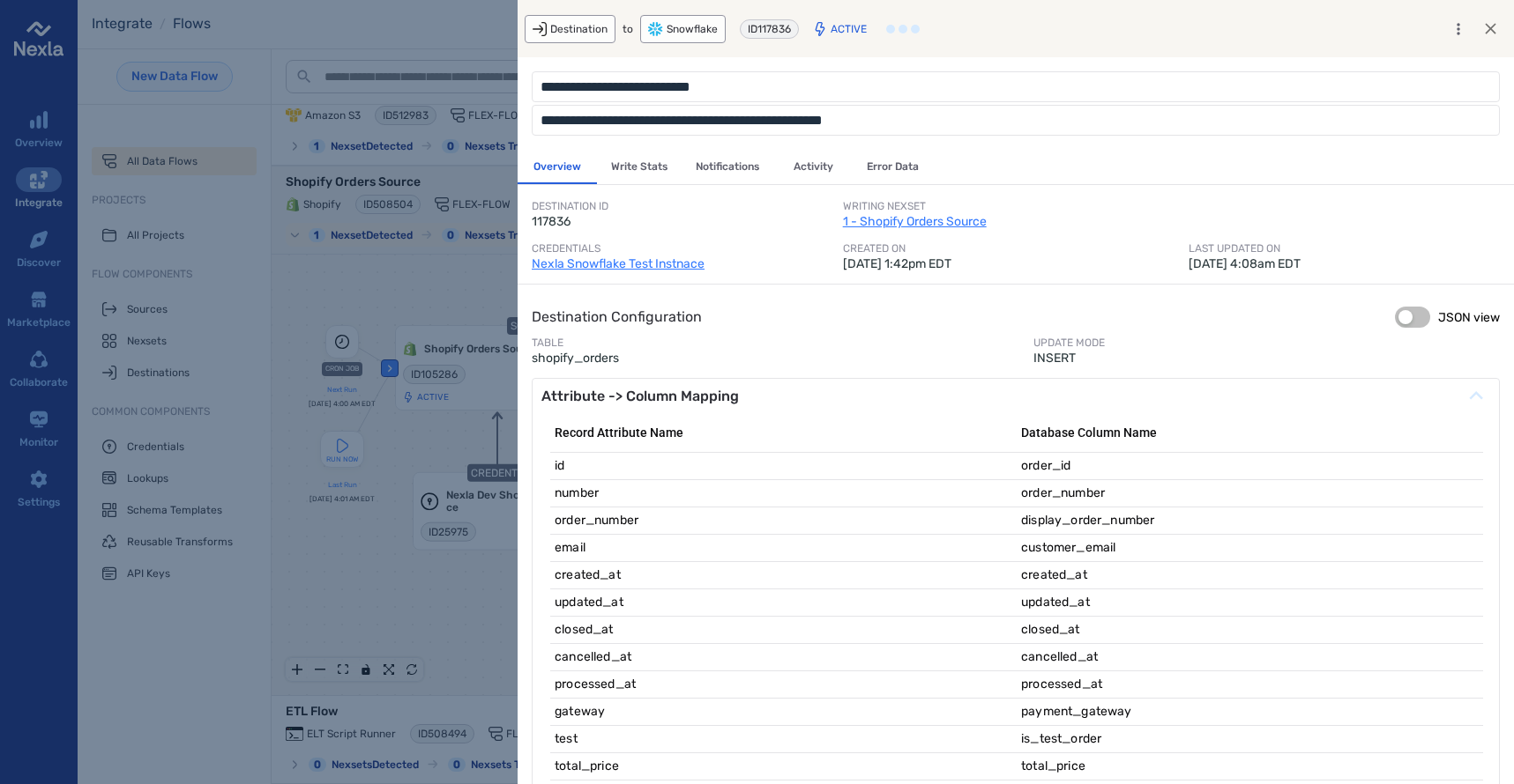
click at [901, 179] on button "Error Data" at bounding box center [892, 167] width 80 height 34
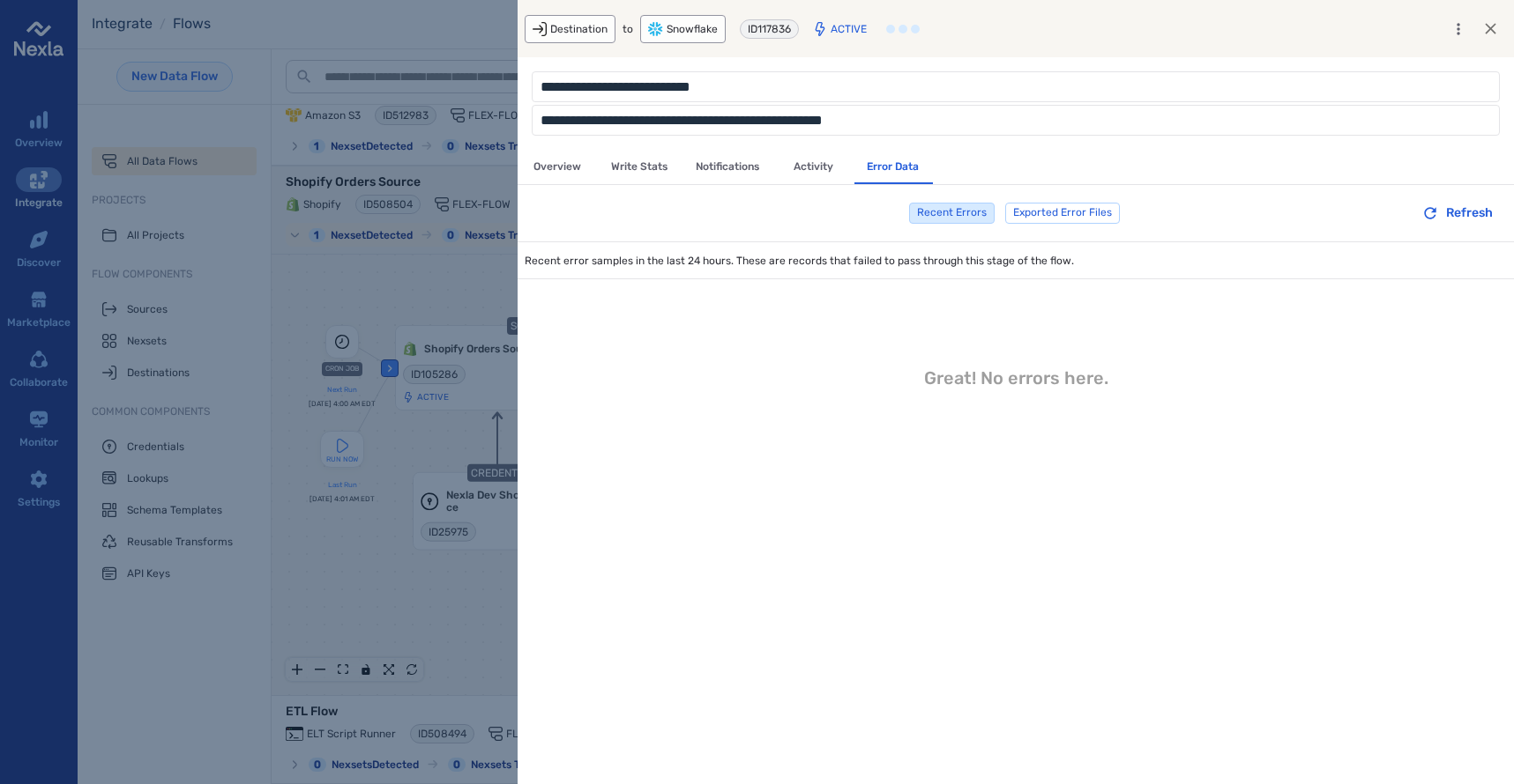
click at [916, 311] on div "Great! No errors here." at bounding box center [1016, 593] width 997 height 627
click at [1495, 31] on icon "card-detail-view-wrapper" at bounding box center [1490, 28] width 18 height 18
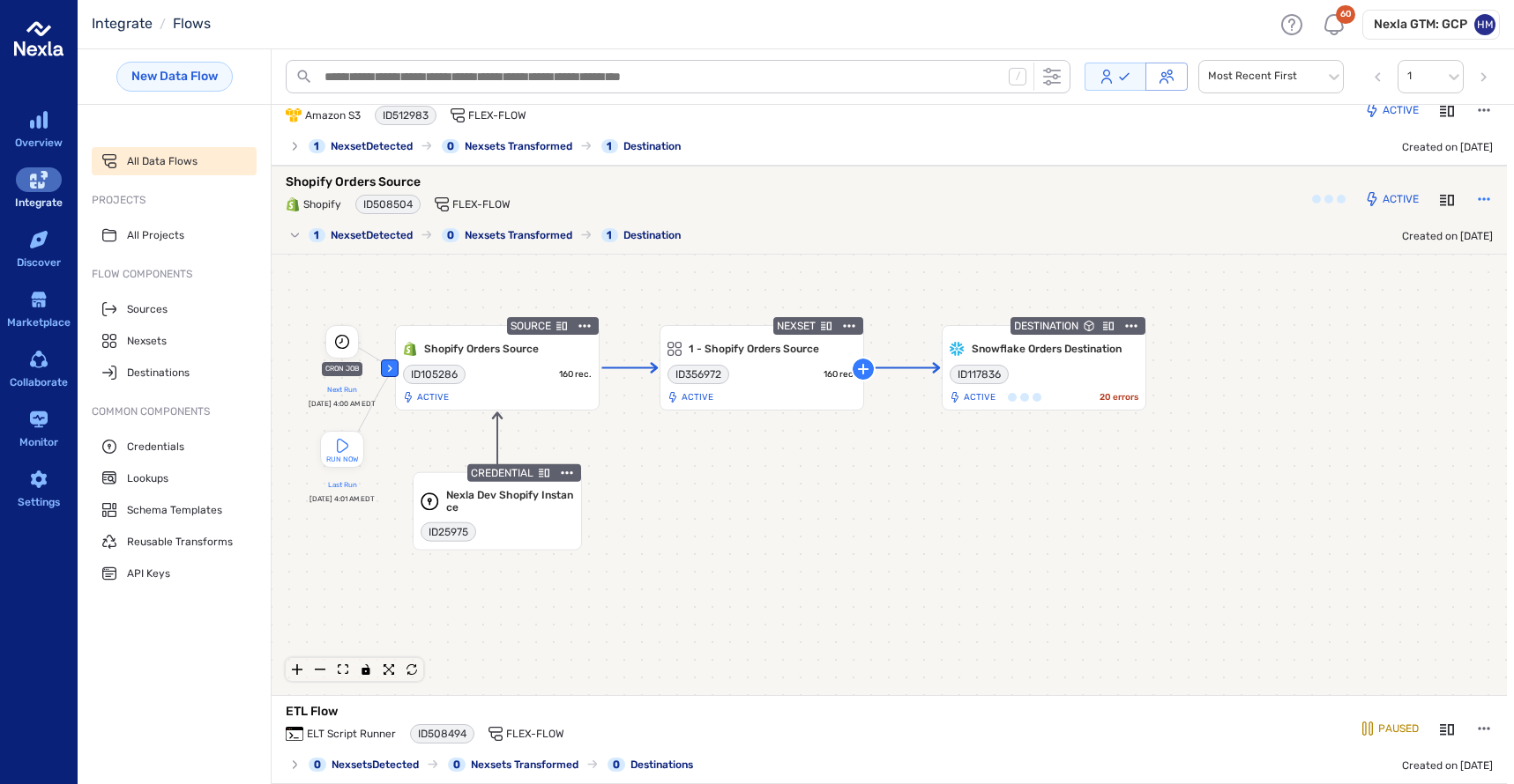
click at [1478, 198] on icon "button" at bounding box center [1483, 198] width 11 height 3
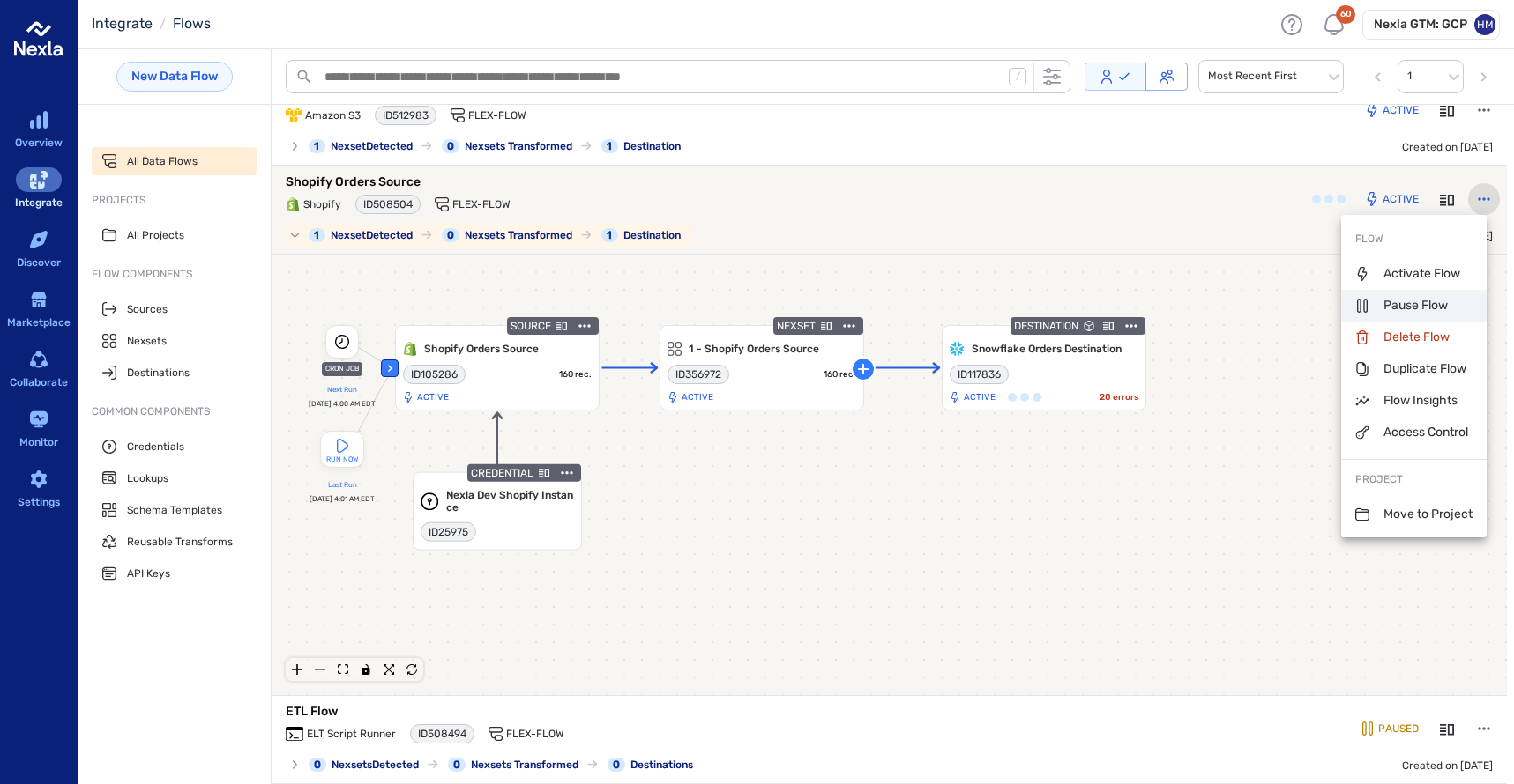
click at [1405, 306] on p "Pause Flow" at bounding box center [1401, 306] width 93 height 17
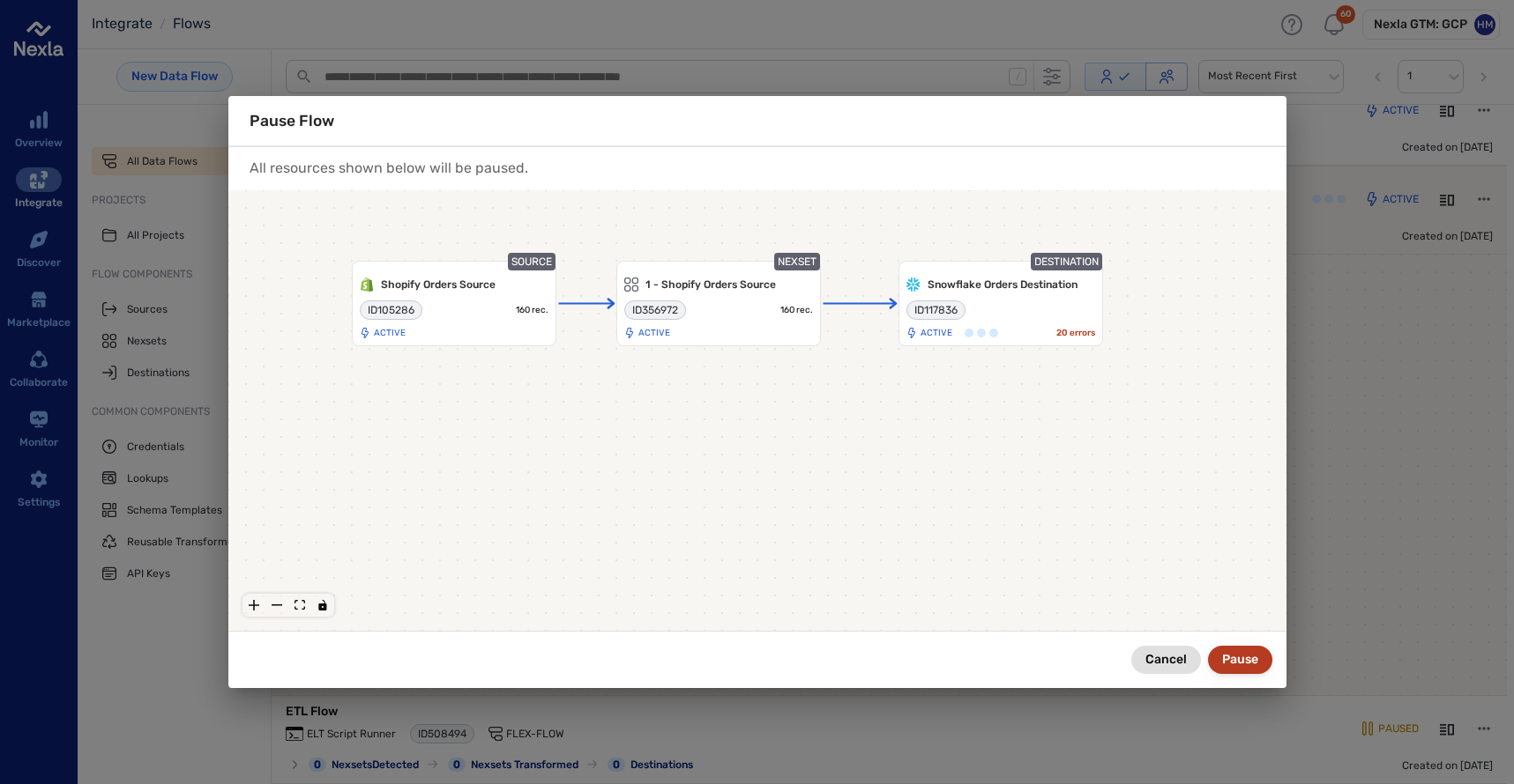
click at [1245, 659] on button "Pause" at bounding box center [1240, 660] width 64 height 28
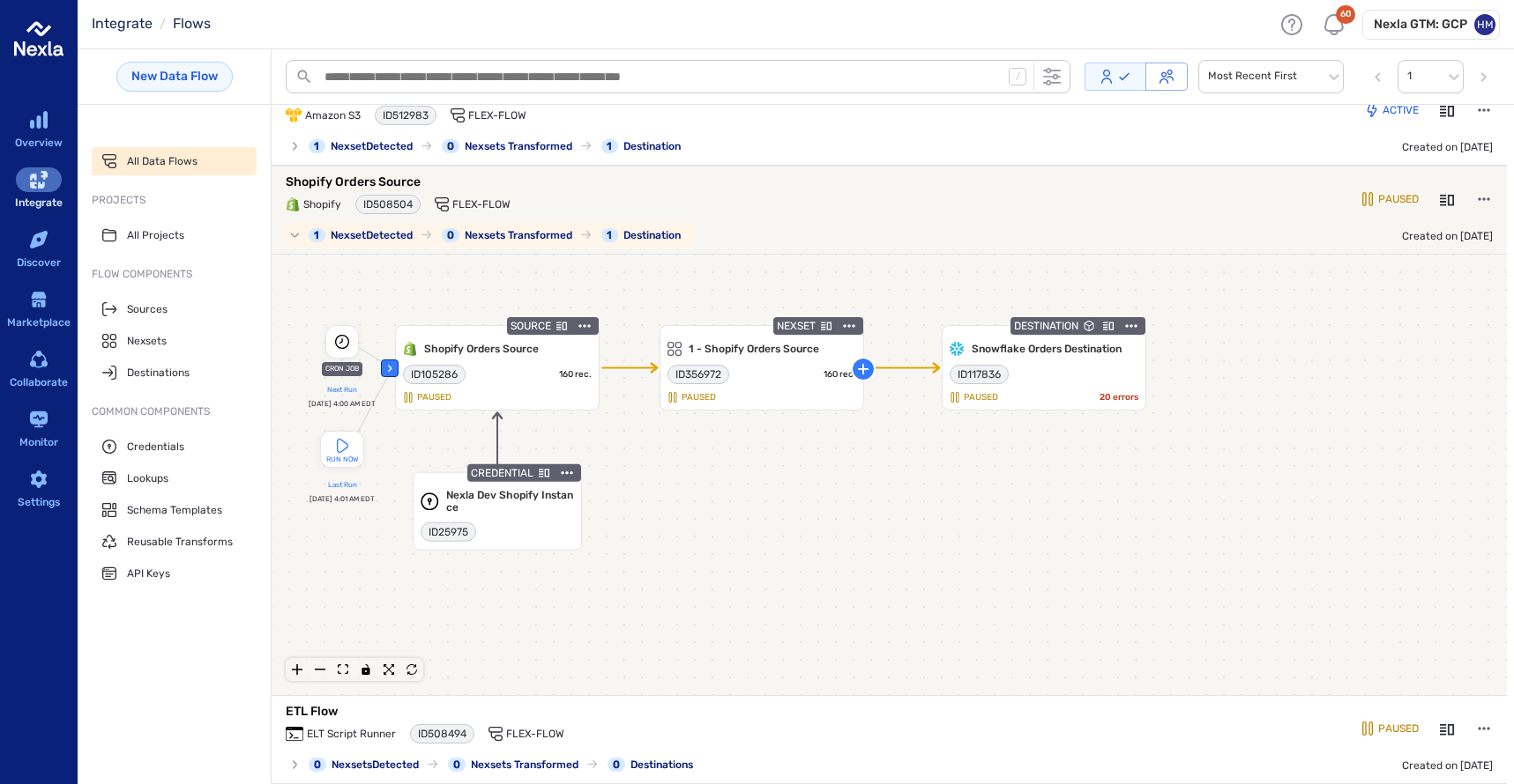
click at [340, 174] on p "Shopify Orders Source" at bounding box center [506, 183] width 441 height 17
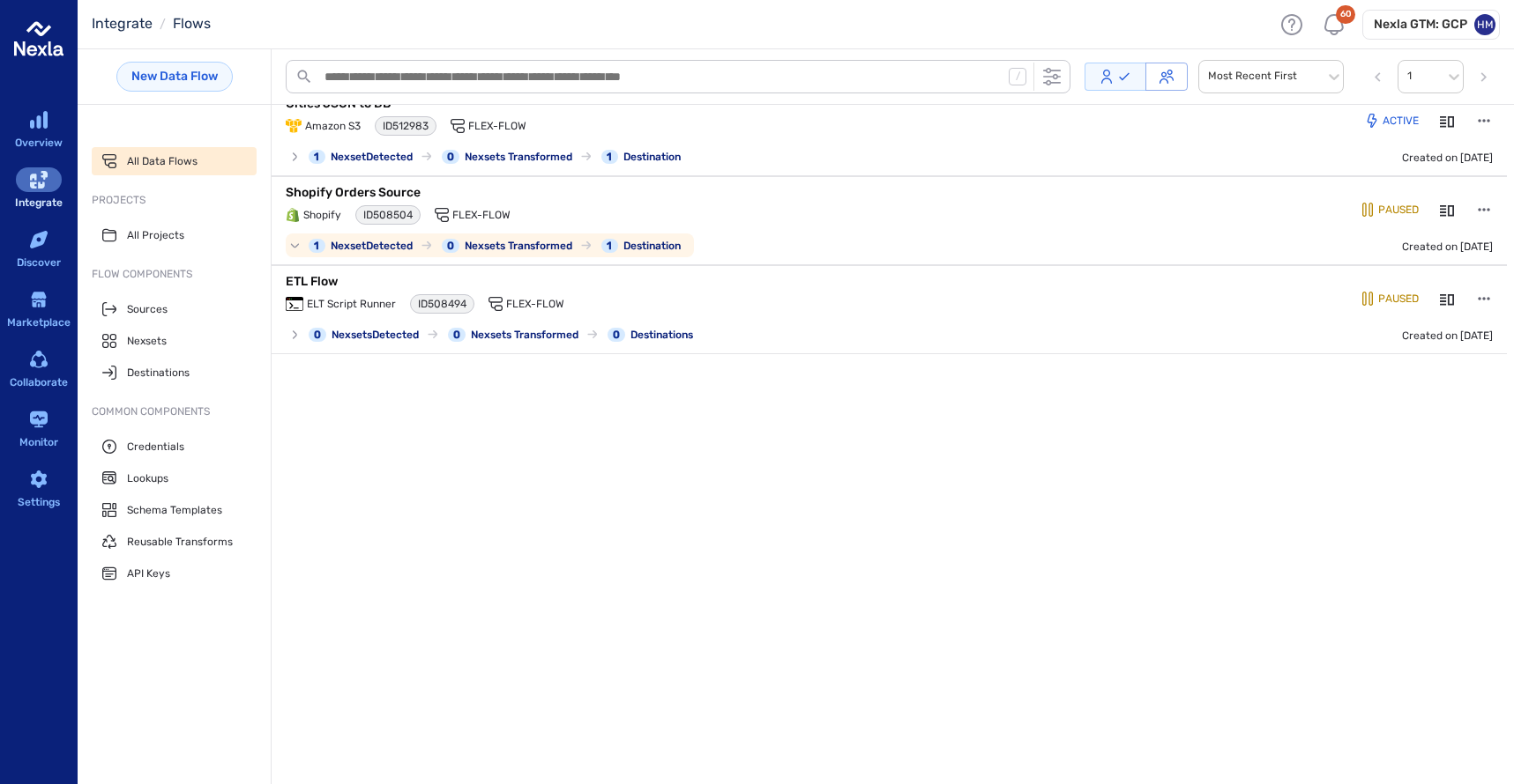
scroll to position [0, 0]
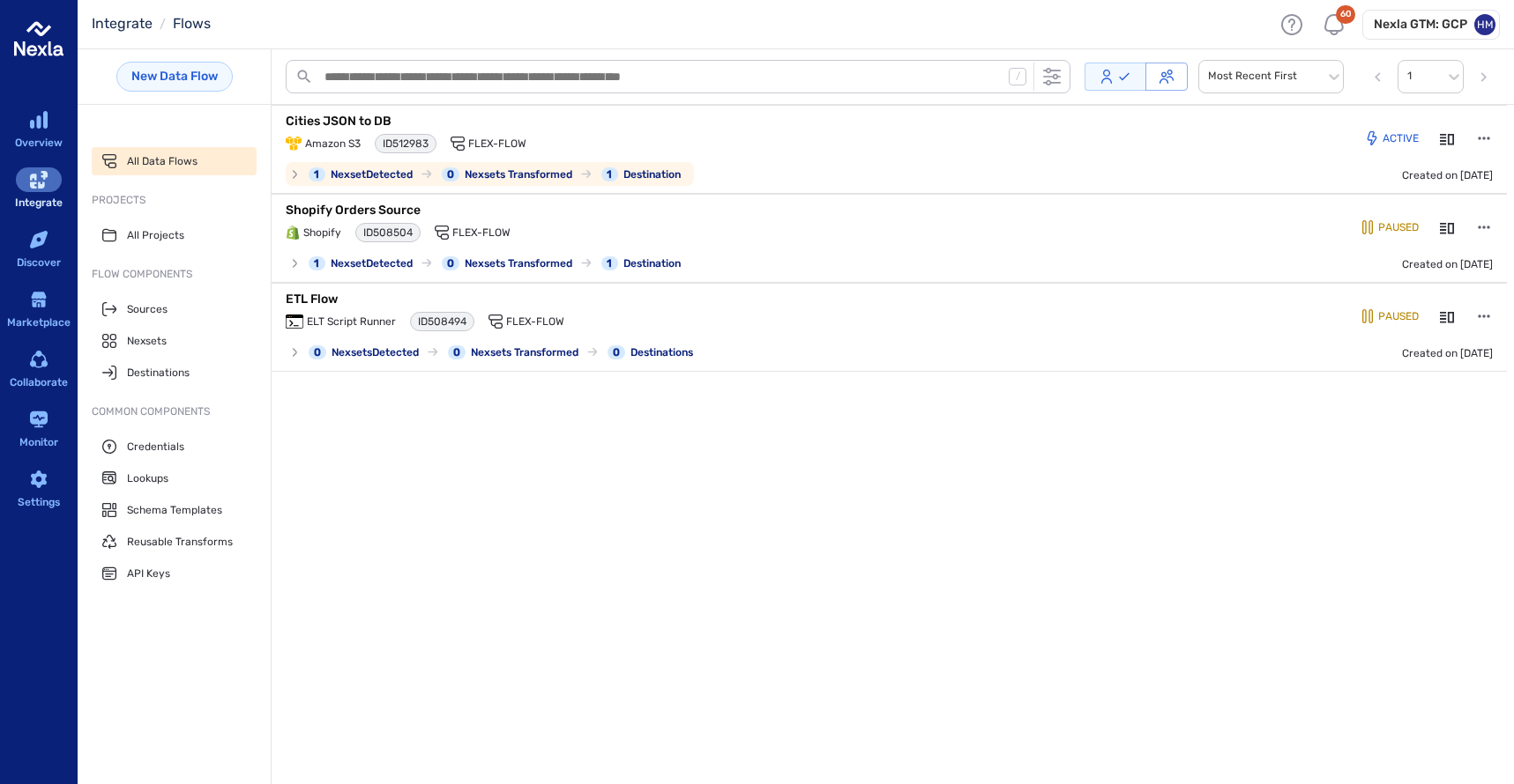
click at [347, 121] on p "Cities JSON to DB" at bounding box center [506, 121] width 441 height 17
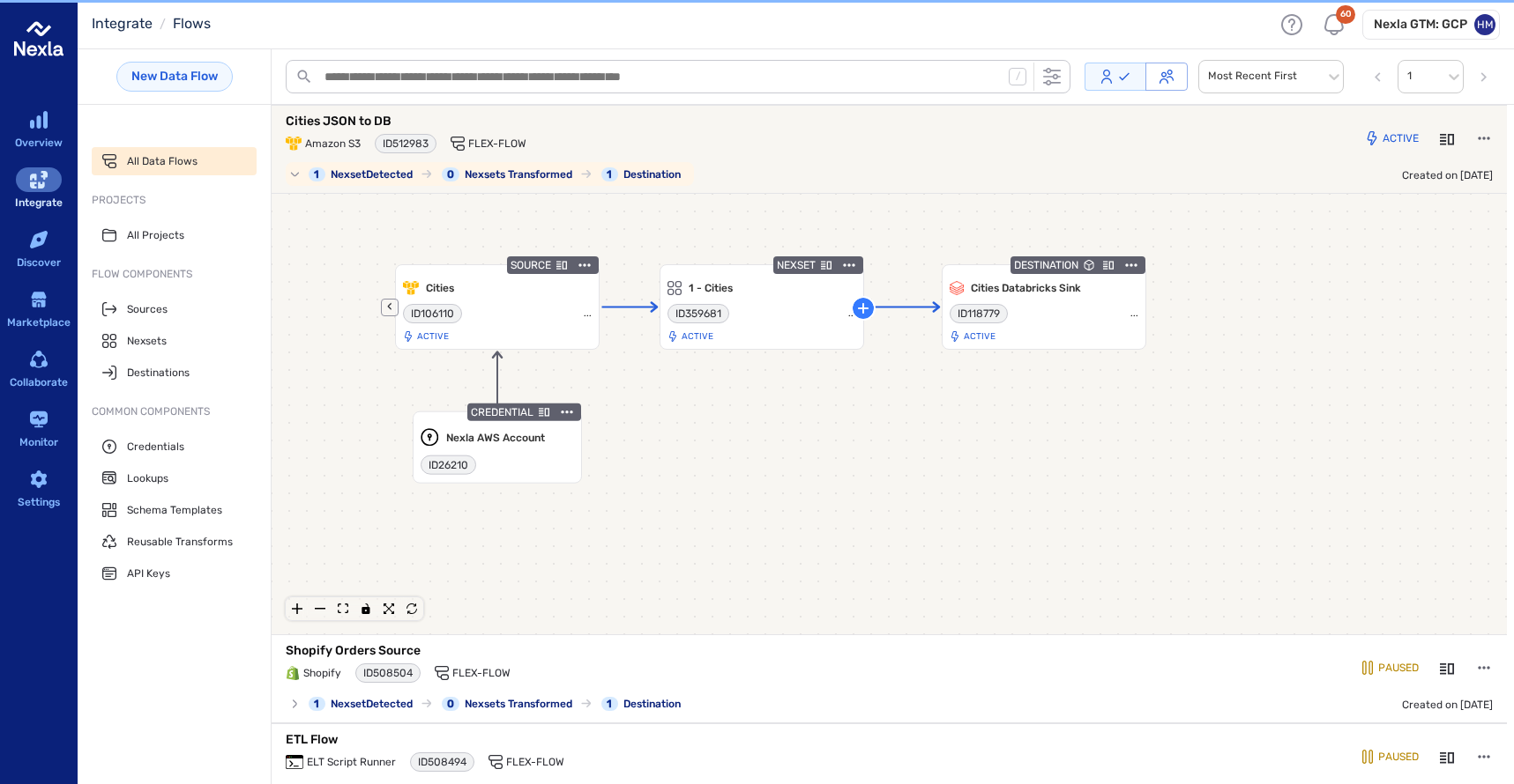
scroll to position [3, 0]
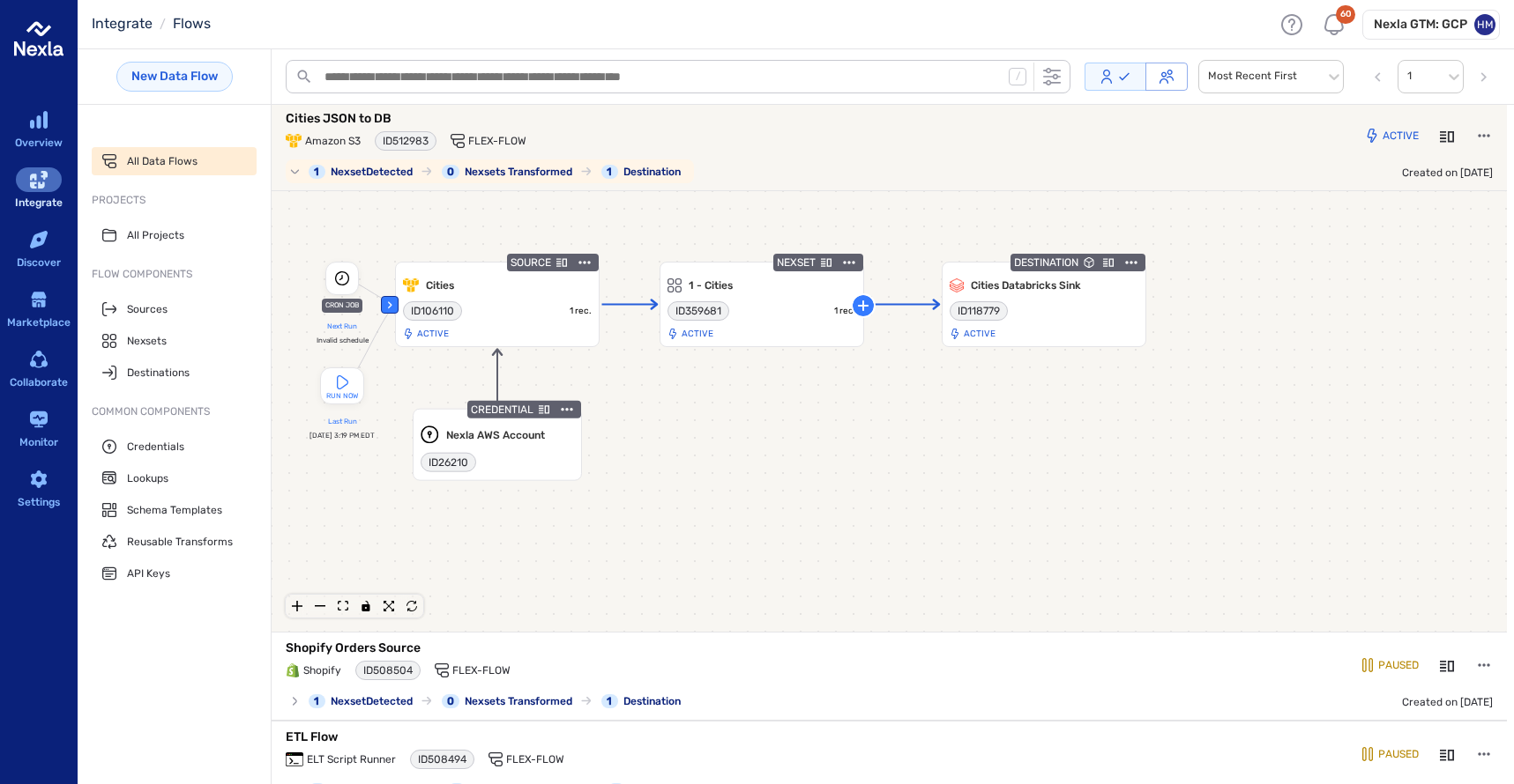
click at [347, 121] on p "Cities JSON to DB" at bounding box center [506, 119] width 441 height 17
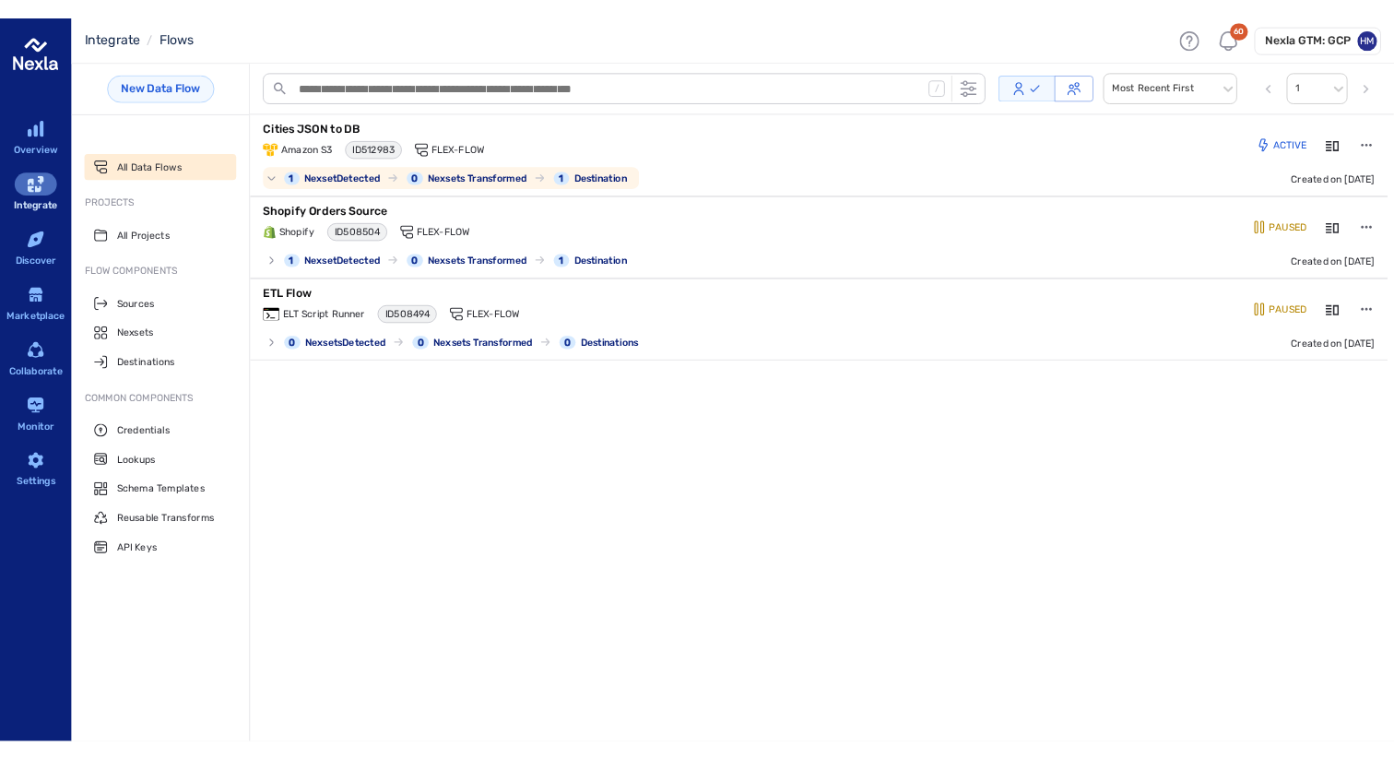
scroll to position [0, 0]
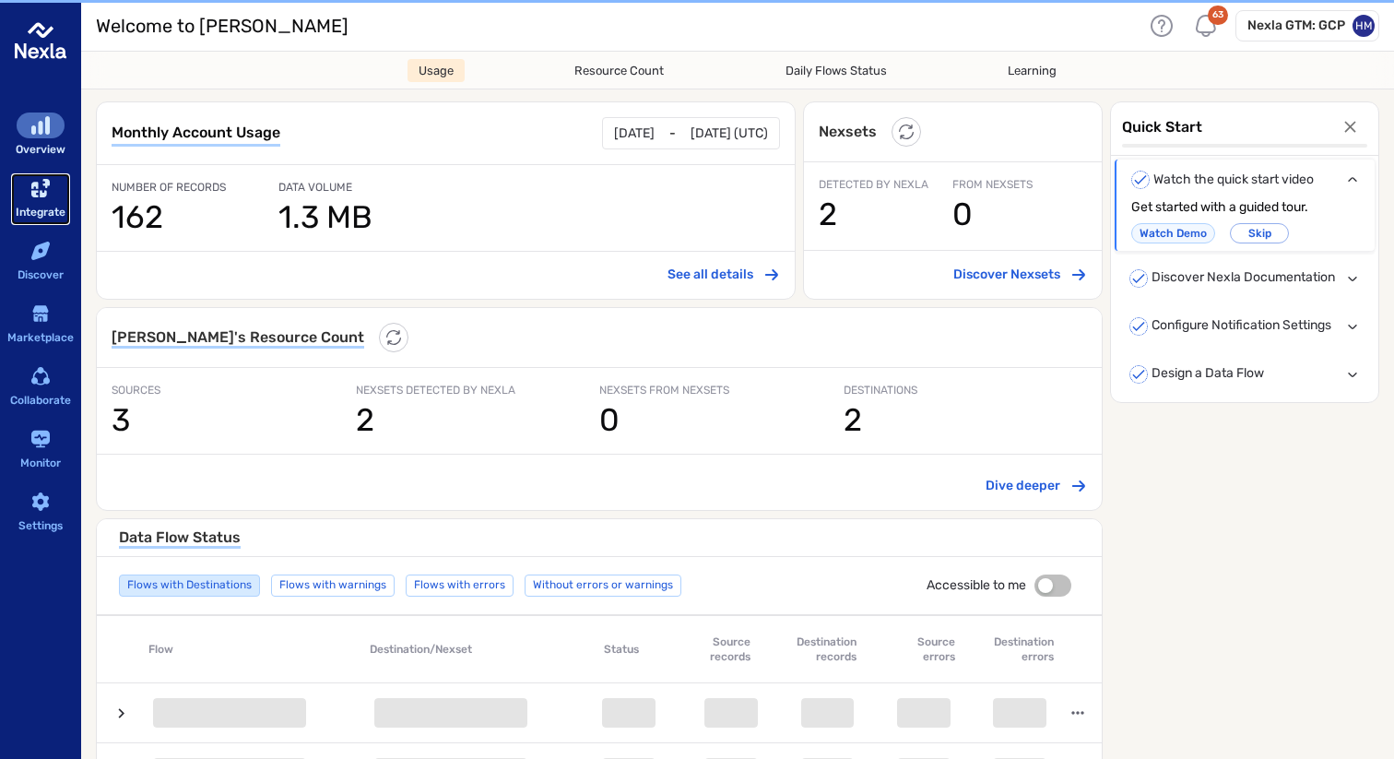
click at [41, 191] on icon "sidebar-container" at bounding box center [40, 188] width 18 height 18
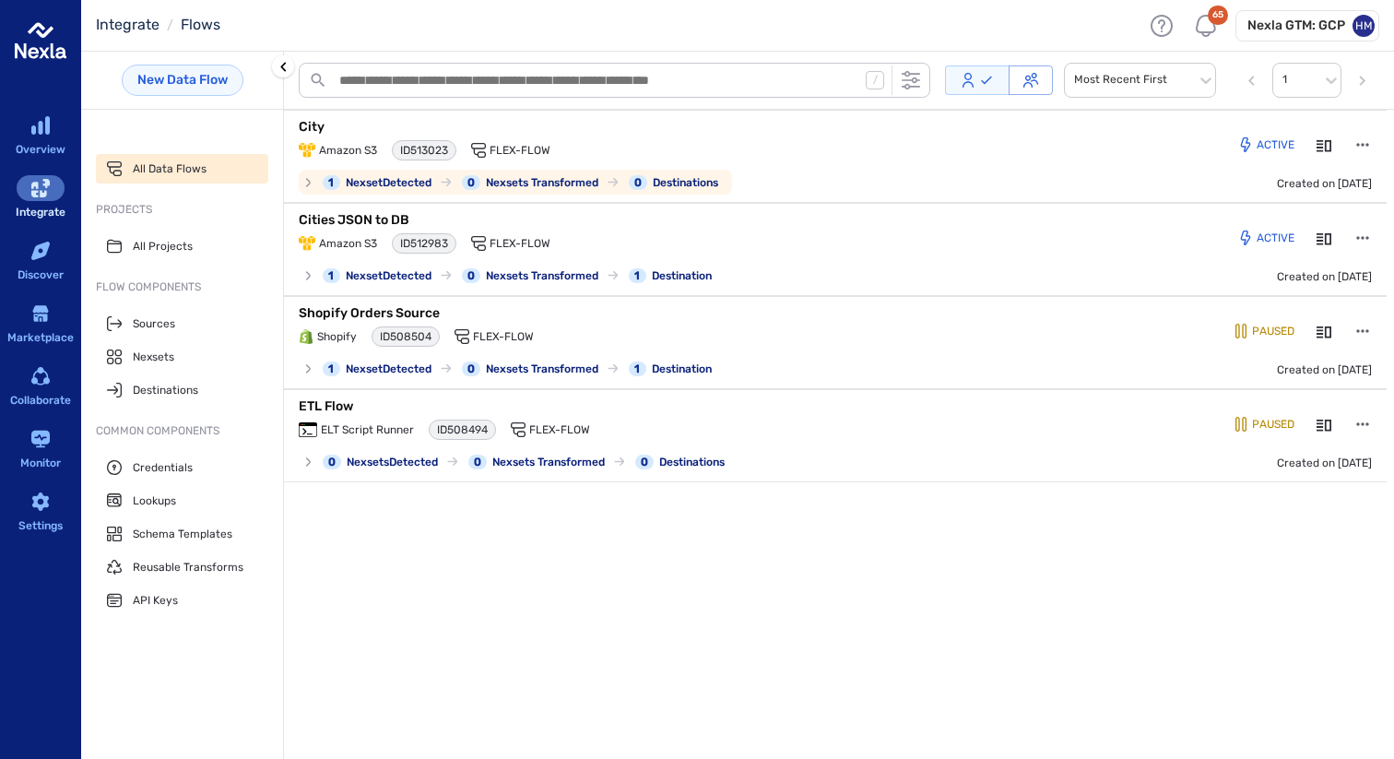
click at [318, 124] on p "City" at bounding box center [529, 127] width 461 height 18
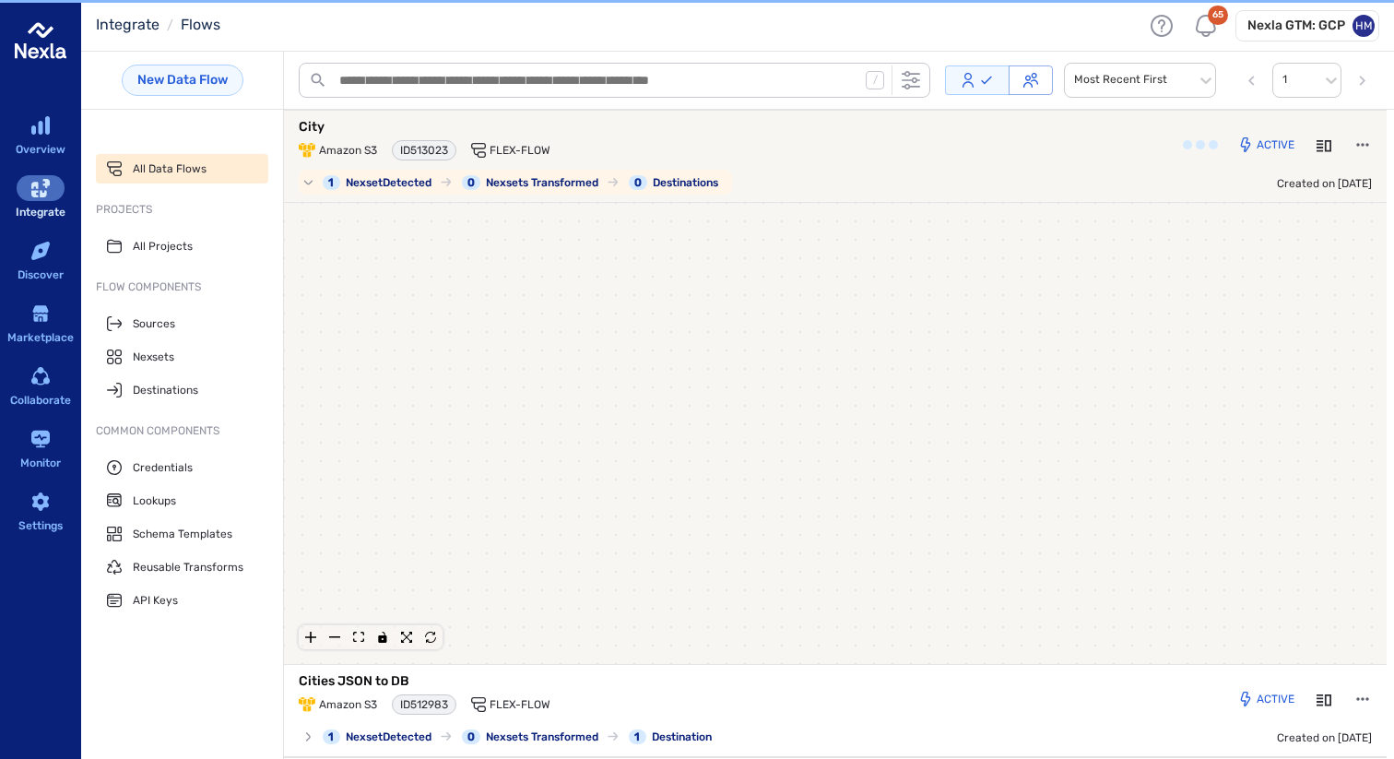
scroll to position [3, 0]
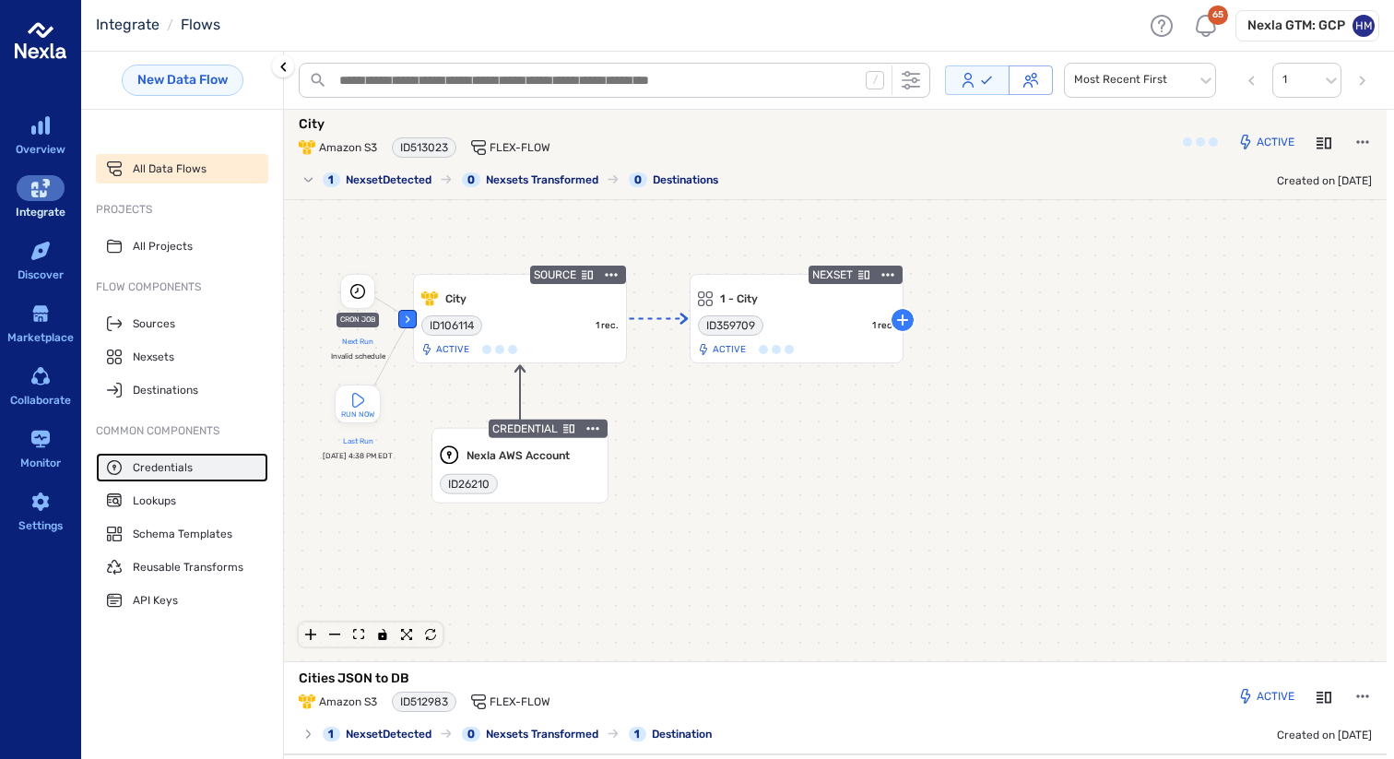
click at [155, 463] on span "Credentials" at bounding box center [163, 467] width 60 height 15
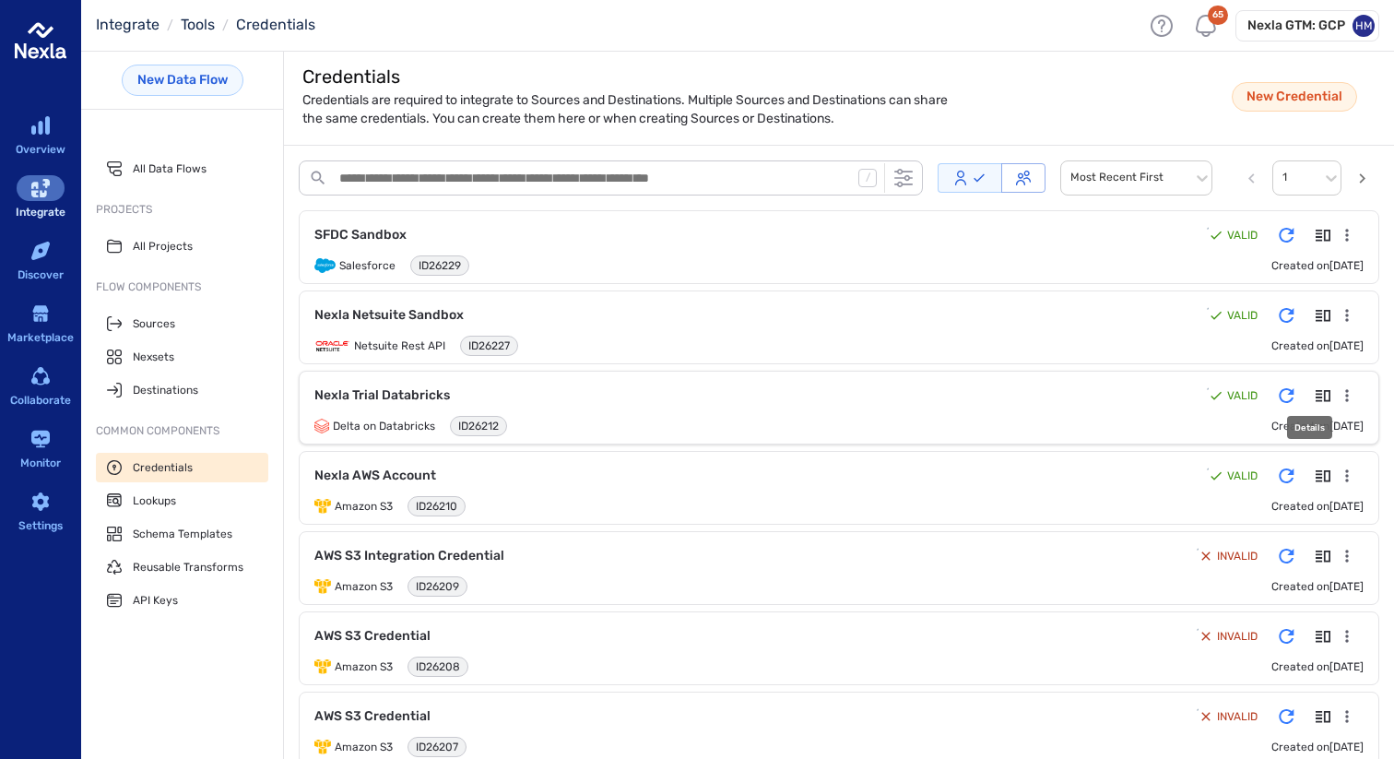
click at [1315, 392] on icon "Details" at bounding box center [1322, 395] width 15 height 15
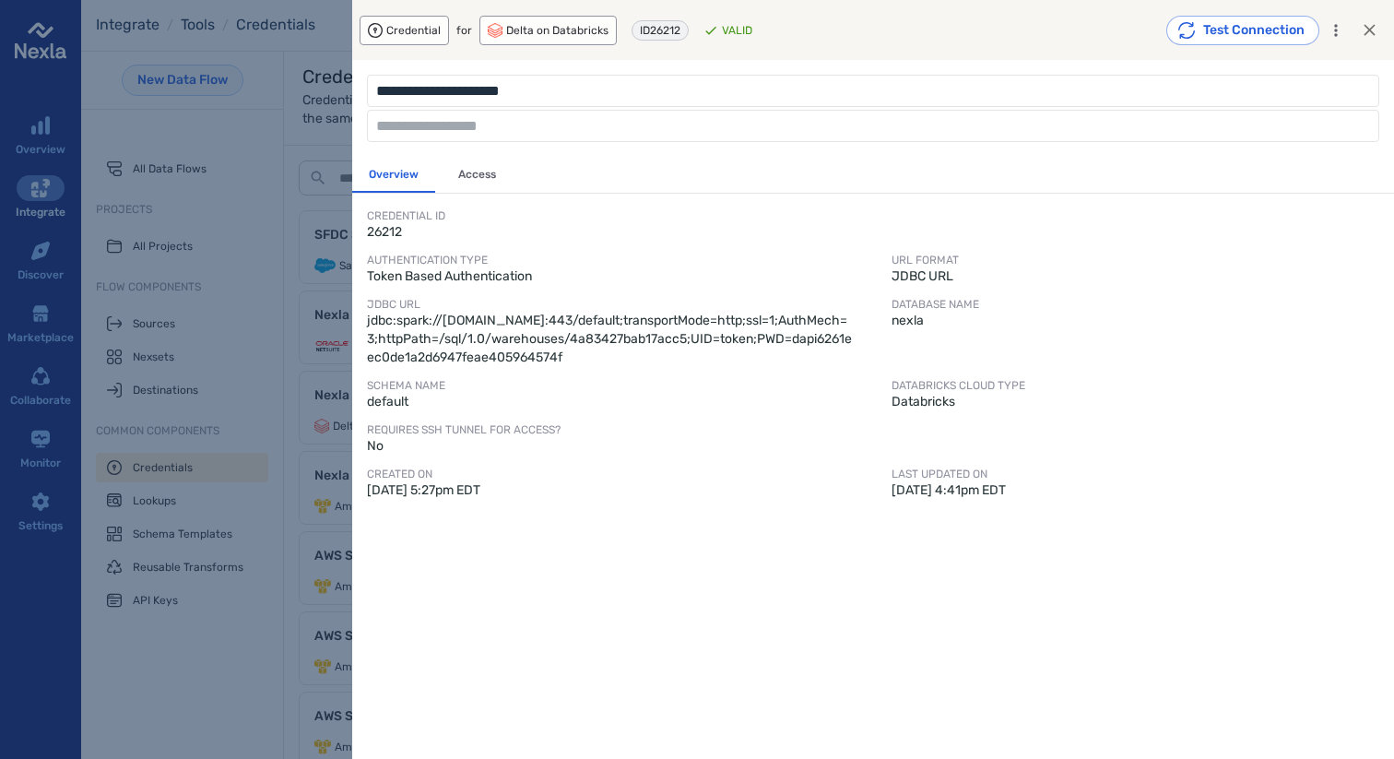
click at [1376, 22] on icon "button" at bounding box center [1369, 29] width 19 height 19
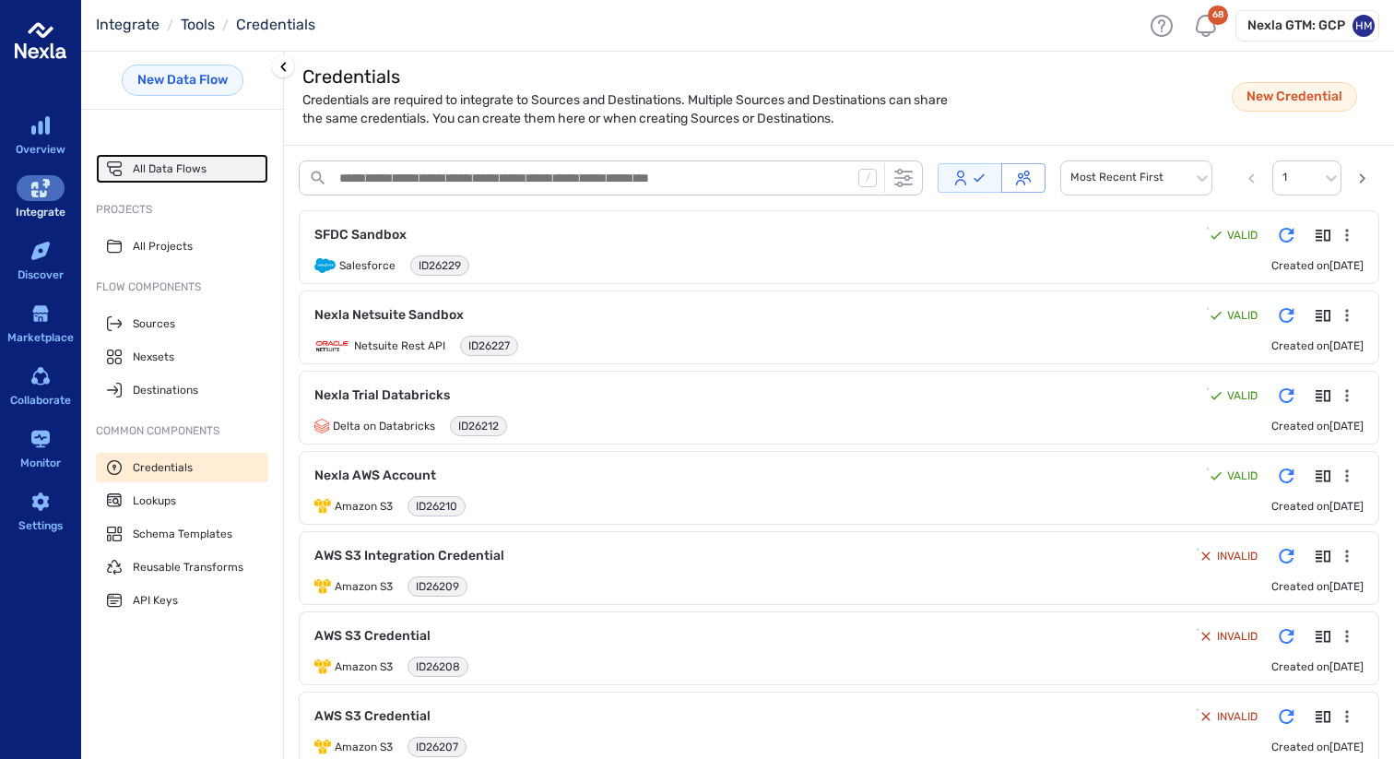
click at [159, 168] on span "All Data Flows" at bounding box center [170, 168] width 74 height 15
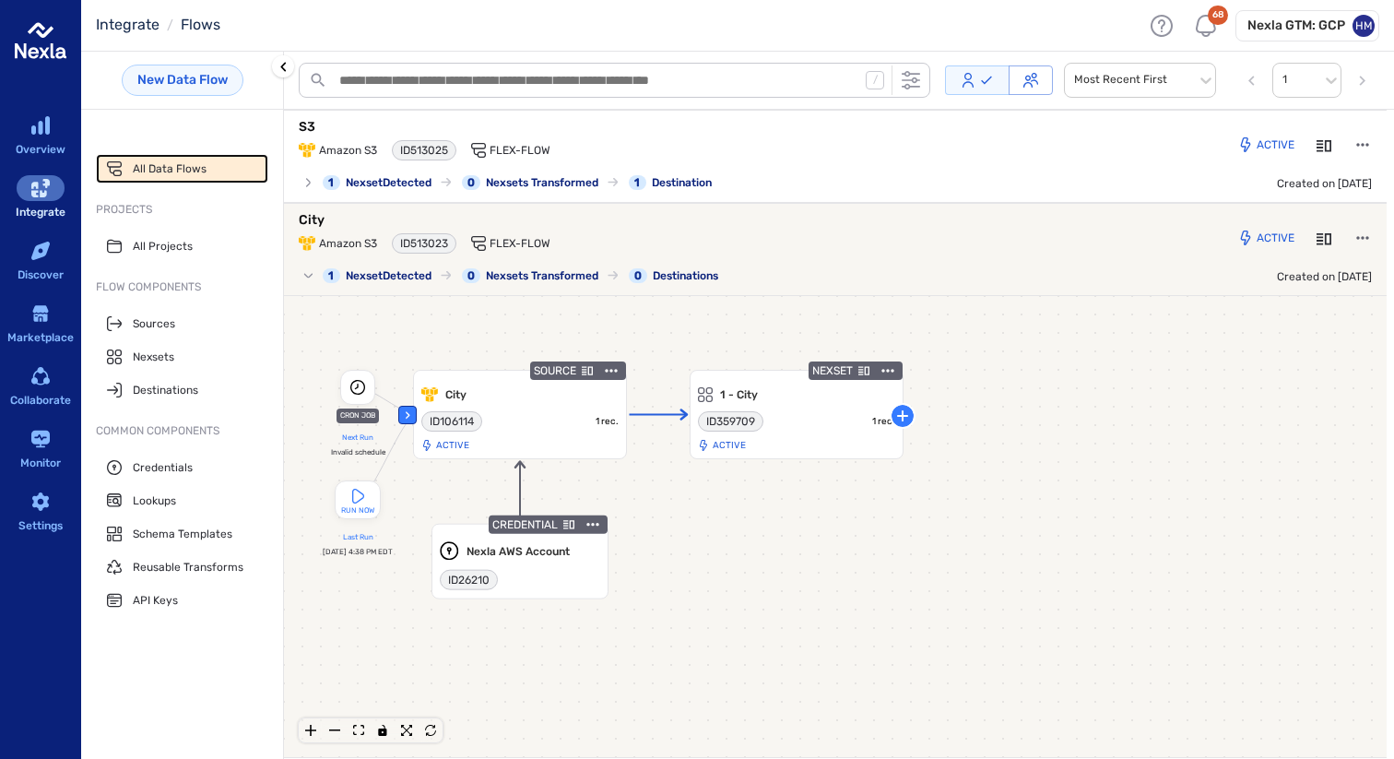
scroll to position [96, 0]
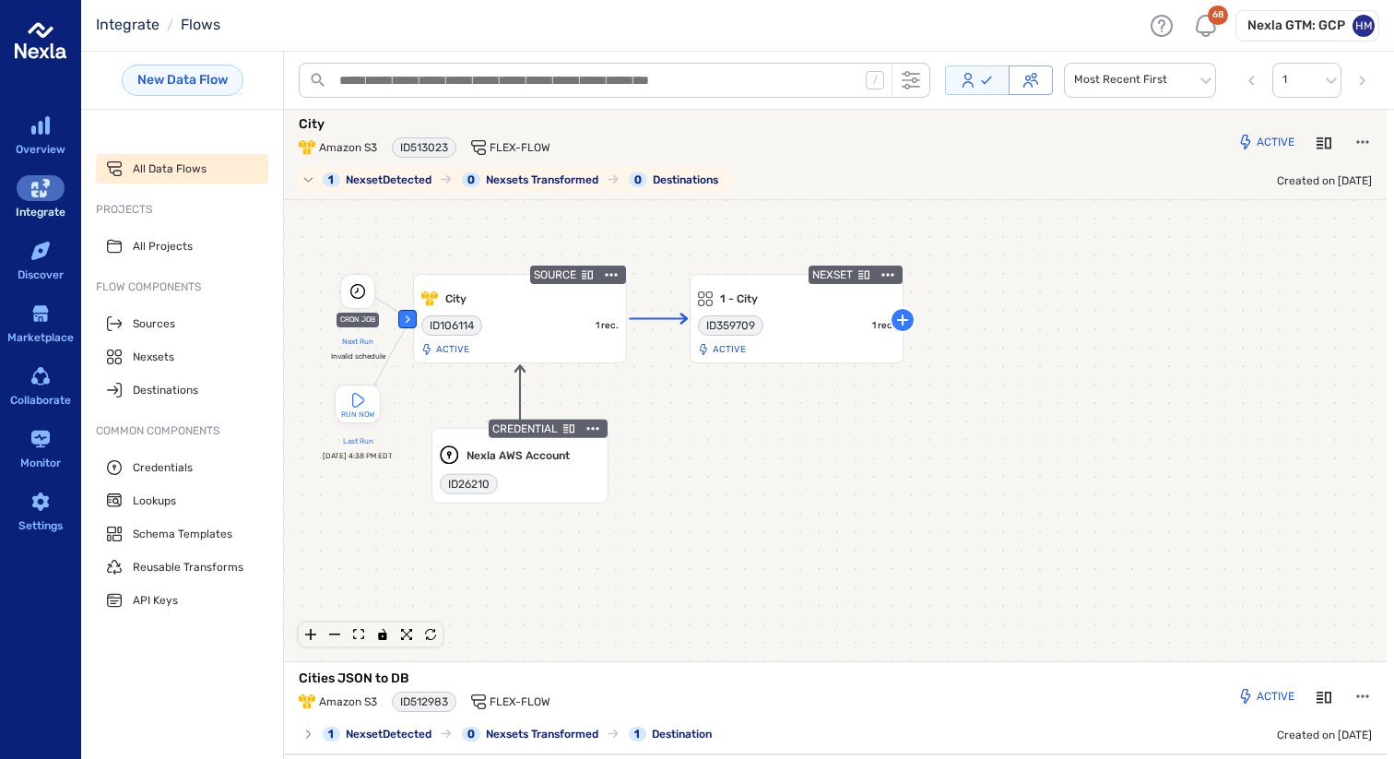
click at [335, 122] on p "City" at bounding box center [529, 124] width 461 height 18
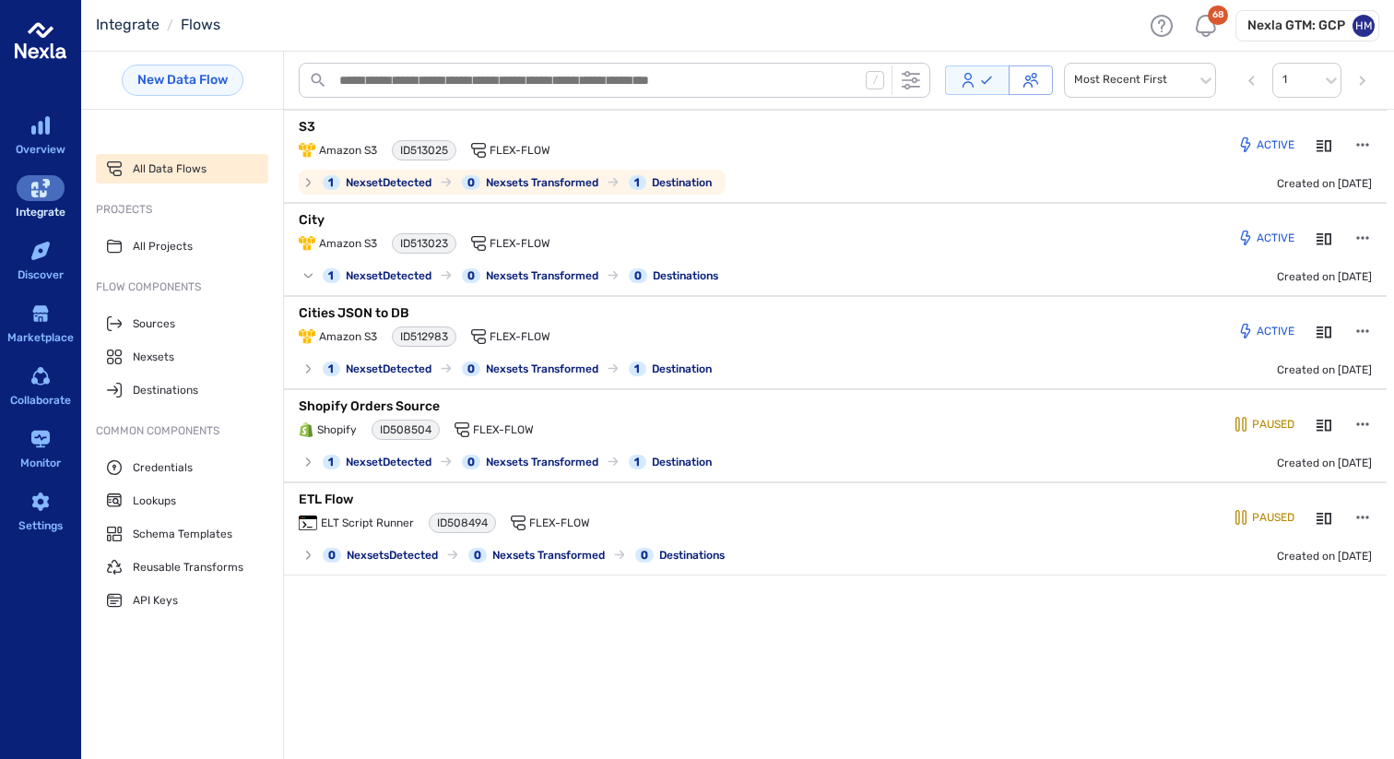
scroll to position [0, 0]
click at [314, 120] on p "S3" at bounding box center [529, 127] width 461 height 18
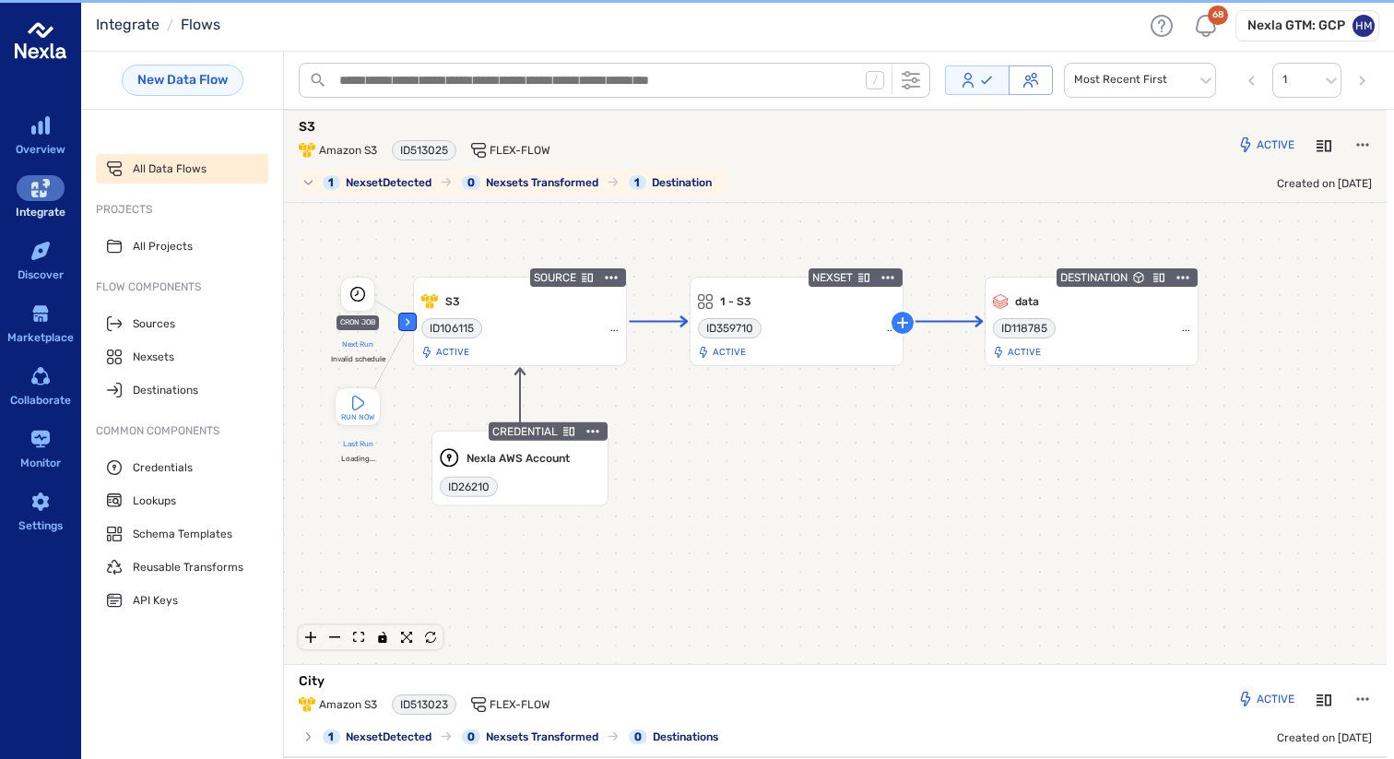
scroll to position [3, 0]
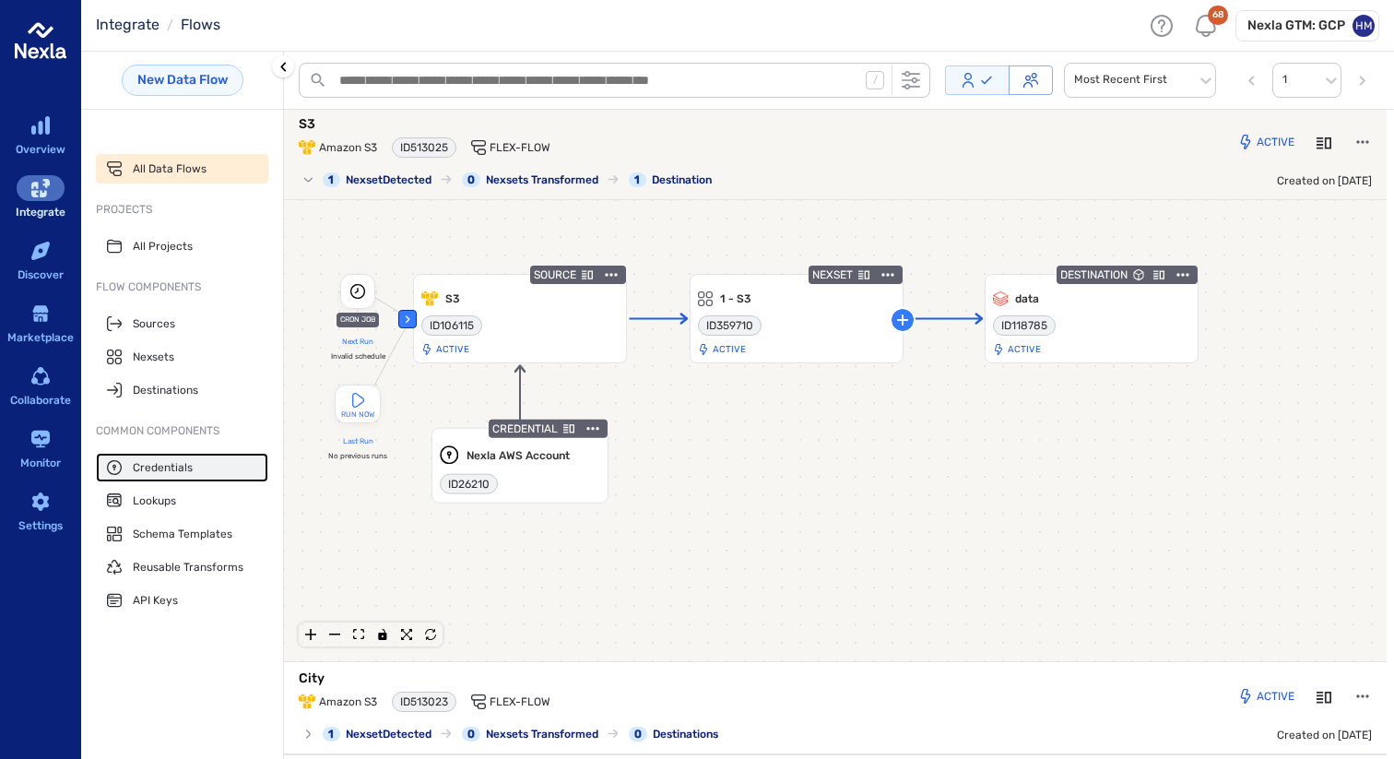
click at [160, 466] on span "Credentials" at bounding box center [163, 467] width 60 height 15
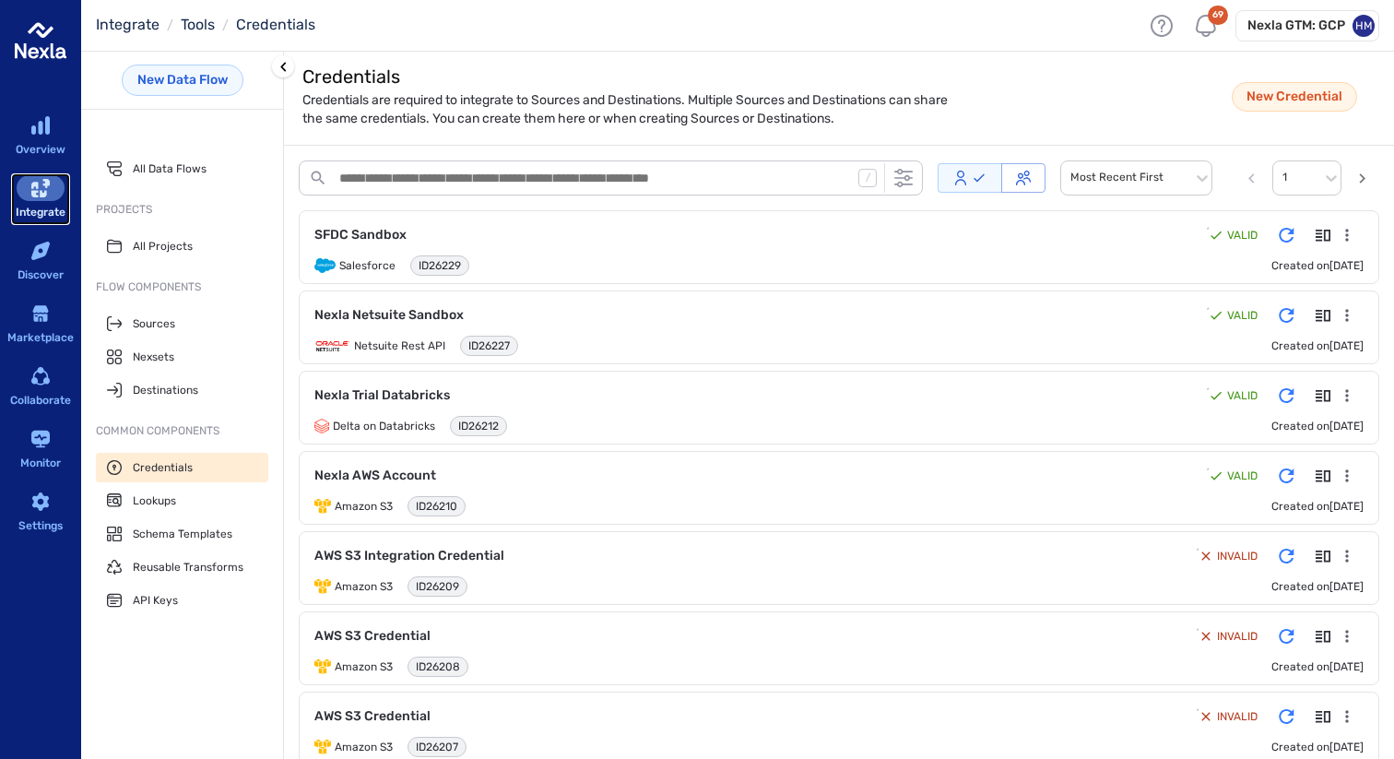
click at [42, 185] on icon "sidebar-container" at bounding box center [40, 188] width 18 height 18
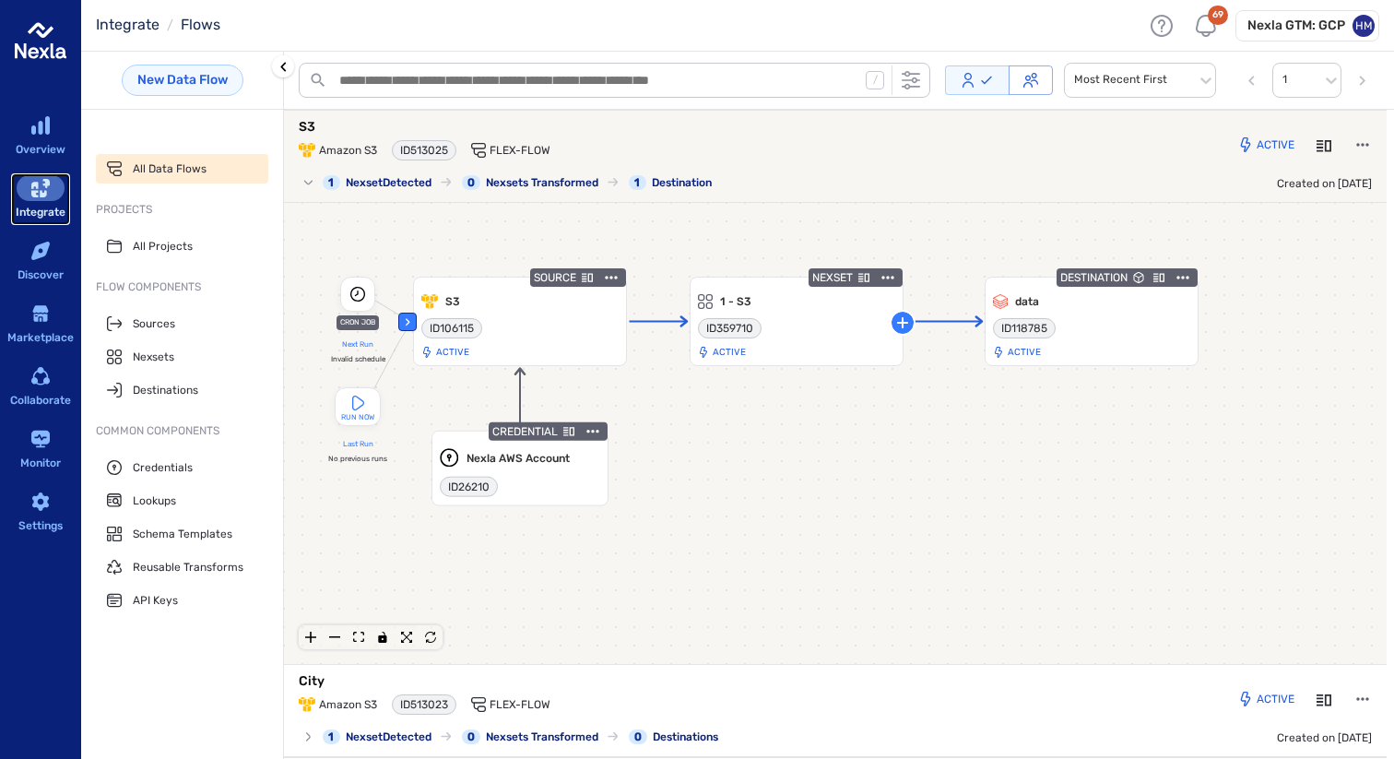
scroll to position [3, 0]
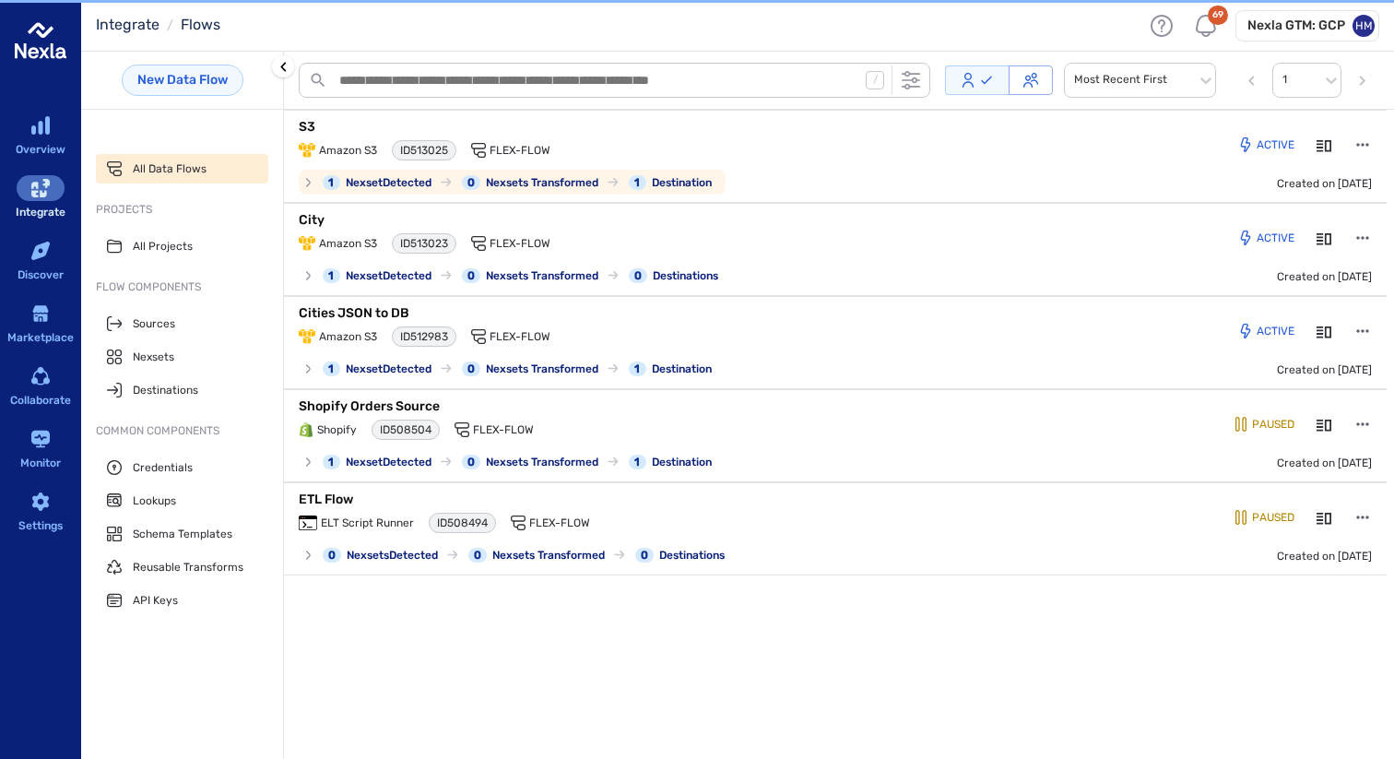
click at [351, 133] on p "S3" at bounding box center [529, 127] width 461 height 18
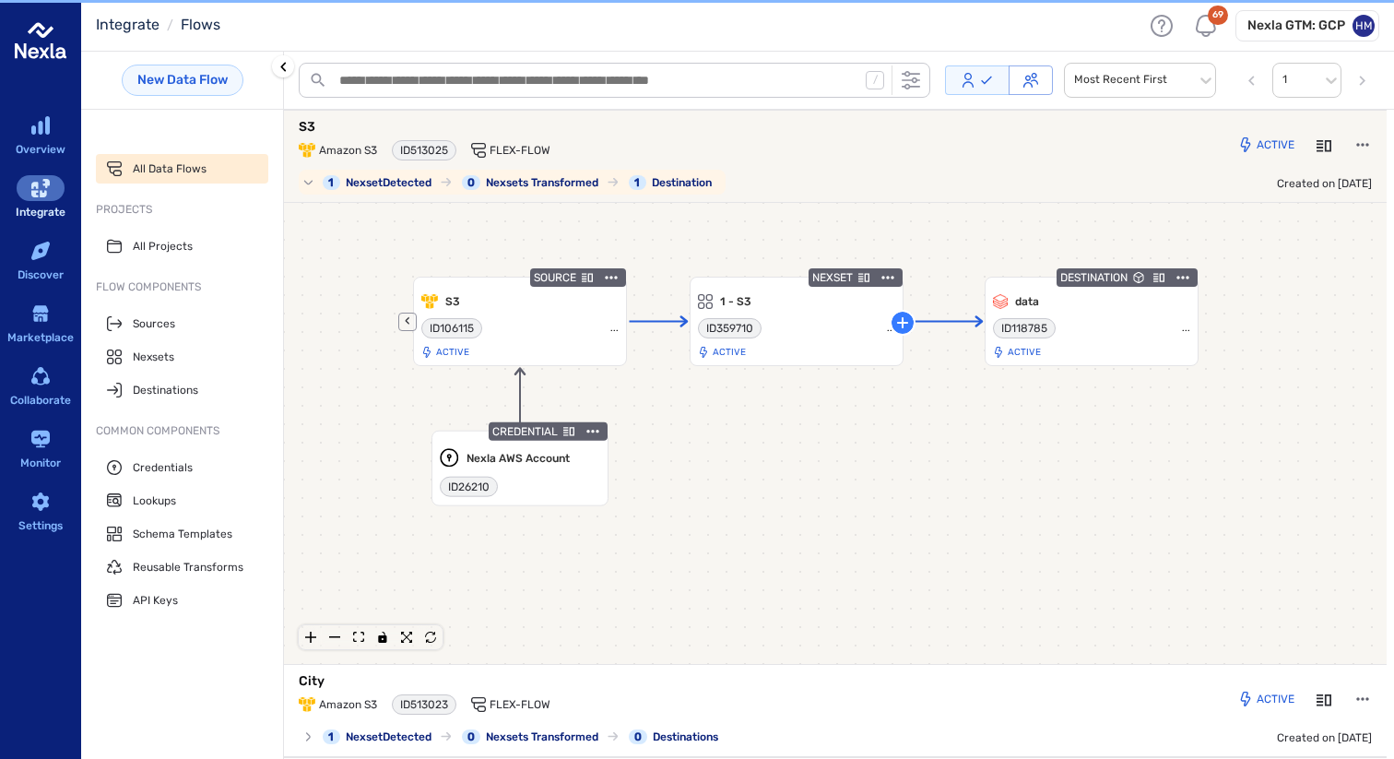
scroll to position [3, 0]
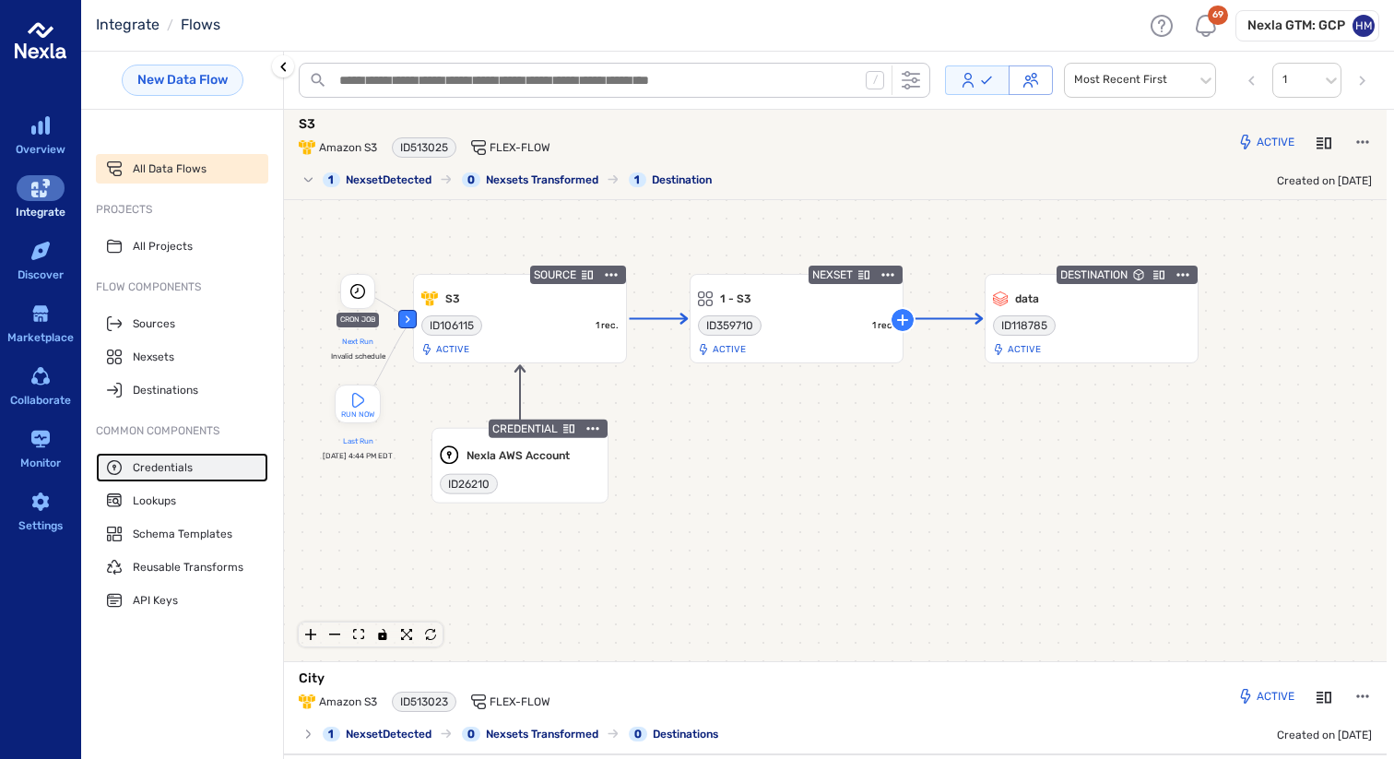
click at [161, 464] on span "Credentials" at bounding box center [163, 467] width 60 height 15
